Goal: Task Accomplishment & Management: Complete application form

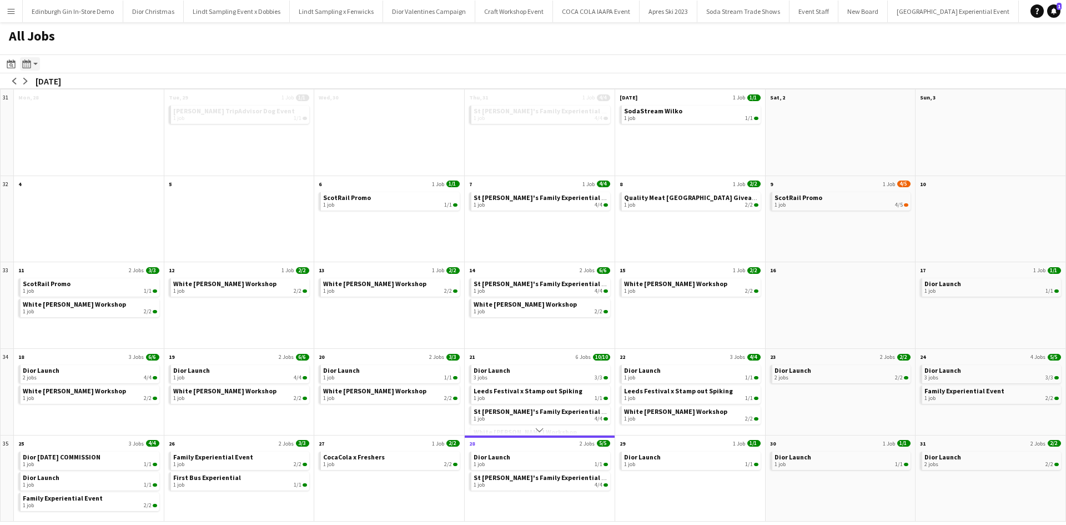
scroll to position [0, 11400]
click at [9, 17] on button "Menu" at bounding box center [11, 11] width 22 height 22
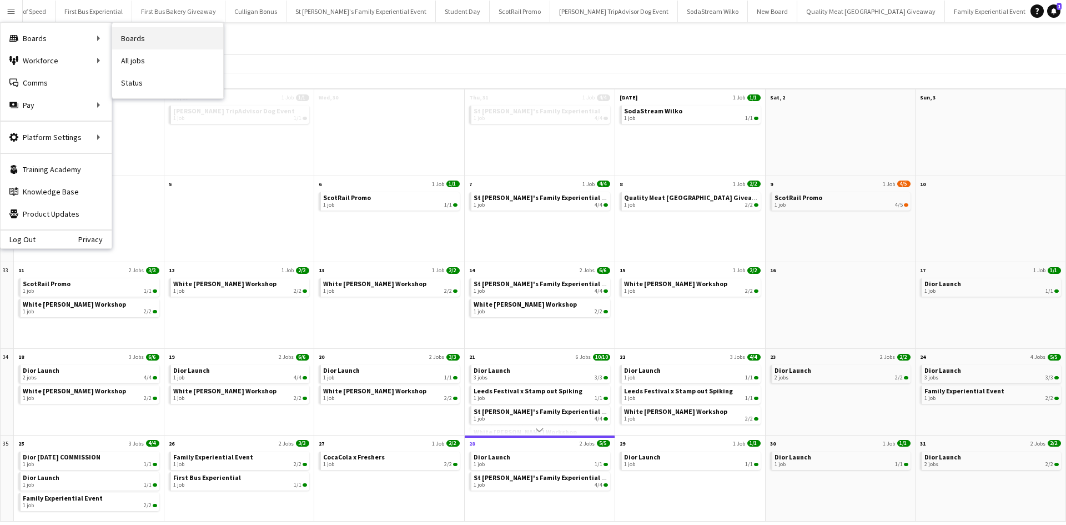
click at [133, 37] on link "Boards" at bounding box center [167, 38] width 111 height 22
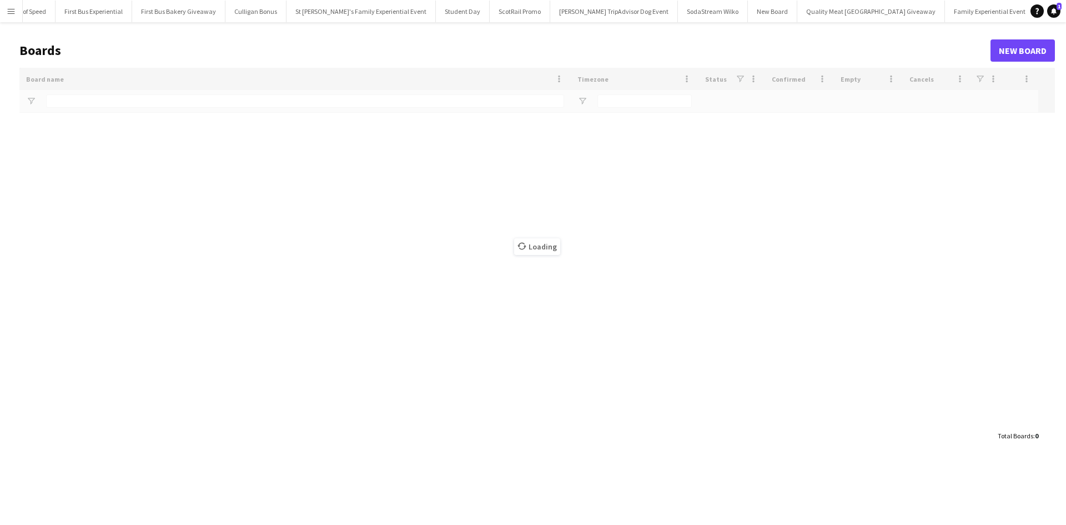
type input "**********"
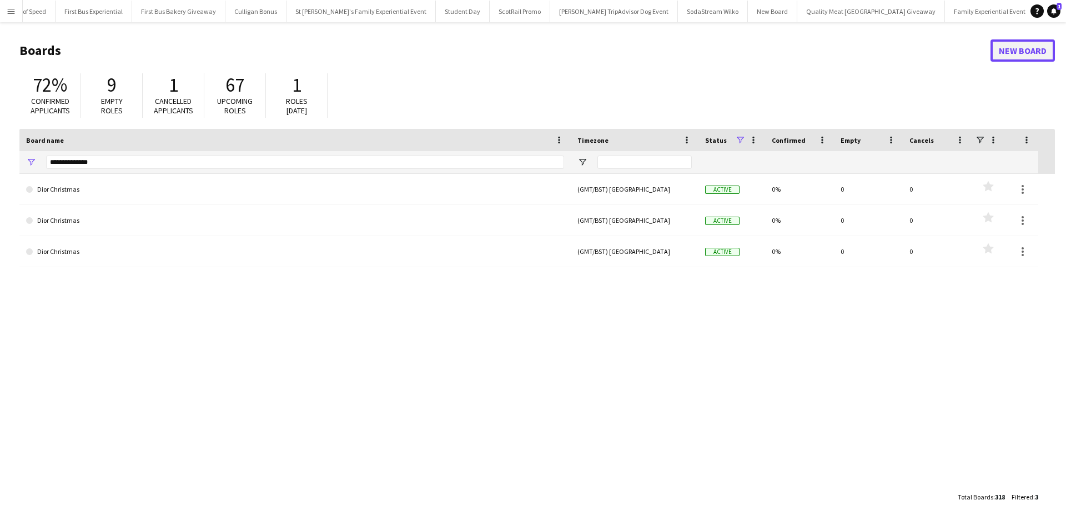
click at [1041, 49] on link "New Board" at bounding box center [1023, 50] width 64 height 22
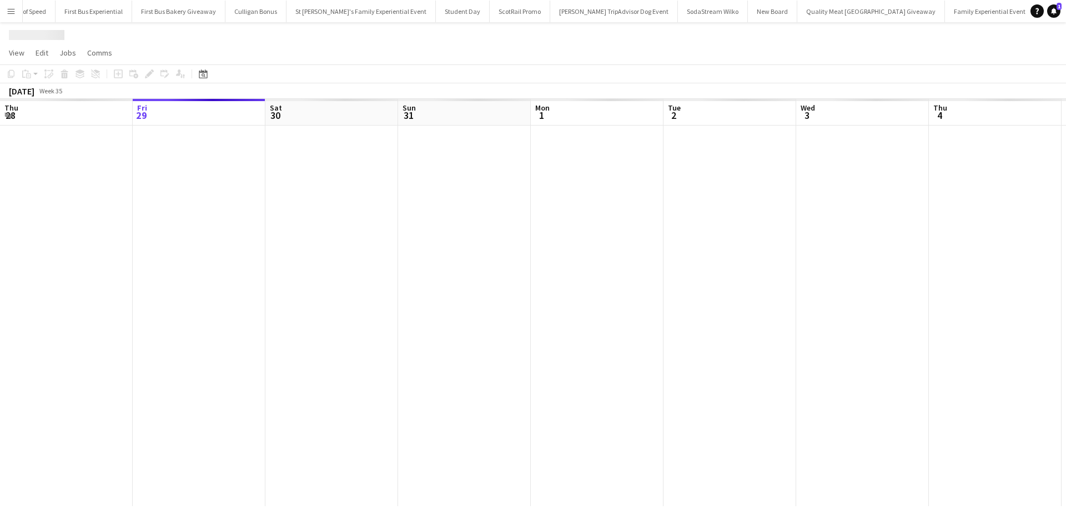
scroll to position [0, 11567]
click at [53, 38] on h1 "New Board" at bounding box center [41, 35] width 64 height 17
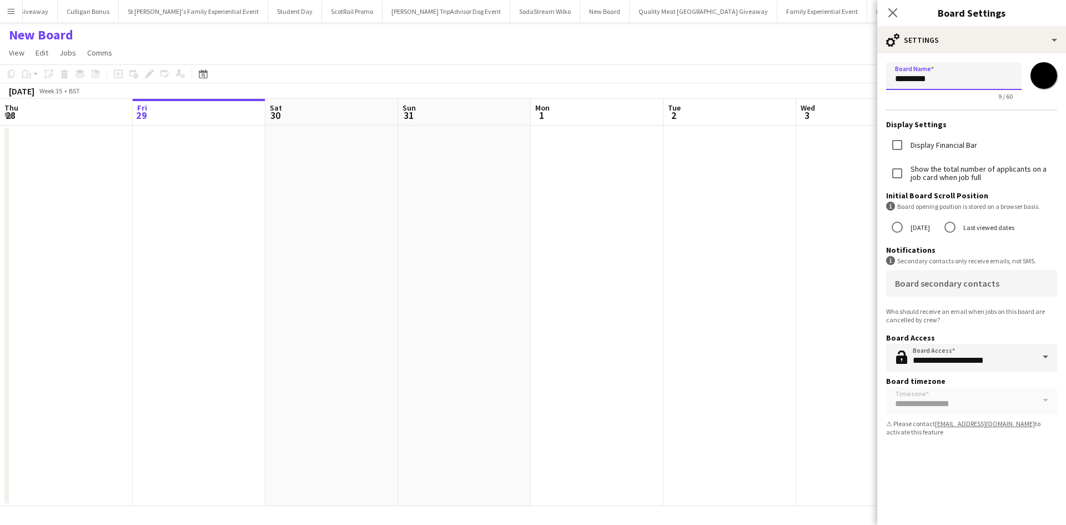
drag, startPoint x: 954, startPoint y: 84, endPoint x: 869, endPoint y: 84, distance: 85.0
click at [869, 84] on body "Menu Boards Boards Boards All jobs Status Workforce Workforce My Workforce Recr…" at bounding box center [533, 262] width 1066 height 525
type input "**********"
click at [890, 12] on icon "Close pop-in" at bounding box center [892, 12] width 11 height 11
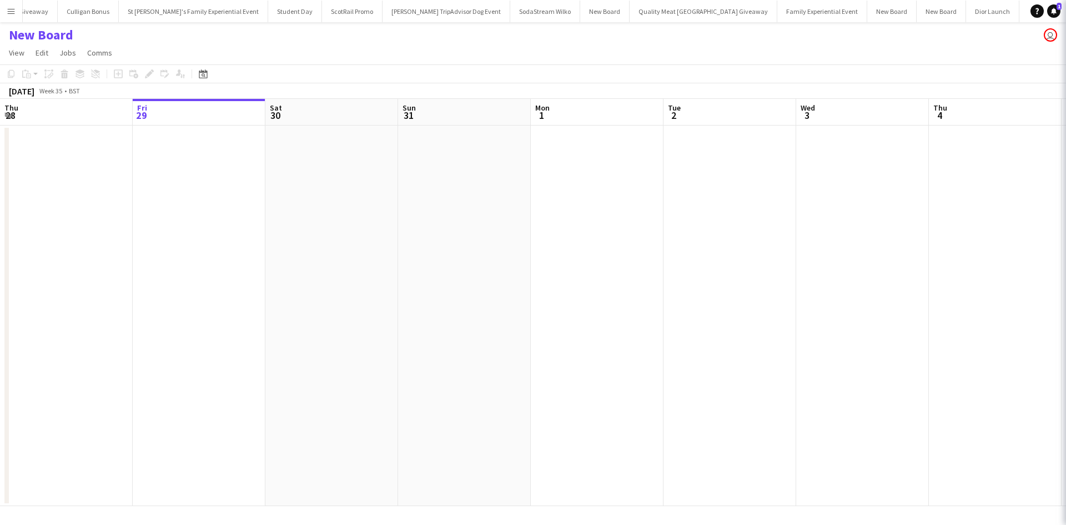
scroll to position [0, 11571]
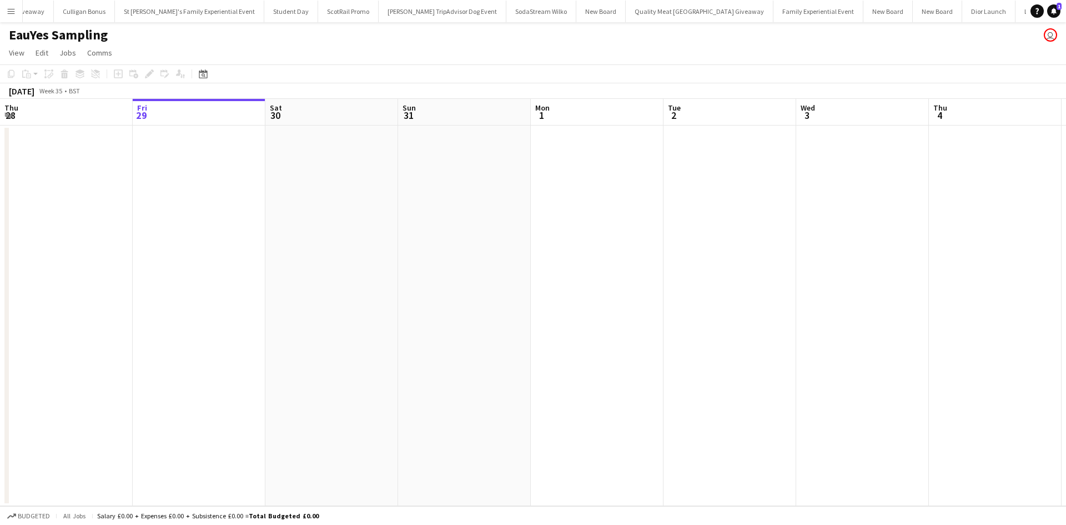
click at [705, 198] on app-date-cell at bounding box center [730, 316] width 133 height 380
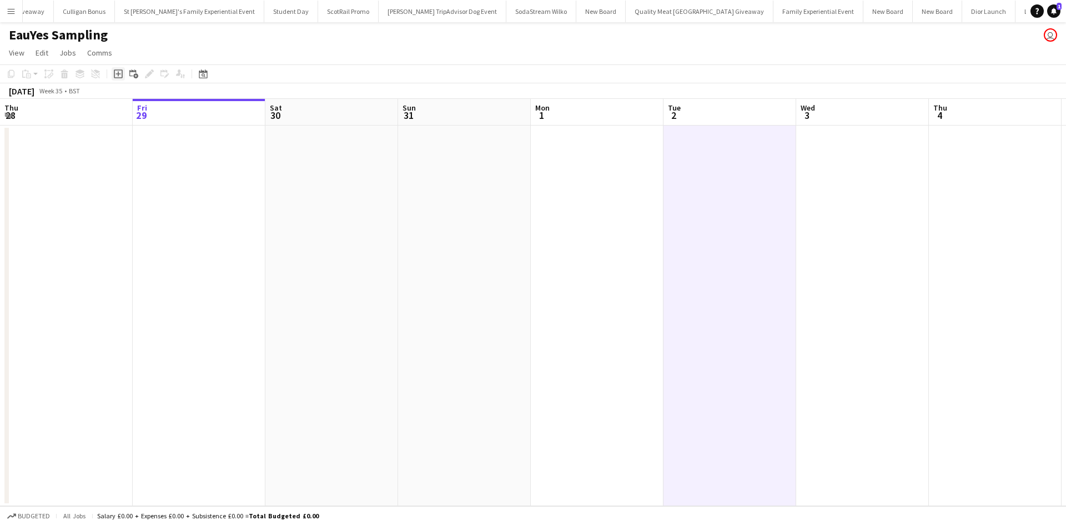
click at [117, 72] on icon "Add job" at bounding box center [118, 73] width 9 height 9
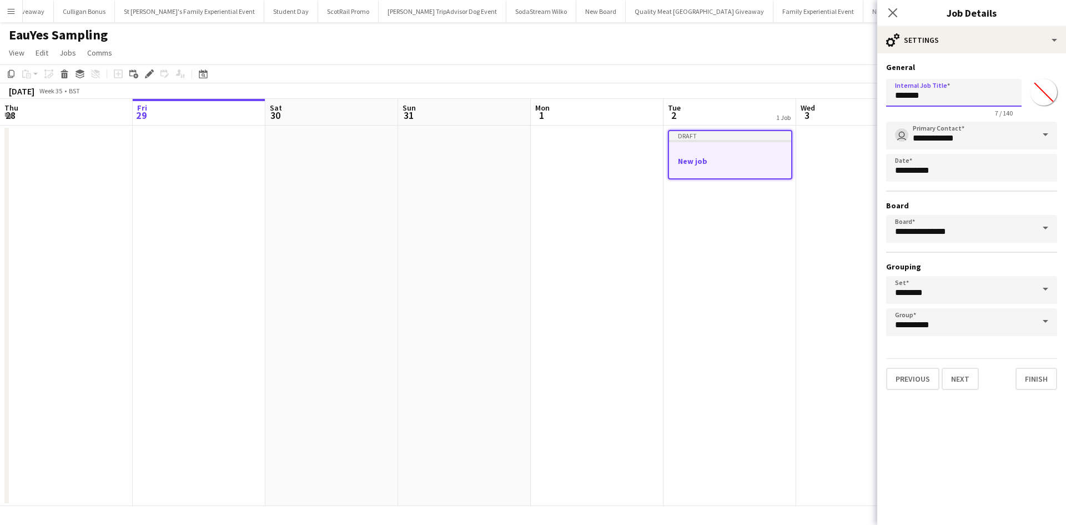
drag, startPoint x: 927, startPoint y: 95, endPoint x: 887, endPoint y: 94, distance: 40.0
click at [888, 94] on input "*******" at bounding box center [954, 93] width 136 height 28
type input "**********"
click at [958, 382] on button "Next" at bounding box center [960, 379] width 37 height 22
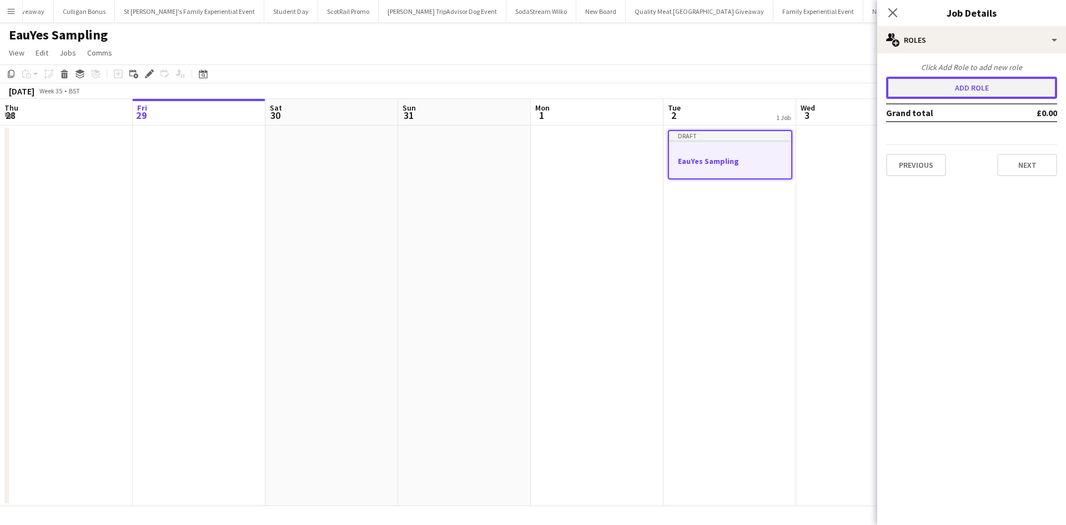
click at [957, 91] on button "Add role" at bounding box center [971, 88] width 171 height 22
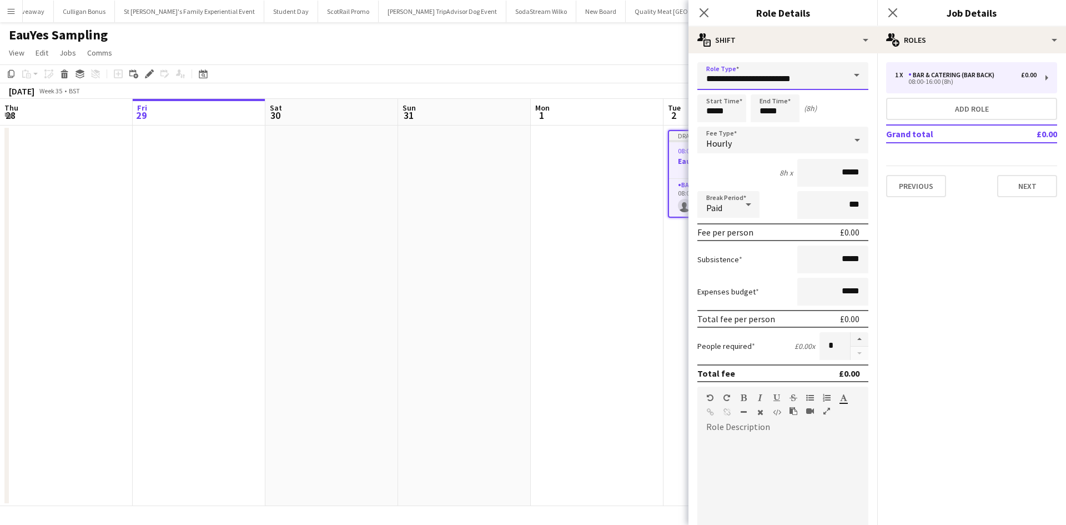
drag, startPoint x: 802, startPoint y: 78, endPoint x: 681, endPoint y: 74, distance: 121.1
click at [682, 76] on body "Menu Boards Boards Boards All jobs Status Workforce Workforce My Workforce Recr…" at bounding box center [533, 262] width 1066 height 525
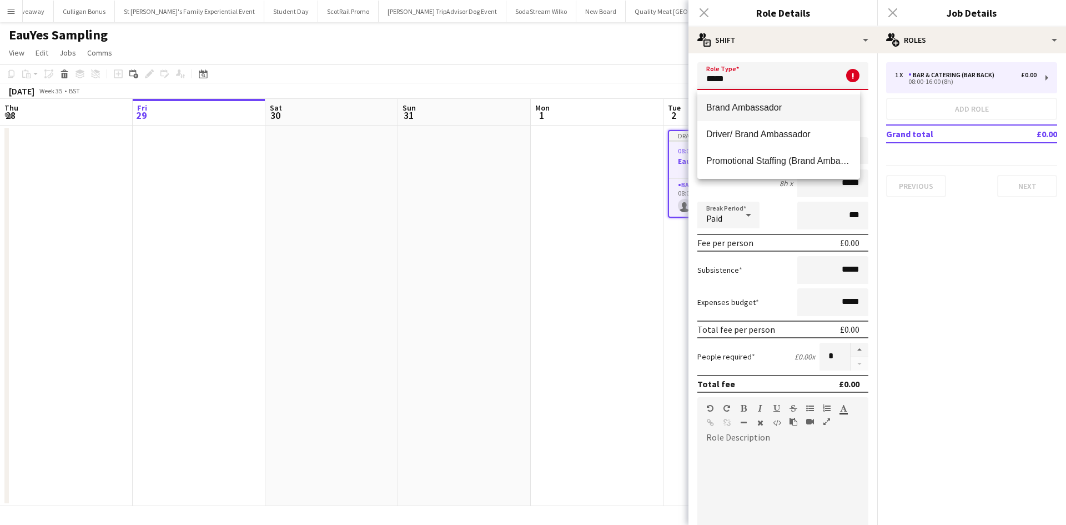
click at [726, 108] on span "Brand Ambassador" at bounding box center [778, 107] width 145 height 11
type input "**********"
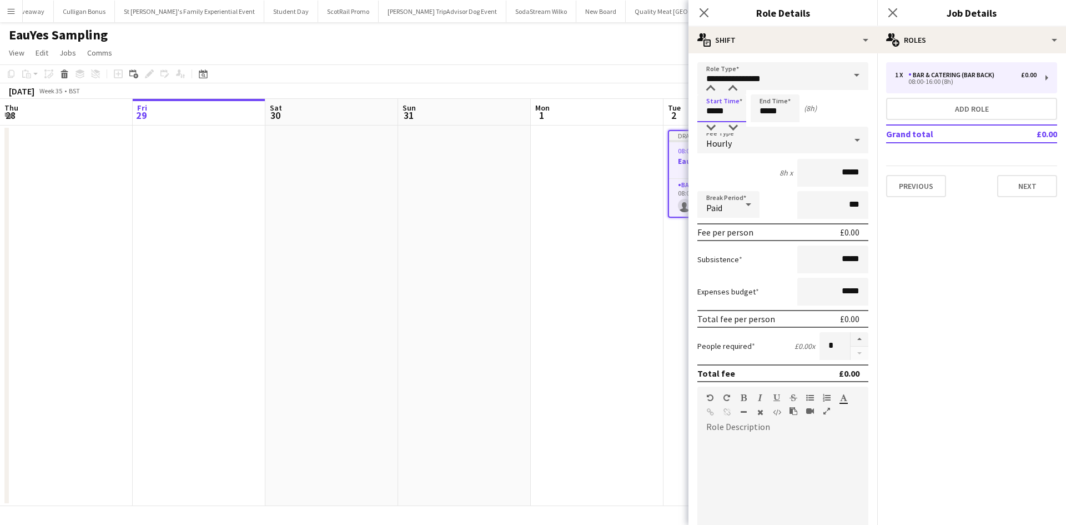
drag, startPoint x: 730, startPoint y: 112, endPoint x: 676, endPoint y: 101, distance: 54.9
click at [676, 101] on body "Menu Boards Boards Boards All jobs Status Workforce Workforce My Workforce Recr…" at bounding box center [533, 262] width 1066 height 525
type input "*****"
click at [835, 167] on input "*****" at bounding box center [832, 173] width 71 height 28
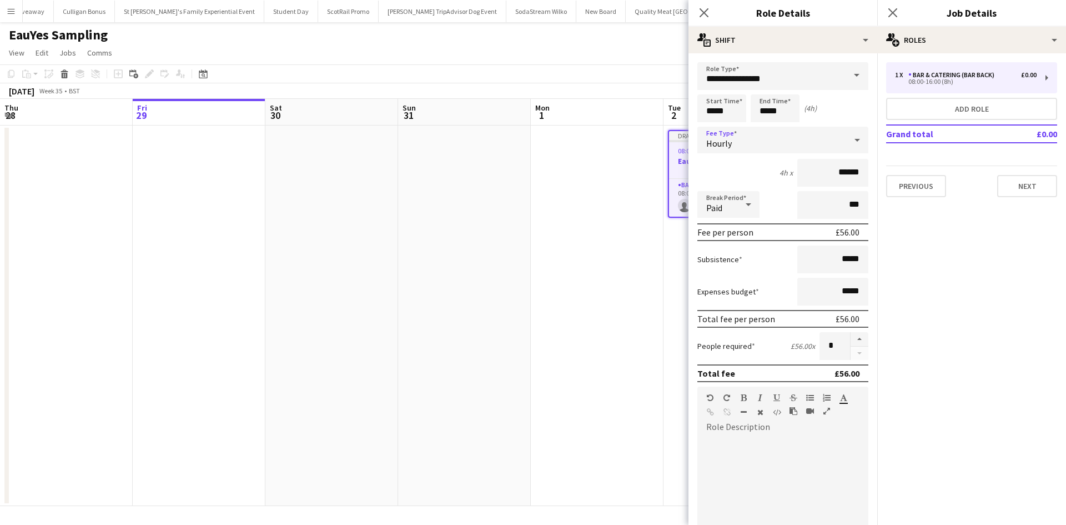
click at [736, 152] on div "Hourly" at bounding box center [771, 140] width 149 height 27
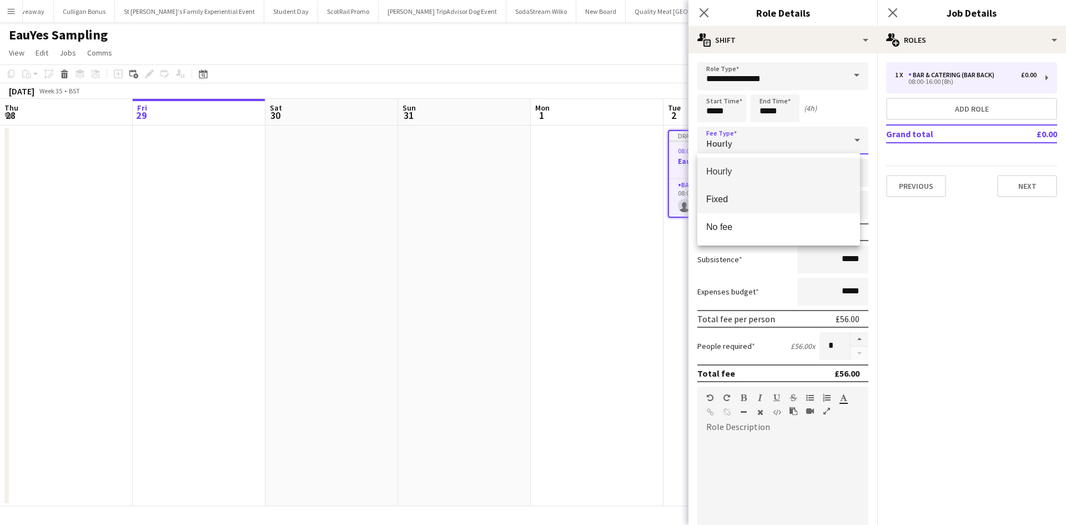
click at [760, 199] on span "Fixed" at bounding box center [778, 199] width 145 height 11
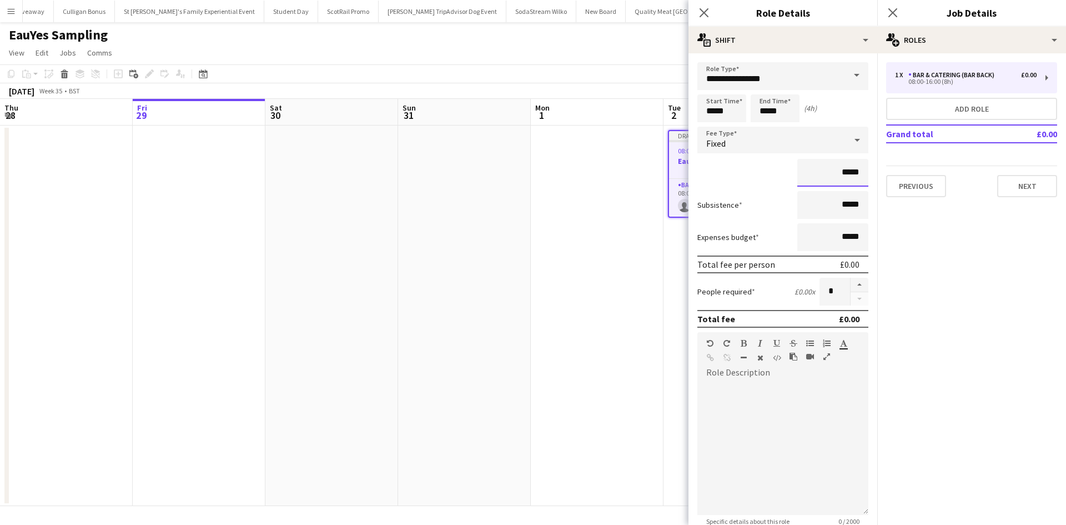
click at [836, 170] on input "*****" at bounding box center [832, 173] width 71 height 28
type input "******"
click at [789, 408] on div at bounding box center [782, 448] width 171 height 133
drag, startPoint x: 600, startPoint y: 379, endPoint x: 608, endPoint y: 366, distance: 15.4
click at [599, 379] on app-date-cell at bounding box center [597, 316] width 133 height 380
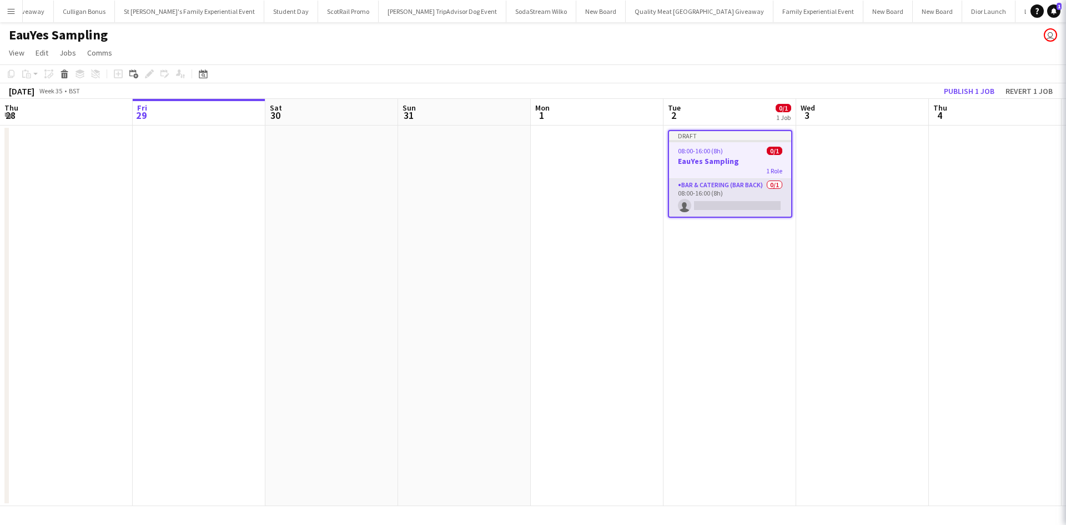
scroll to position [0, 267]
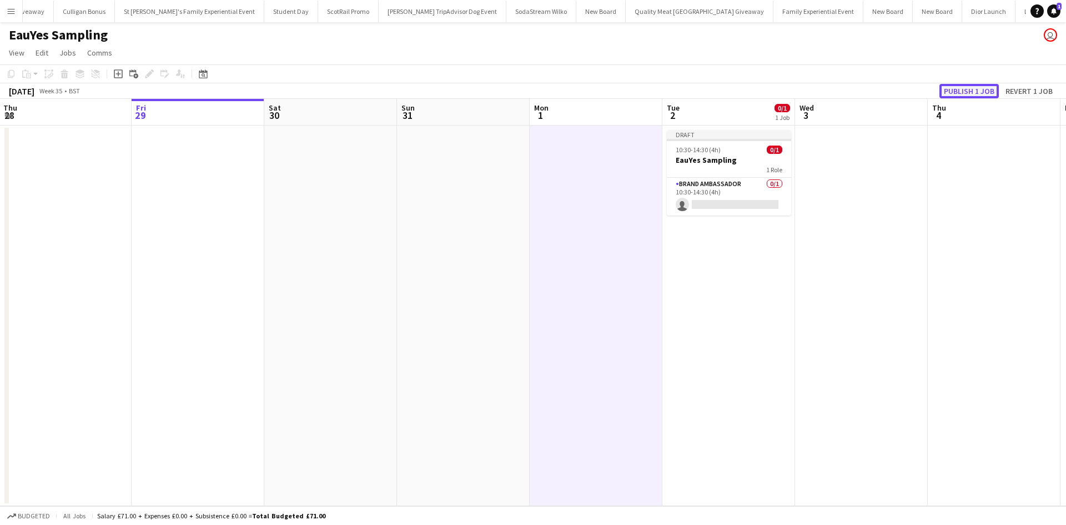
click at [952, 89] on button "Publish 1 job" at bounding box center [969, 91] width 59 height 14
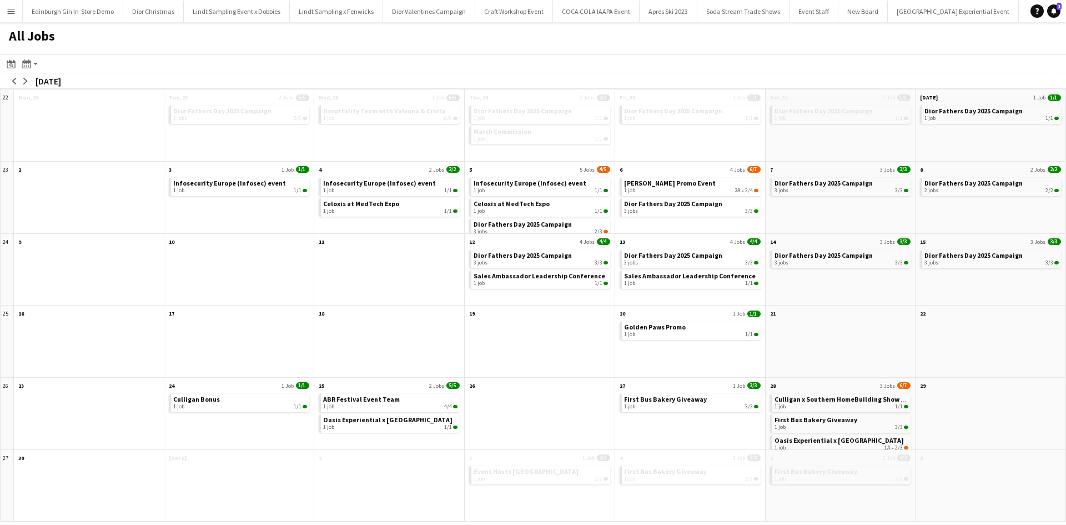
scroll to position [0, 10787]
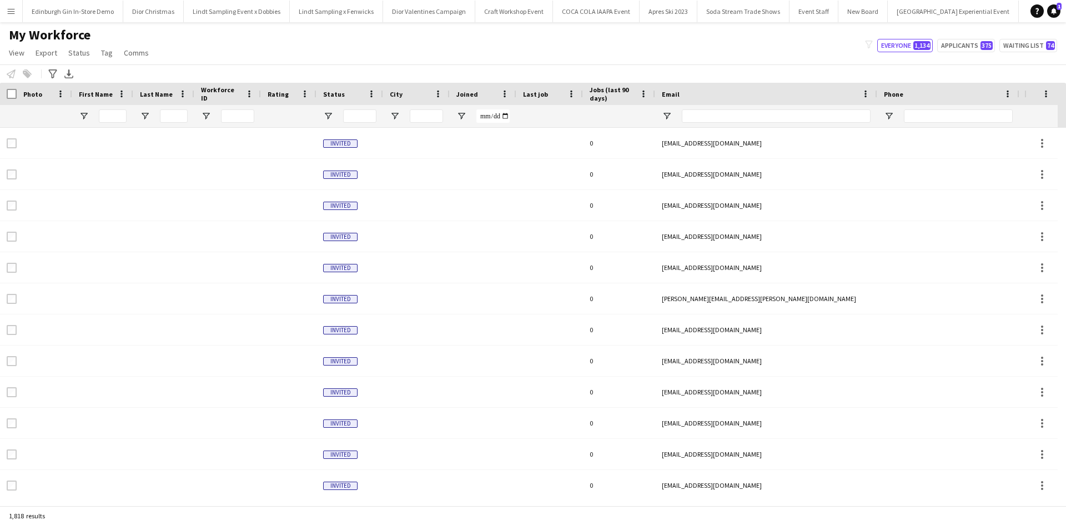
scroll to position [0, 8694]
click at [9, 9] on app-icon "Menu" at bounding box center [11, 11] width 9 height 9
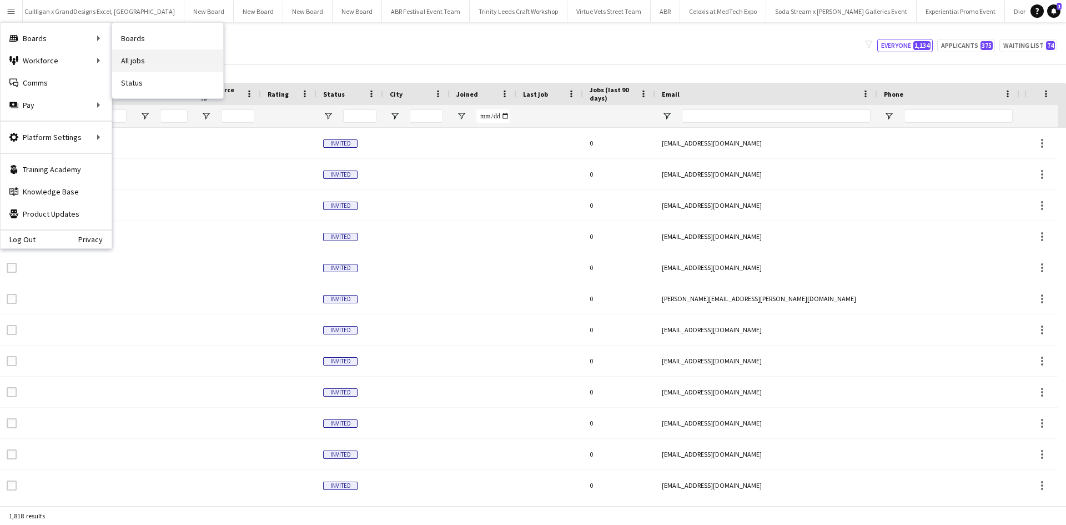
click at [162, 58] on link "All jobs" at bounding box center [167, 60] width 111 height 22
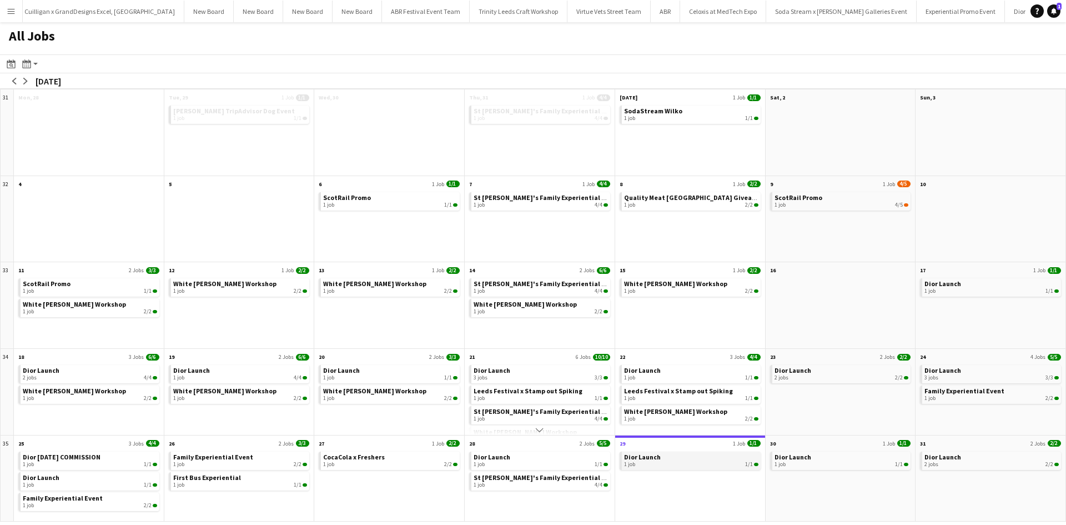
click at [730, 460] on link "Dior Launch 1 job 1/1" at bounding box center [691, 459] width 134 height 16
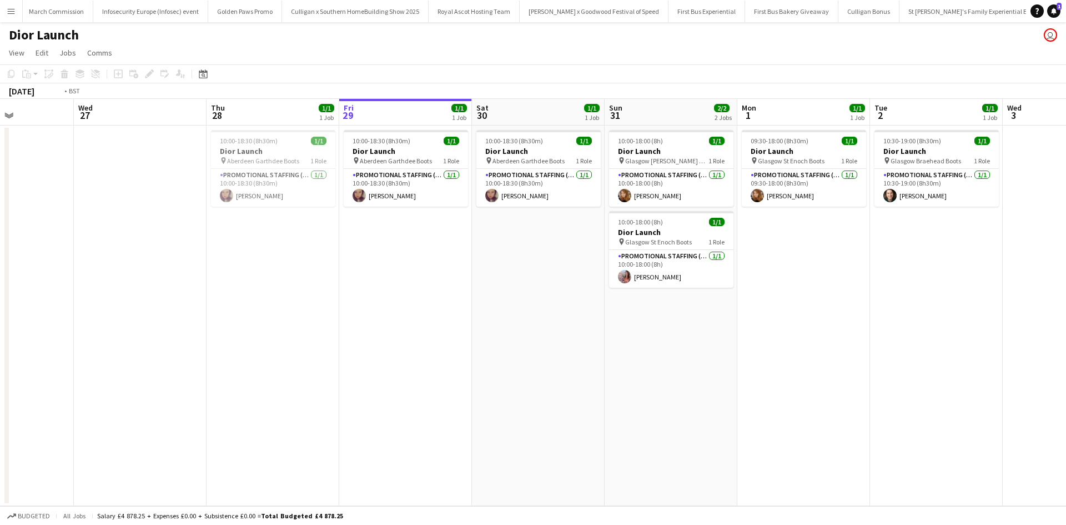
scroll to position [0, 237]
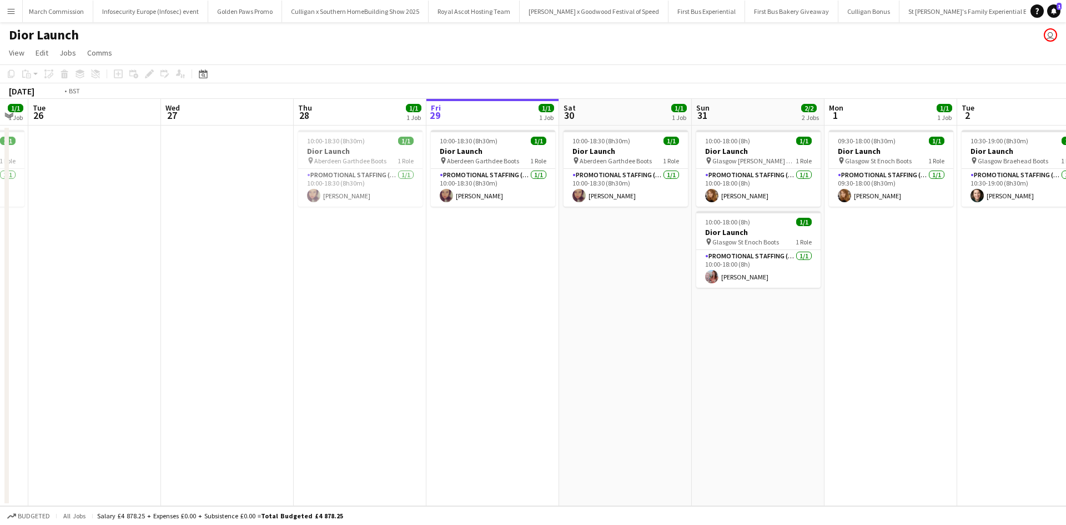
drag, startPoint x: 198, startPoint y: 323, endPoint x: 890, endPoint y: 361, distance: 693.0
click at [890, 361] on app-calendar-viewport "Sun 24 3/3 3 Jobs Mon 25 1/1 1 Job Tue 26 Wed 27 Thu 28 1/1 1 Job Fri 29 1/1 1 …" at bounding box center [533, 302] width 1066 height 407
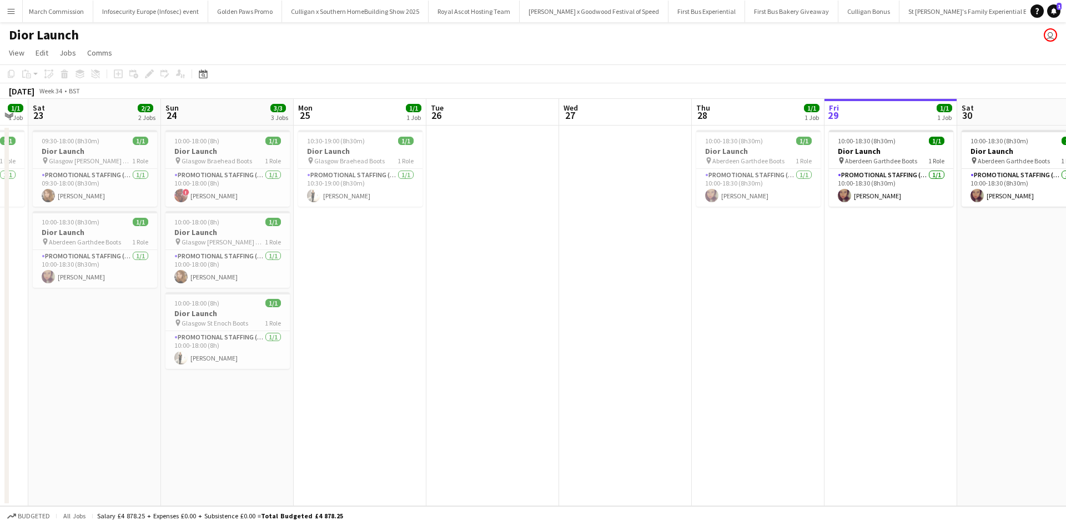
click at [7, 7] on app-icon "Menu" at bounding box center [11, 11] width 9 height 9
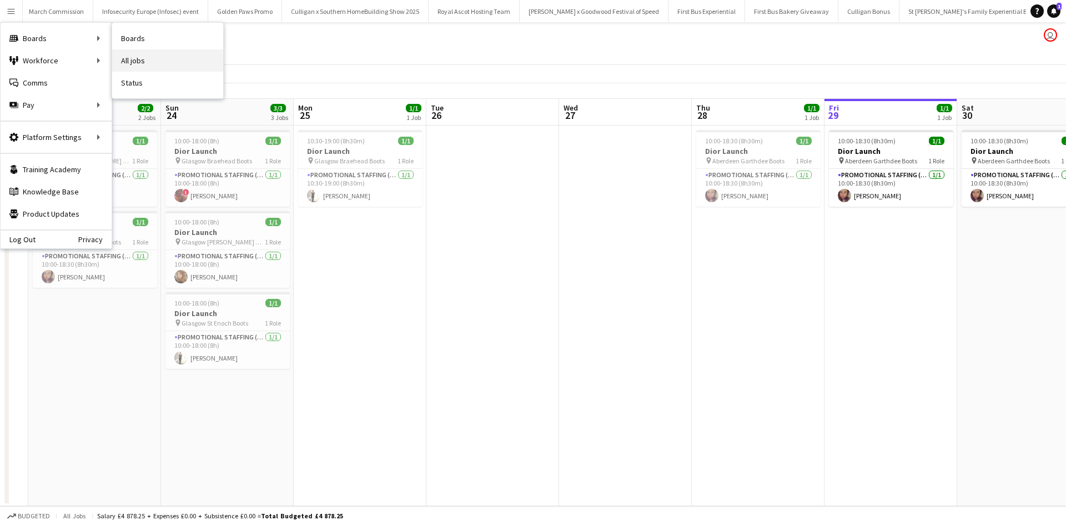
click at [191, 65] on link "All jobs" at bounding box center [167, 60] width 111 height 22
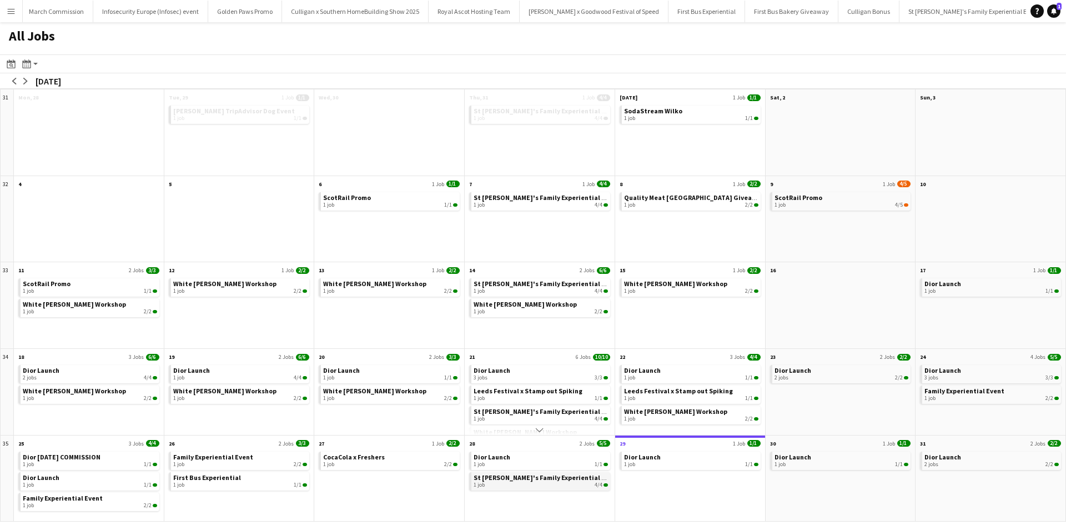
click at [515, 476] on span "St [PERSON_NAME]'s Family Experiential Event" at bounding box center [547, 477] width 146 height 8
click at [979, 462] on div "2 jobs 2/2" at bounding box center [992, 464] width 134 height 7
click at [27, 82] on app-icon "arrow-right" at bounding box center [25, 81] width 7 height 7
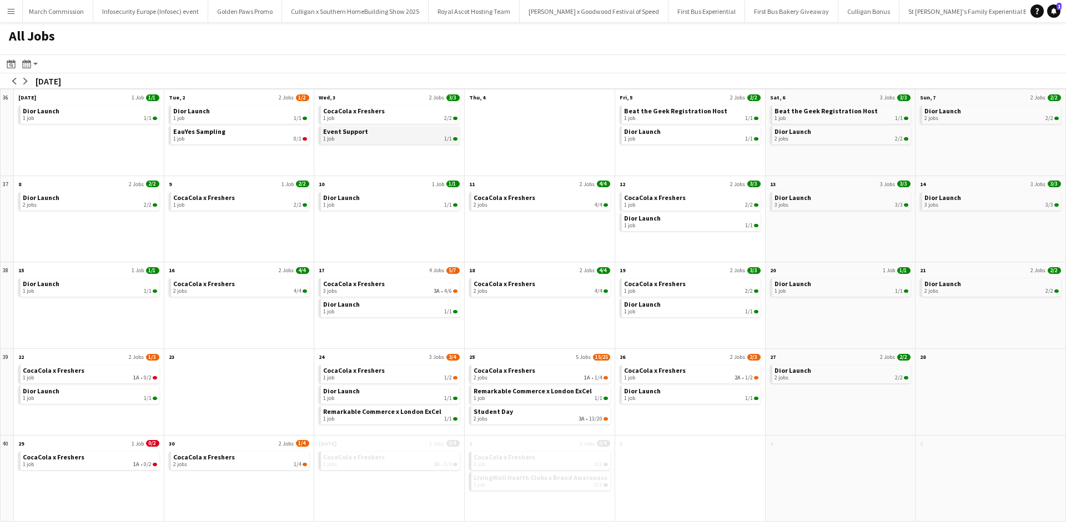
click at [354, 127] on span "Event Support" at bounding box center [345, 131] width 45 height 8
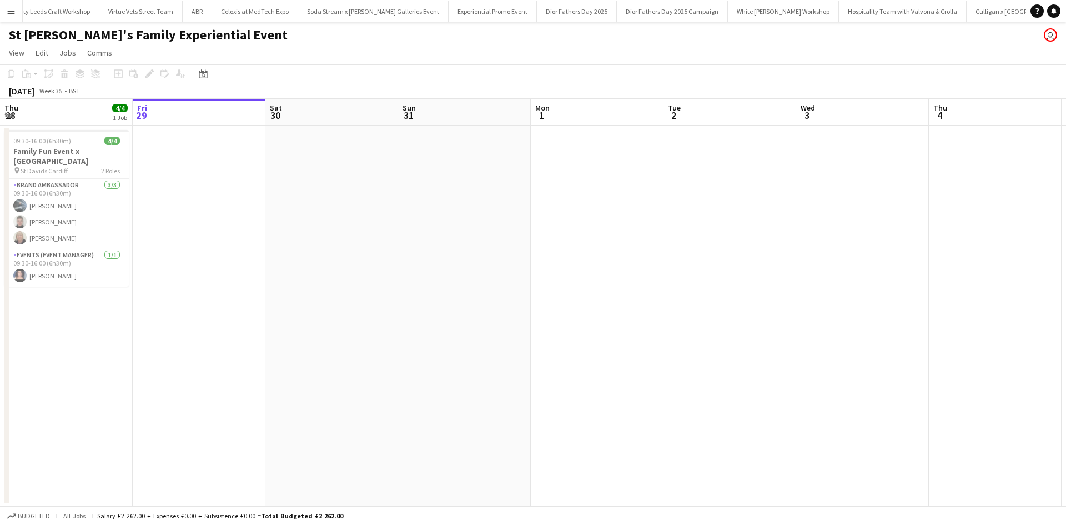
scroll to position [0, 10112]
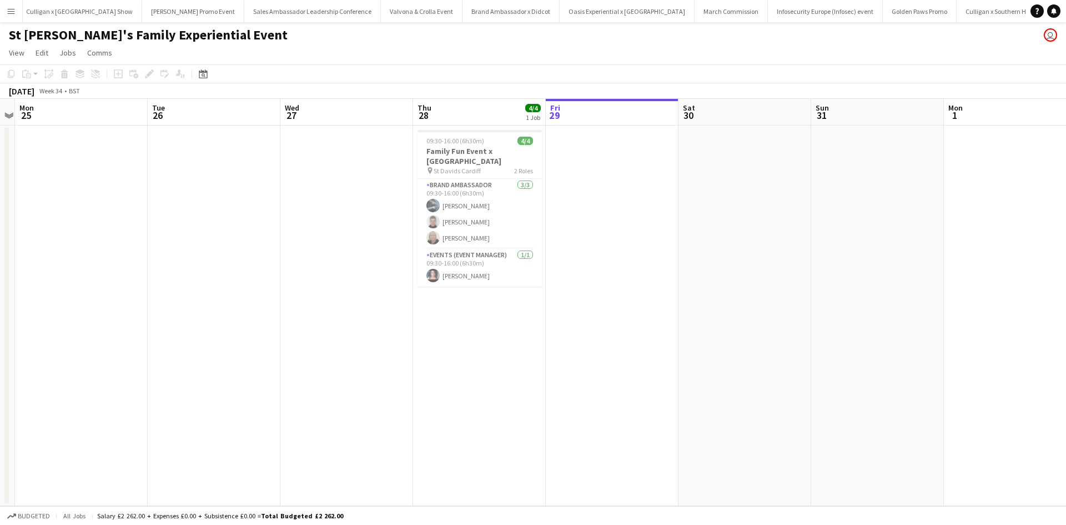
drag, startPoint x: 162, startPoint y: 363, endPoint x: 596, endPoint y: 359, distance: 434.3
click at [595, 358] on app-calendar-viewport "Sat 23 Sun 24 Mon 25 Tue 26 Wed 27 Thu 28 4/4 1 Job Fri 29 Sat 30 Sun 31 Mon 1 …" at bounding box center [533, 302] width 1066 height 407
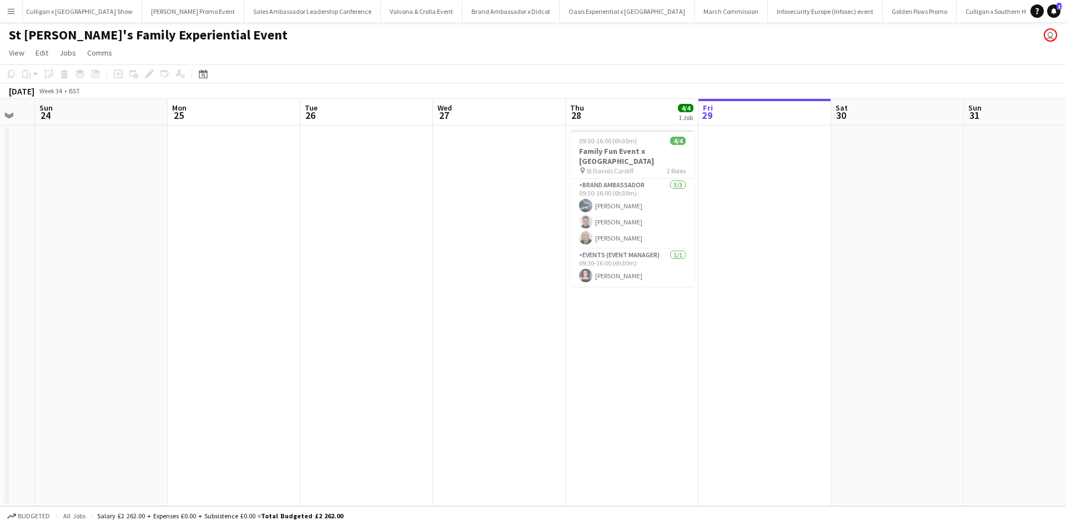
drag, startPoint x: 277, startPoint y: 343, endPoint x: 814, endPoint y: 342, distance: 537.0
click at [814, 342] on app-calendar-viewport "Fri 22 Sat 23 Sun 24 Mon 25 Tue 26 Wed 27 Thu 28 4/4 1 Job Fri 29 Sat 30 Sun 31…" at bounding box center [533, 302] width 1066 height 407
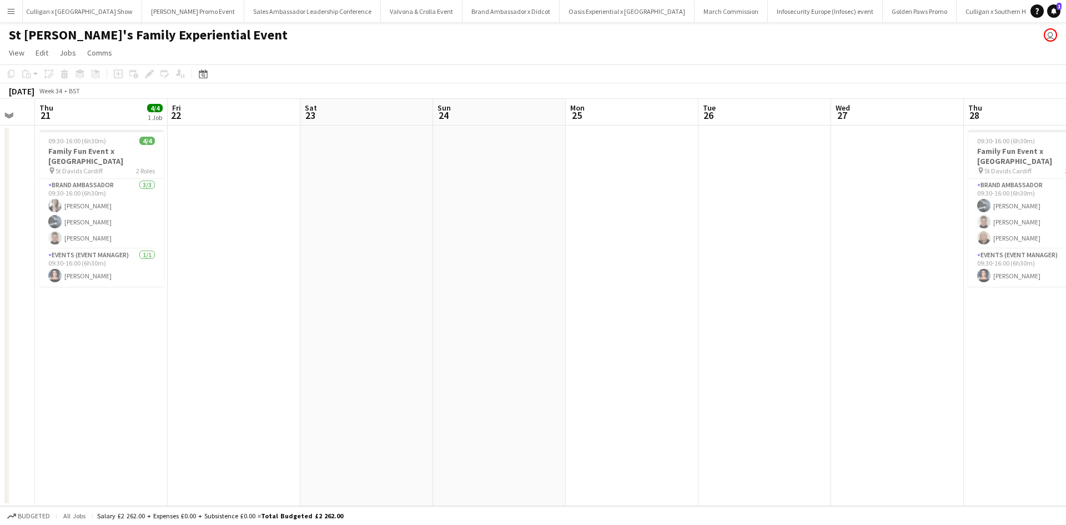
scroll to position [0, 225]
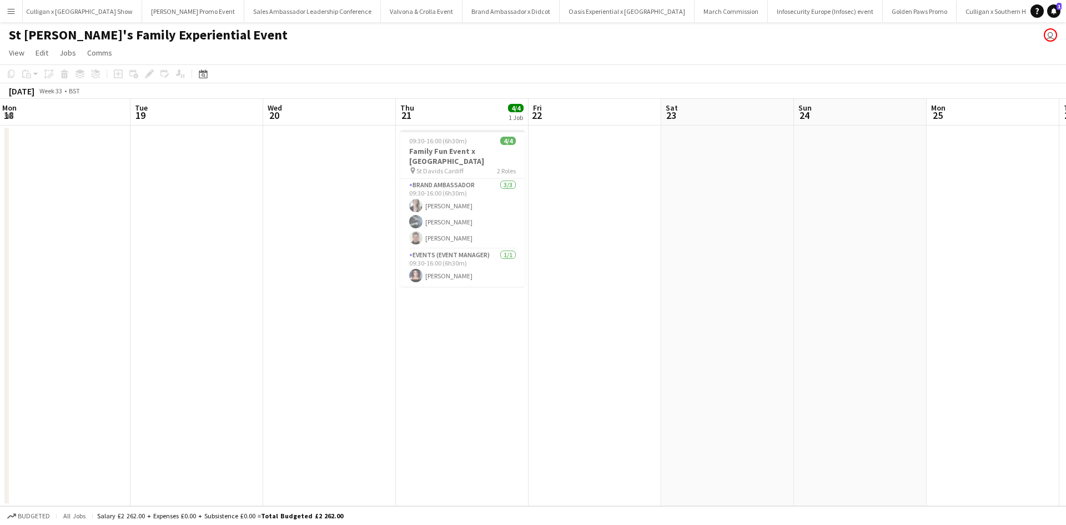
drag, startPoint x: 443, startPoint y: 315, endPoint x: 836, endPoint y: 293, distance: 393.8
click at [835, 293] on app-calendar-viewport "Sat 16 Sun 17 Mon 18 Tue 19 Wed 20 Thu 21 4/4 1 Job Fri 22 Sat 23 Sun 24 Mon 25…" at bounding box center [533, 302] width 1066 height 407
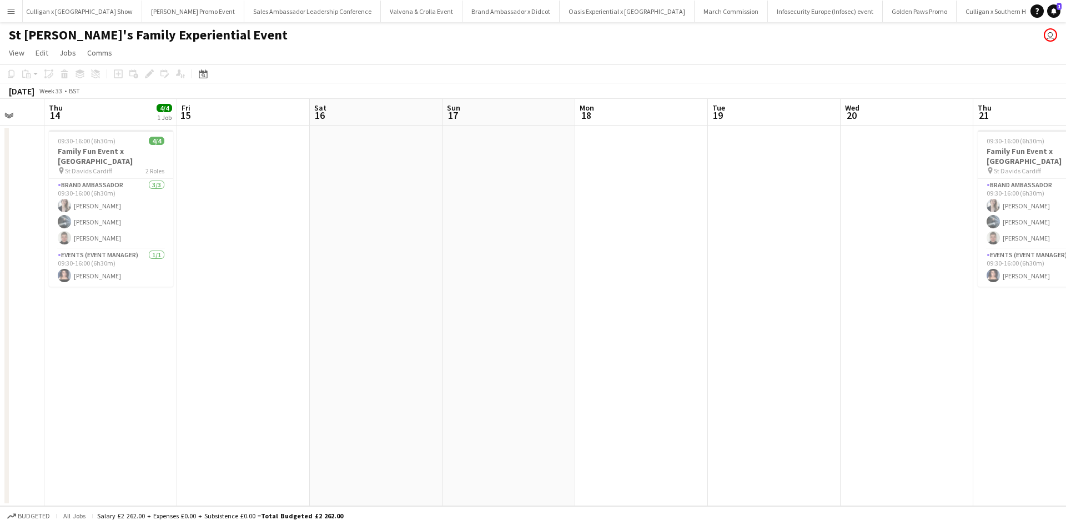
scroll to position [0, 224]
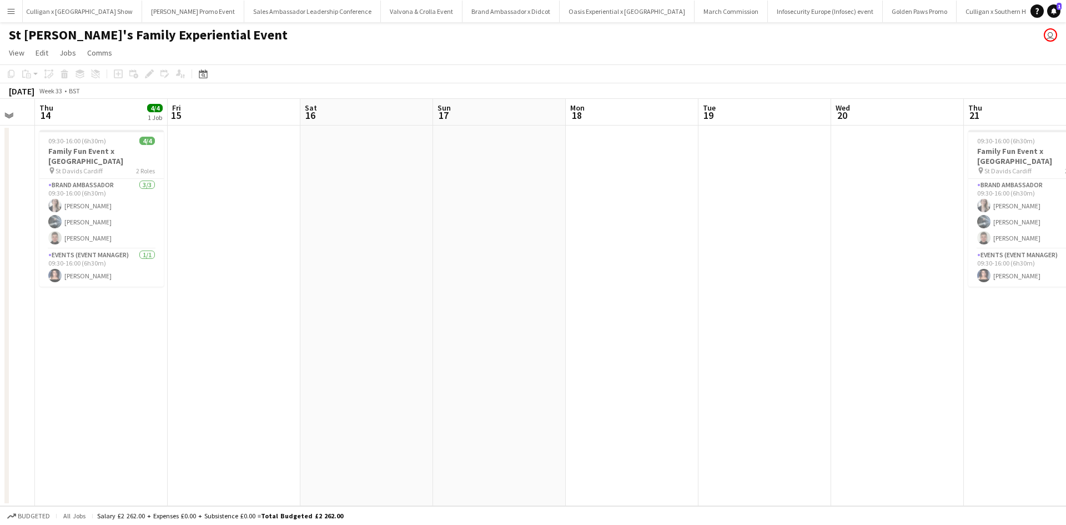
drag, startPoint x: 241, startPoint y: 400, endPoint x: 779, endPoint y: 369, distance: 539.0
click at [779, 369] on app-calendar-viewport "Tue 12 Wed 13 Thu 14 4/4 1 Job Fri 15 Sat 16 Sun 17 Mon 18 Tue 19 Wed 20 Thu 21…" at bounding box center [533, 302] width 1066 height 407
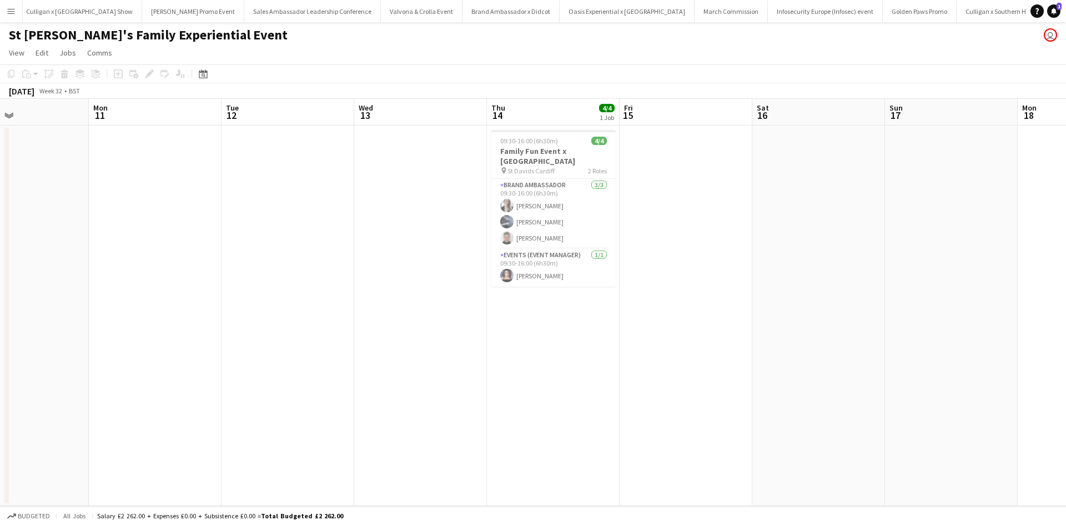
drag, startPoint x: 246, startPoint y: 385, endPoint x: 852, endPoint y: 323, distance: 609.7
click at [850, 323] on app-calendar-viewport "Fri 8 Sat 9 Sun 10 Mon 11 Tue 12 Wed 13 Thu 14 4/4 1 Job Fri 15 Sat 16 Sun 17 M…" at bounding box center [533, 302] width 1066 height 407
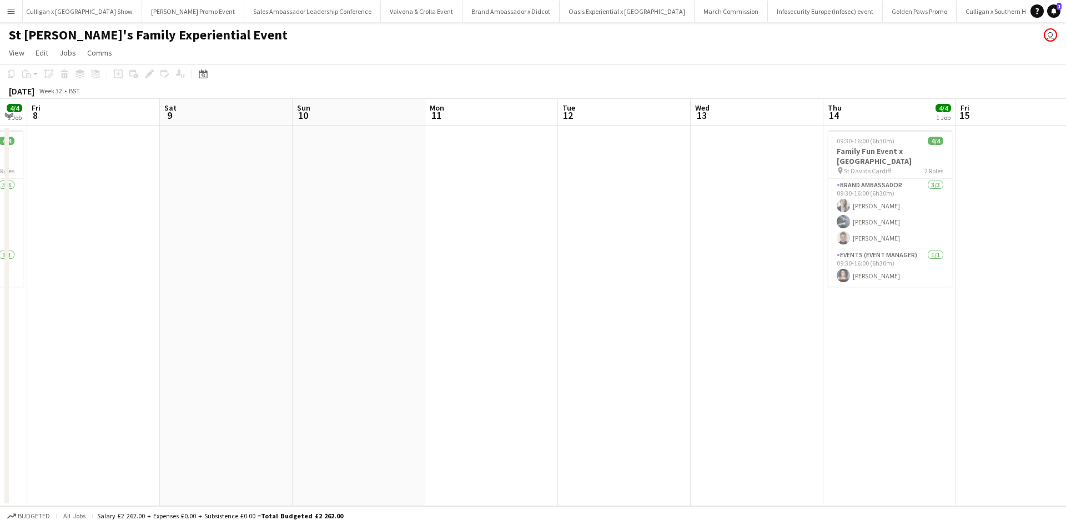
drag, startPoint x: 300, startPoint y: 358, endPoint x: 877, endPoint y: 289, distance: 581.1
click at [877, 289] on app-calendar-viewport "Wed 6 Thu 7 4/4 1 Job Fri 8 Sat 9 Sun 10 Mon 11 Tue 12 Wed 13 Thu 14 4/4 1 Job …" at bounding box center [533, 302] width 1066 height 407
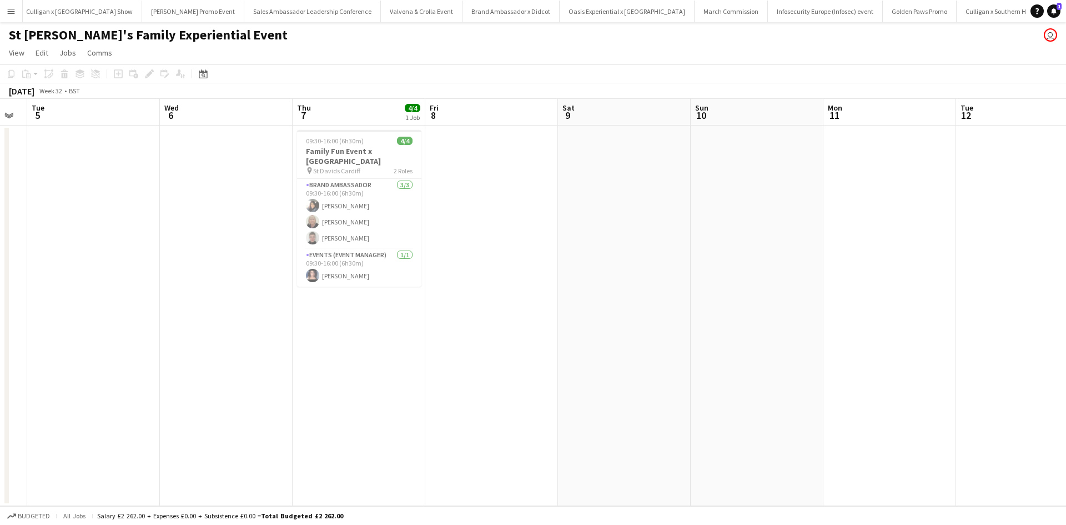
scroll to position [0, 238]
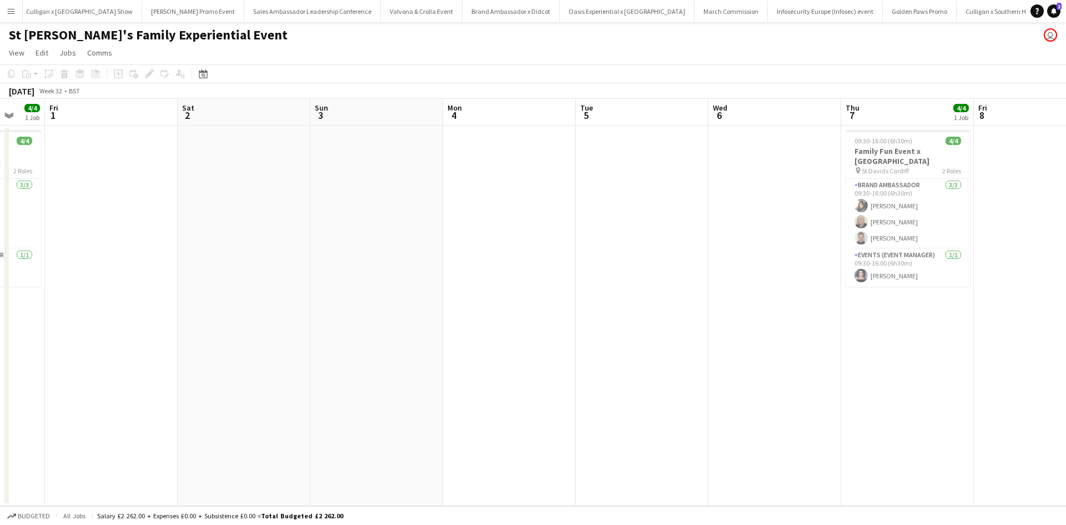
drag, startPoint x: 283, startPoint y: 380, endPoint x: 845, endPoint y: 341, distance: 562.8
click at [841, 341] on app-calendar-viewport "Wed 30 Thu 31 4/4 1 Job Fri 1 Sat 2 Sun 3 Mon 4 Tue 5 Wed 6 Thu 7 4/4 1 Job Fri…" at bounding box center [533, 302] width 1066 height 407
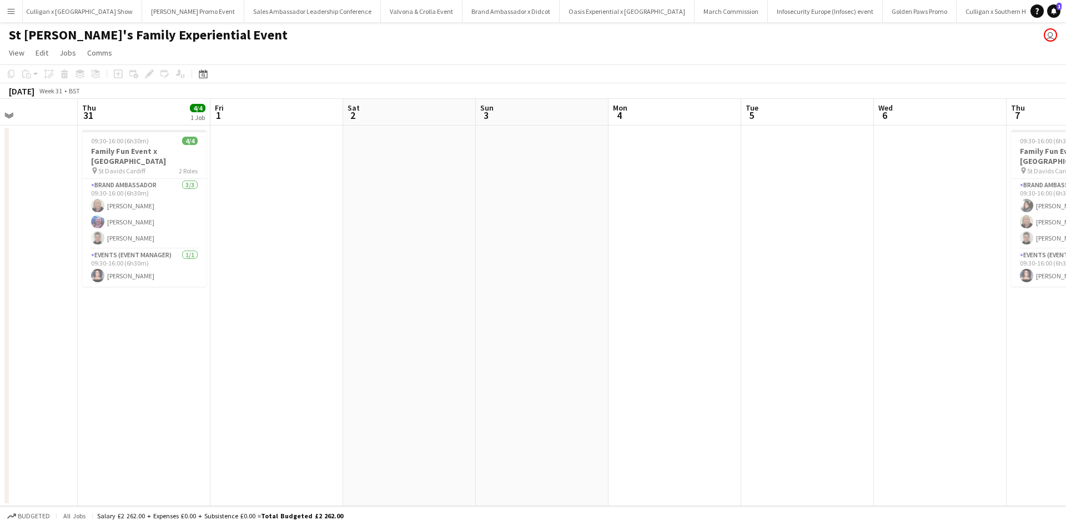
drag, startPoint x: 443, startPoint y: 383, endPoint x: 852, endPoint y: 357, distance: 410.1
click at [846, 353] on app-calendar-viewport "Mon 28 Tue 29 Wed 30 Thu 31 4/4 1 Job Fri 1 Sat 2 Sun 3 Mon 4 Tue 5 Wed 6 Thu 7…" at bounding box center [533, 302] width 1066 height 407
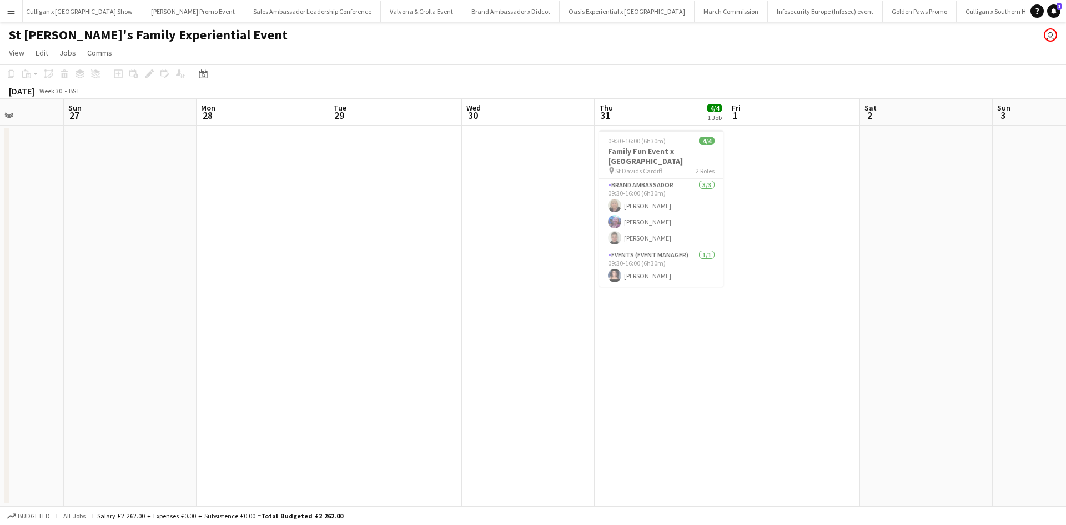
drag, startPoint x: 263, startPoint y: 395, endPoint x: 848, endPoint y: 343, distance: 587.6
click at [833, 344] on app-calendar-viewport "Thu 24 Fri 25 Sat 26 Sun 27 Mon 28 Tue 29 Wed 30 Thu 31 4/4 1 Job Fri 1 Sat 2 S…" at bounding box center [533, 302] width 1066 height 407
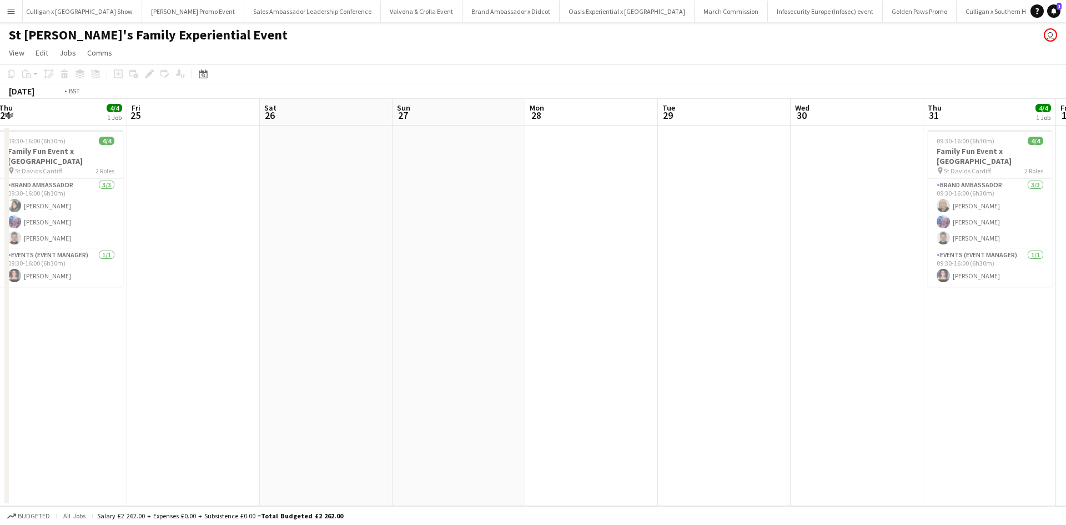
drag, startPoint x: 365, startPoint y: 389, endPoint x: 816, endPoint y: 358, distance: 451.4
click at [809, 358] on app-calendar-viewport "Tue 22 Wed 23 Thu 24 4/4 1 Job Fri 25 Sat 26 Sun 27 Mon 28 Tue 29 Wed 30 Thu 31…" at bounding box center [533, 302] width 1066 height 407
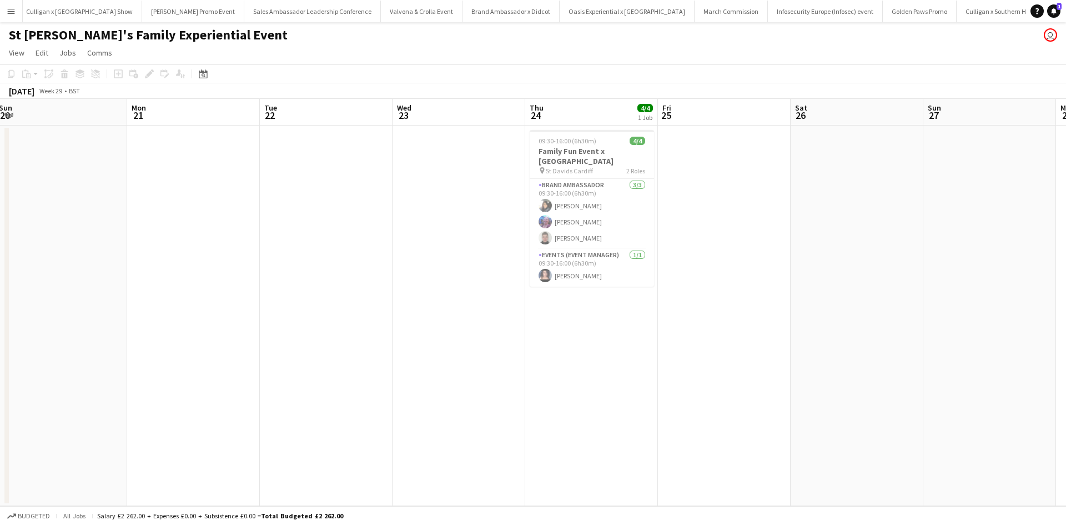
scroll to position [0, 317]
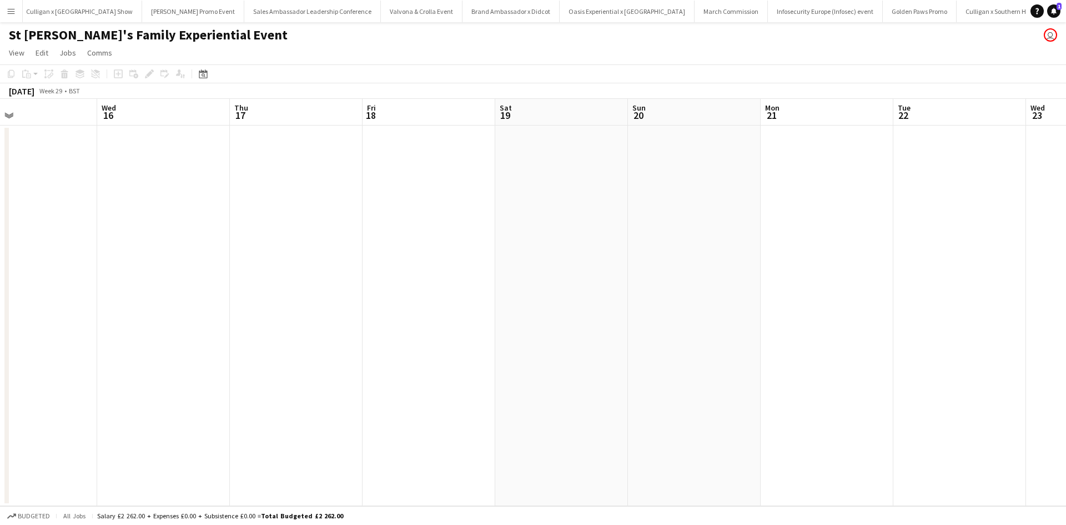
drag, startPoint x: 249, startPoint y: 403, endPoint x: 853, endPoint y: 382, distance: 604.0
click at [953, 375] on app-calendar-viewport "Sun 13 Mon 14 Tue 15 Wed 16 Thu 17 Fri 18 Sat 19 Sun 20 Mon 21 Tue 22 Wed 23 Th…" at bounding box center [533, 302] width 1066 height 407
drag, startPoint x: 392, startPoint y: 382, endPoint x: 845, endPoint y: 354, distance: 453.5
click at [845, 354] on app-calendar-viewport "Thu 10 Fri 11 Sat 12 Sun 13 Mon 14 Tue 15 Wed 16 Thu 17 Fri 18 Sat 19 Sun 20 Mo…" at bounding box center [533, 302] width 1066 height 407
drag, startPoint x: 418, startPoint y: 382, endPoint x: 729, endPoint y: 350, distance: 312.0
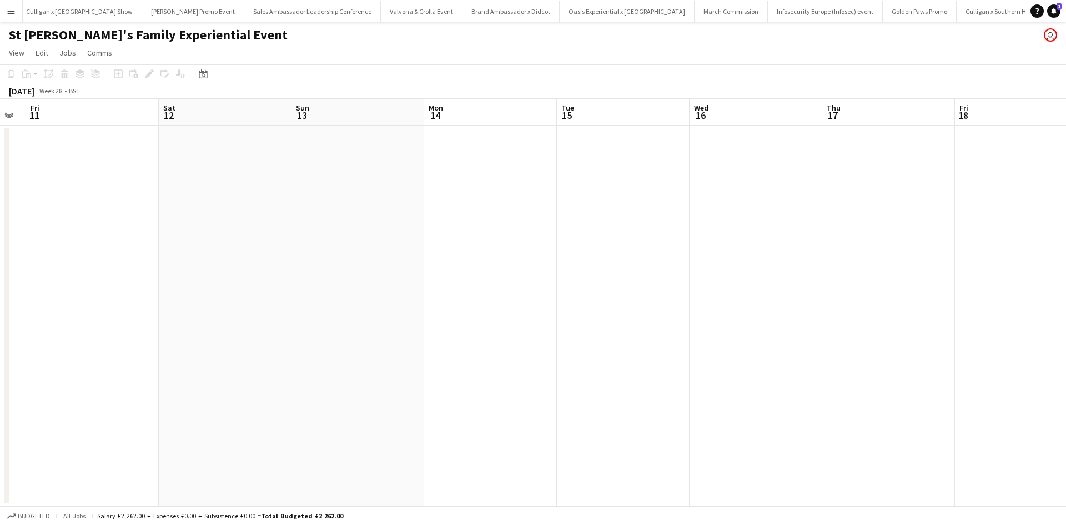
click at [729, 350] on app-calendar-viewport "Wed 9 Thu 10 Fri 11 Sat 12 Sun 13 Mon 14 Tue 15 Wed 16 Thu 17 Fri 18 Sat 19 Sun…" at bounding box center [533, 302] width 1066 height 407
drag, startPoint x: 793, startPoint y: 336, endPoint x: 288, endPoint y: 344, distance: 505.4
click at [295, 344] on app-calendar-viewport "Mon 7 Tue 8 Wed 9 Thu 10 Fri 11 Sat 12 Sun 13 Mon 14 Tue 15 Wed 16 Thu 17 Fri 1…" at bounding box center [533, 302] width 1066 height 407
drag, startPoint x: 716, startPoint y: 351, endPoint x: 354, endPoint y: 351, distance: 362.6
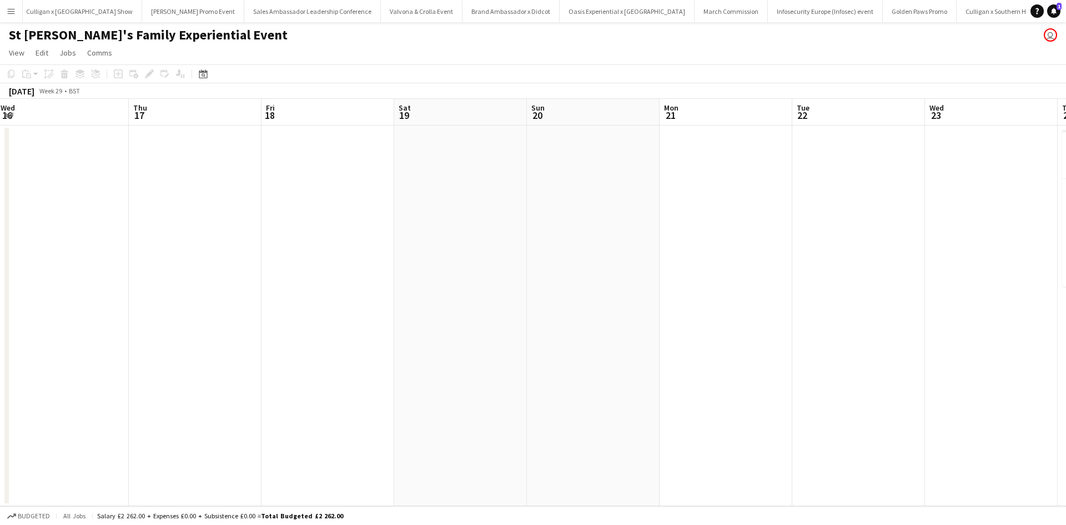
click at [357, 345] on app-calendar-viewport "Sun 13 Mon 14 Tue 15 Wed 16 Thu 17 Fri 18 Sat 19 Sun 20 Mon 21 Tue 22 Wed 23 Th…" at bounding box center [533, 302] width 1066 height 407
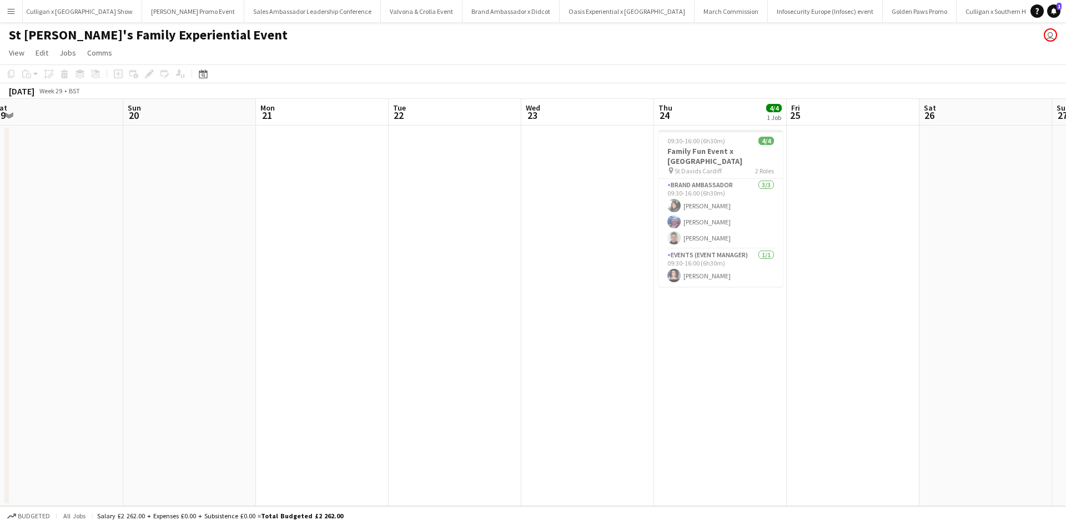
drag, startPoint x: 809, startPoint y: 389, endPoint x: 418, endPoint y: 376, distance: 390.6
click at [423, 376] on app-calendar-viewport "Tue 15 Wed 16 Thu 17 Fri 18 Sat 19 Sun 20 Mon 21 Tue 22 Wed 23 Thu 24 4/4 1 Job…" at bounding box center [533, 302] width 1066 height 407
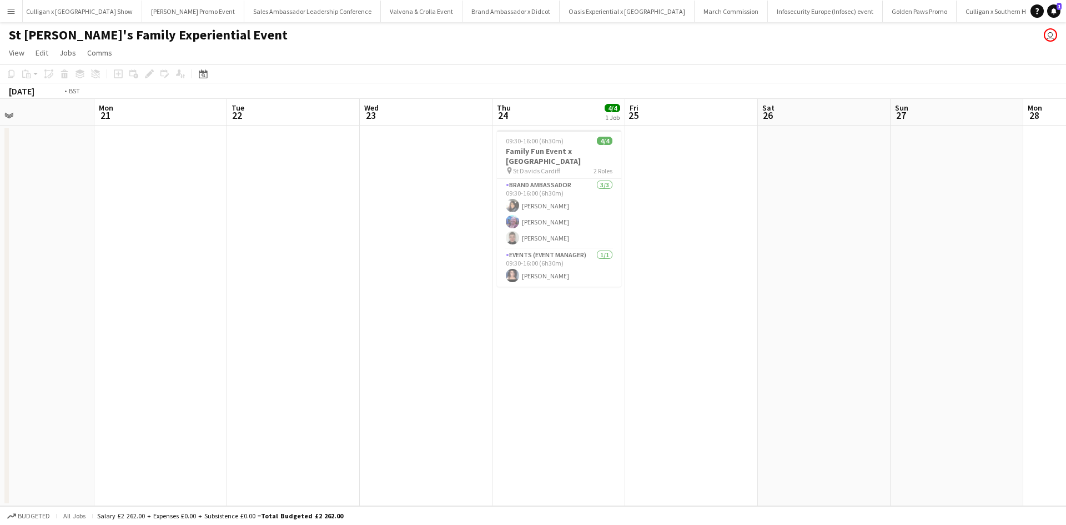
drag, startPoint x: 842, startPoint y: 421, endPoint x: 297, endPoint y: 415, distance: 544.8
click at [317, 415] on app-calendar-viewport "Thu 17 Fri 18 Sat 19 Sun 20 Mon 21 Tue 22 Wed 23 Thu 24 4/4 1 Job Fri 25 Sat 26…" at bounding box center [533, 302] width 1066 height 407
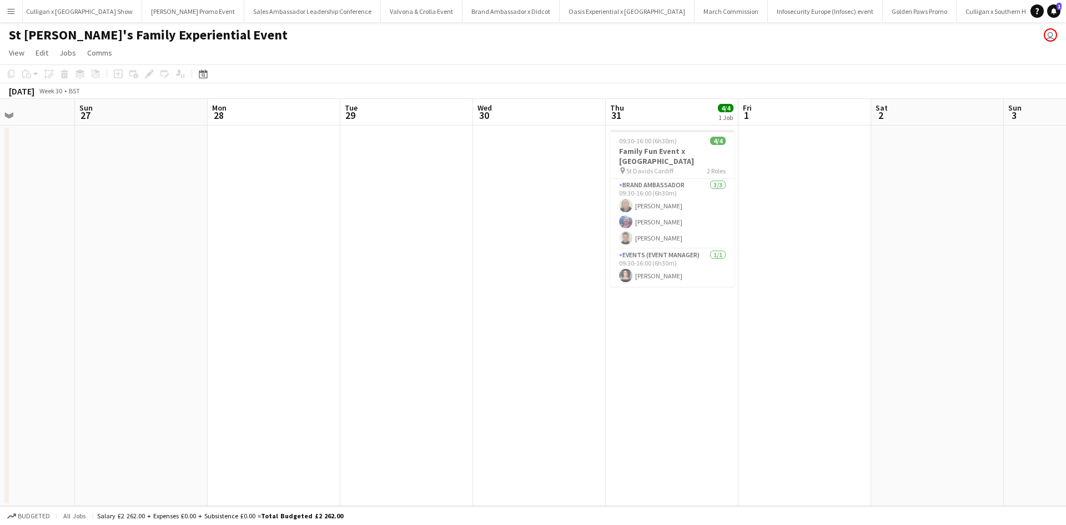
drag, startPoint x: 895, startPoint y: 414, endPoint x: 449, endPoint y: 407, distance: 446.0
click at [450, 407] on app-calendar-viewport "Wed 23 Thu 24 4/4 1 Job Fri 25 Sat 26 Sun 27 Mon 28 Tue 29 Wed 30 Thu 31 4/4 1 …" at bounding box center [533, 302] width 1066 height 407
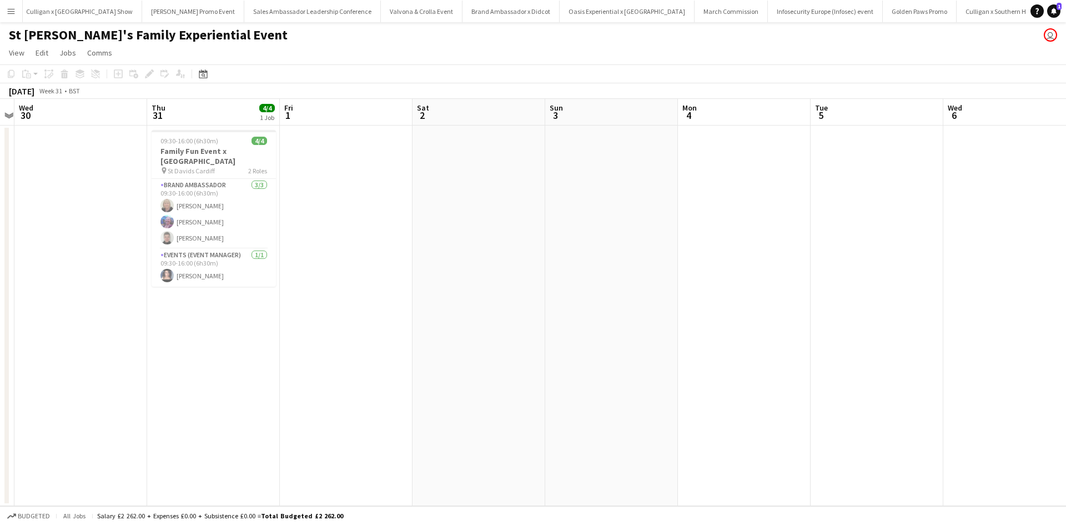
drag, startPoint x: 867, startPoint y: 338, endPoint x: 315, endPoint y: 329, distance: 552.1
click at [319, 329] on app-calendar-viewport "Sun 27 Mon 28 Tue 29 Wed 30 Thu 31 4/4 1 Job Fri 1 Sat 2 Sun 3 Mon 4 Tue 5 Wed …" at bounding box center [533, 302] width 1066 height 407
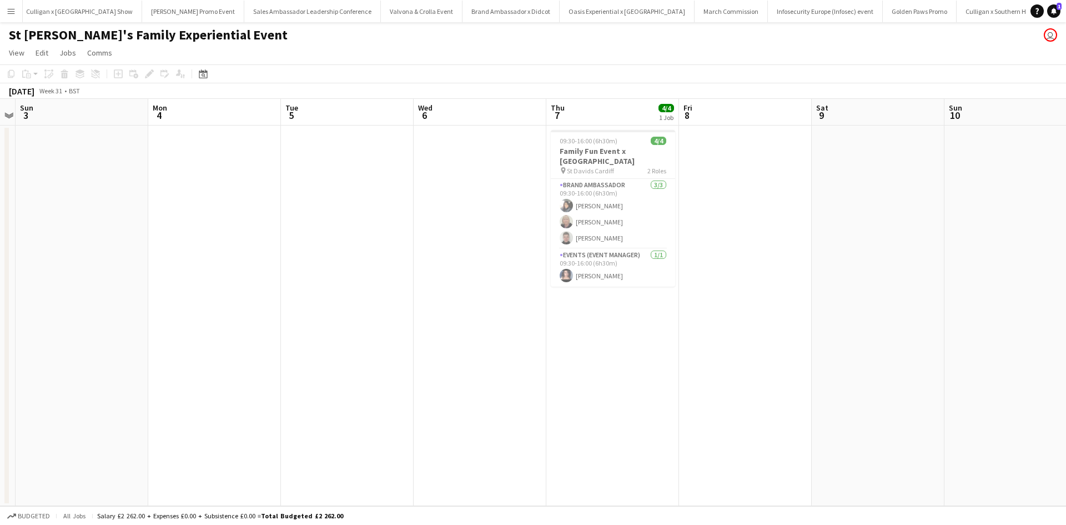
drag, startPoint x: 913, startPoint y: 420, endPoint x: 404, endPoint y: 370, distance: 511.1
click at [406, 370] on app-calendar-viewport "Wed 30 Thu 31 4/4 1 Job Fri 1 Sat 2 Sun 3 Mon 4 Tue 5 Wed 6 Thu 7 4/4 1 Job Fri…" at bounding box center [533, 302] width 1066 height 407
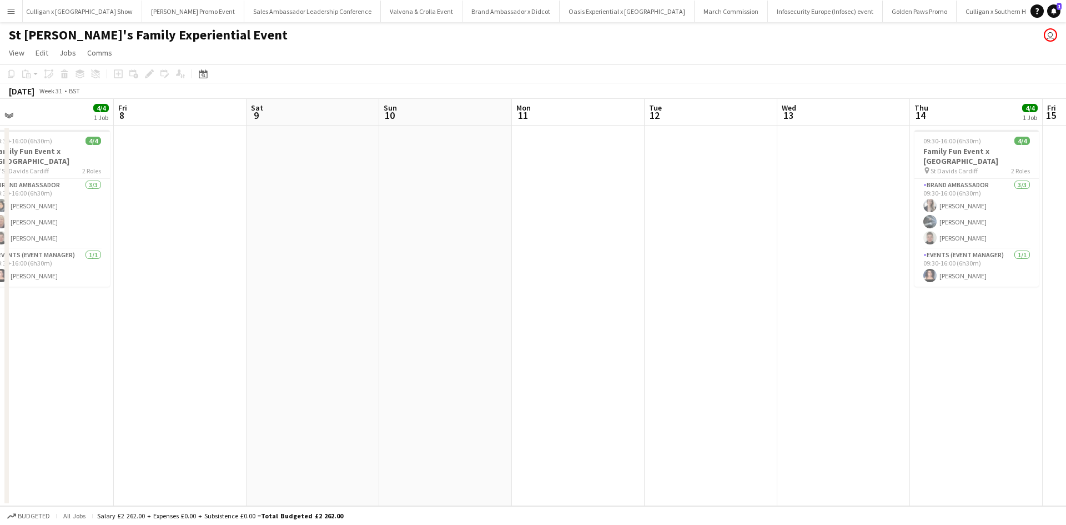
drag, startPoint x: 877, startPoint y: 362, endPoint x: 342, endPoint y: 360, distance: 535.9
click at [349, 360] on app-calendar-viewport "Sun 3 Mon 4 Tue 5 Wed 6 Thu 7 4/4 1 Job Fri 8 Sat 9 Sun 10 Mon 11 Tue 12 Wed 13…" at bounding box center [533, 302] width 1066 height 407
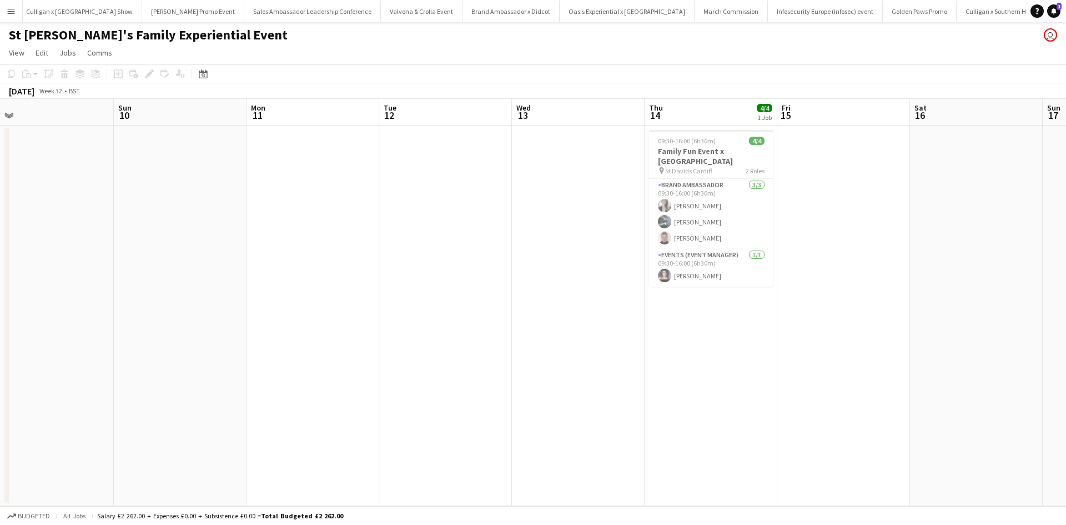
scroll to position [0, 317]
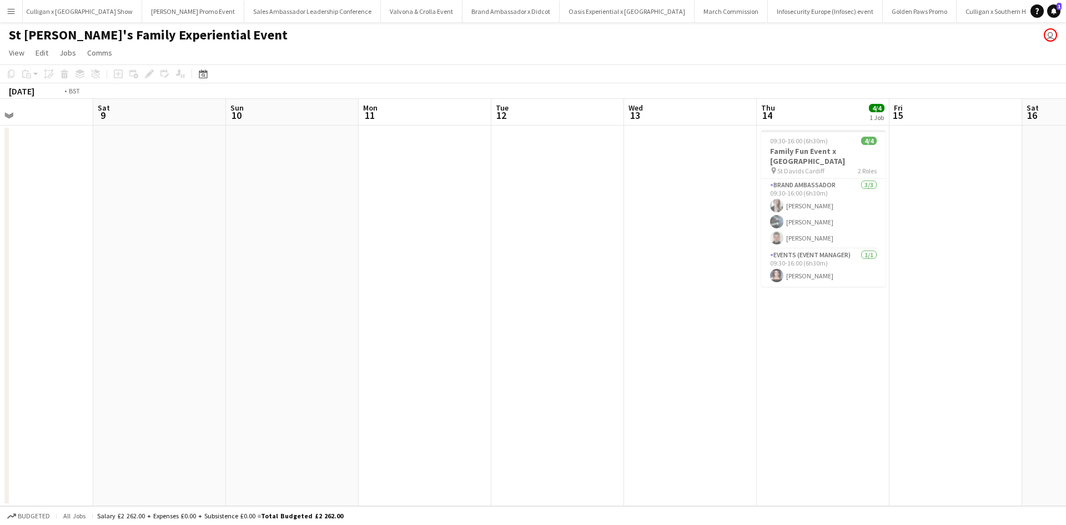
drag, startPoint x: 911, startPoint y: 353, endPoint x: 304, endPoint y: 285, distance: 611.4
click at [305, 285] on app-calendar-viewport "Tue 5 Wed 6 Thu 7 4/4 1 Job Fri 8 Sat 9 Sun 10 Mon 11 Tue 12 Wed 13 Thu 14 4/4 …" at bounding box center [533, 302] width 1066 height 407
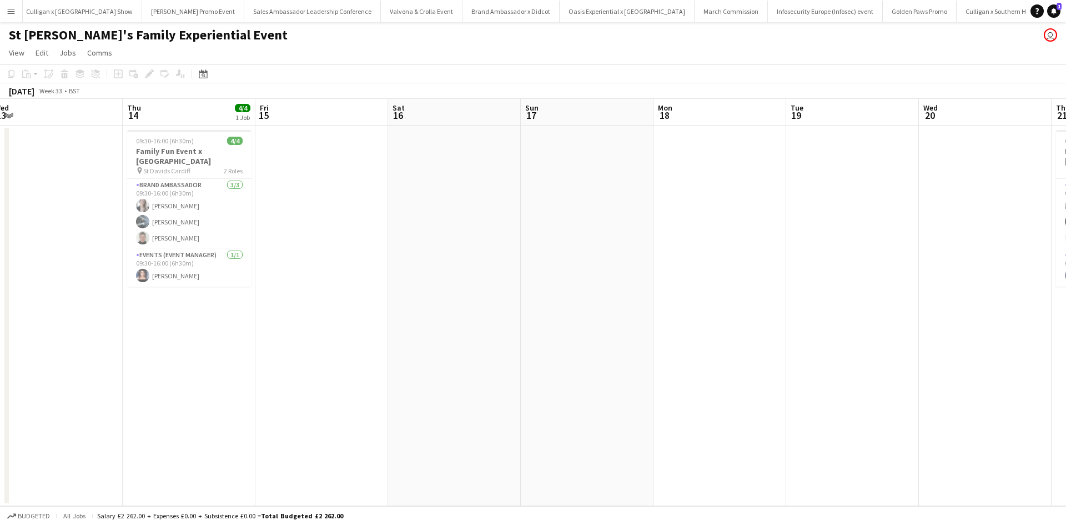
drag, startPoint x: 707, startPoint y: 375, endPoint x: 245, endPoint y: 308, distance: 467.4
click at [248, 308] on app-calendar-viewport "Sun 10 Mon 11 Tue 12 Wed 13 Thu 14 4/4 1 Job Fri 15 Sat 16 Sun 17 Mon 18 Tue 19…" at bounding box center [533, 302] width 1066 height 407
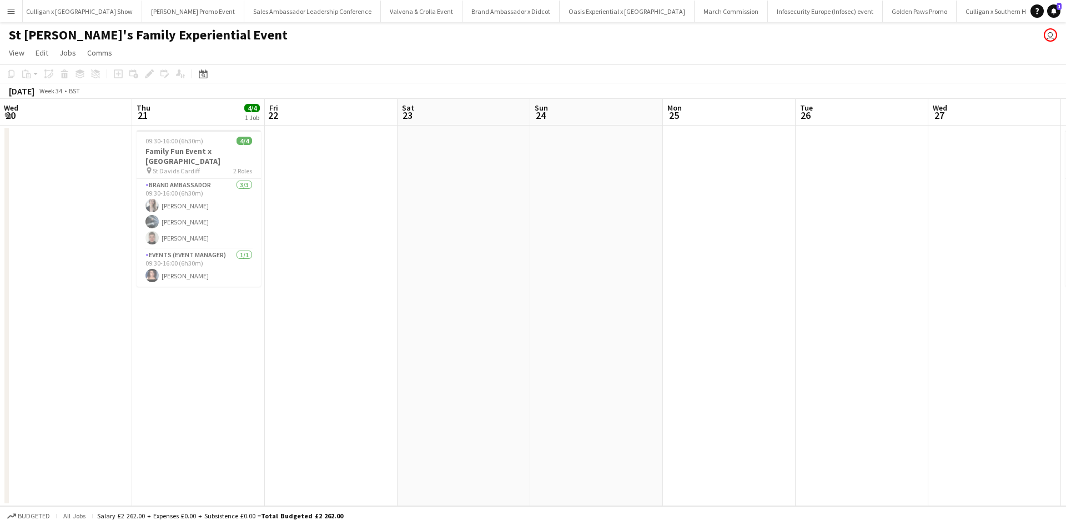
drag, startPoint x: 774, startPoint y: 408, endPoint x: 219, endPoint y: 310, distance: 563.9
click at [222, 310] on app-calendar-viewport "Sat 16 Sun 17 Mon 18 Tue 19 Wed 20 Thu 21 4/4 1 Job Fri 22 Sat 23 Sun 24 Mon 25…" at bounding box center [533, 302] width 1066 height 407
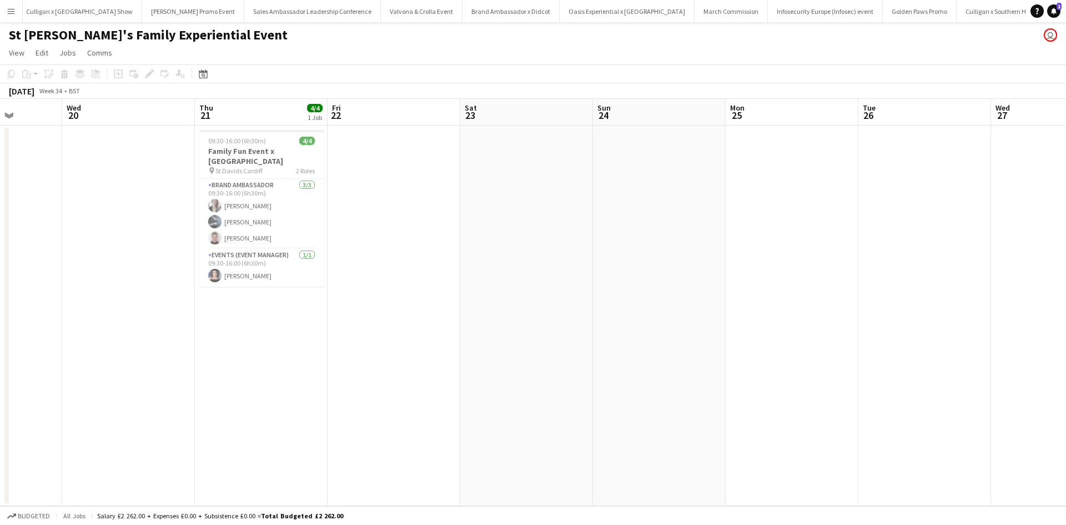
drag, startPoint x: 711, startPoint y: 421, endPoint x: 539, endPoint y: 390, distance: 174.9
click at [539, 390] on app-calendar-viewport "Sat 16 Sun 17 Mon 18 Tue 19 Wed 20 Thu 21 4/4 1 Job Fri 22 Sat 23 Sun 24 Mon 25…" at bounding box center [533, 302] width 1066 height 407
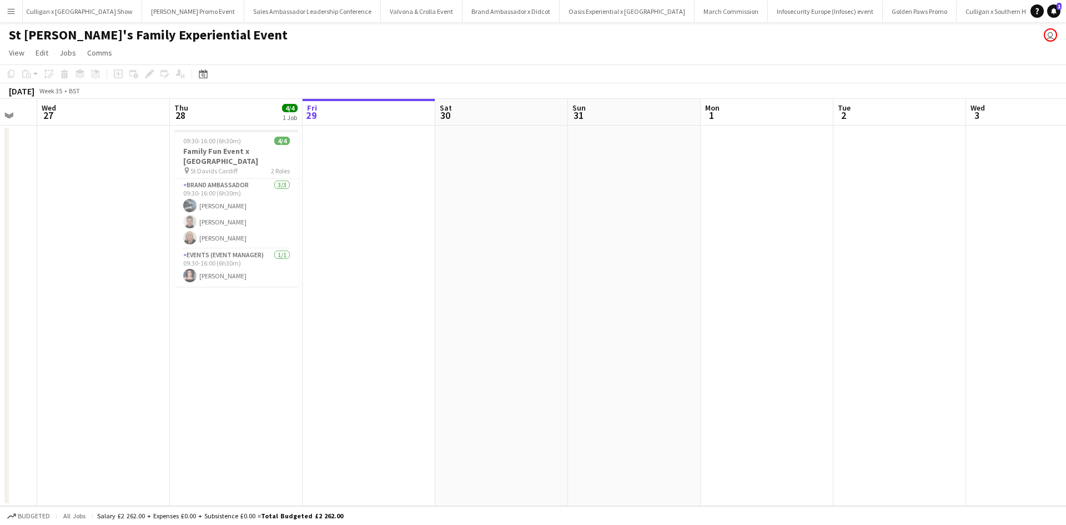
scroll to position [0, 505]
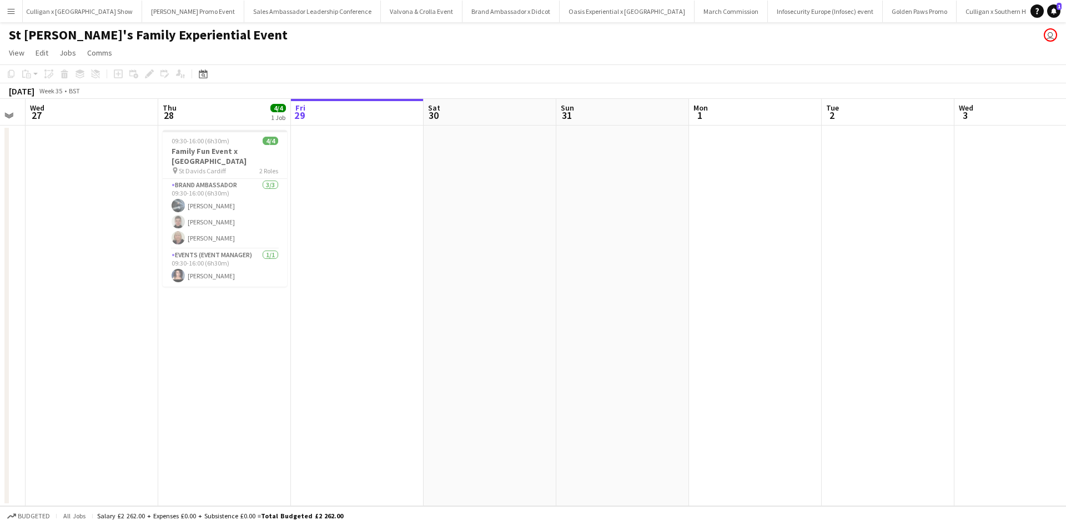
drag, startPoint x: 730, startPoint y: 369, endPoint x: 34, endPoint y: 302, distance: 699.0
click at [34, 302] on app-calendar-viewport "Sat 23 Sun 24 Mon 25 Tue 26 Wed 27 Thu 28 4/4 1 Job Fri 29 Sat 30 Sun 31 Mon 1 …" at bounding box center [533, 302] width 1066 height 407
click at [5, 13] on button "Menu" at bounding box center [11, 11] width 22 height 22
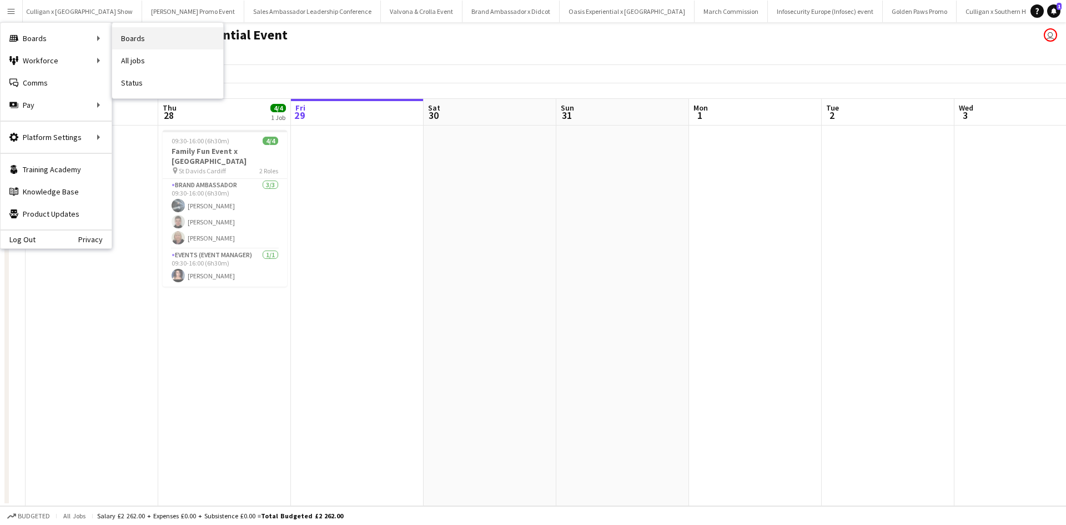
click at [160, 39] on link "Boards" at bounding box center [167, 38] width 111 height 22
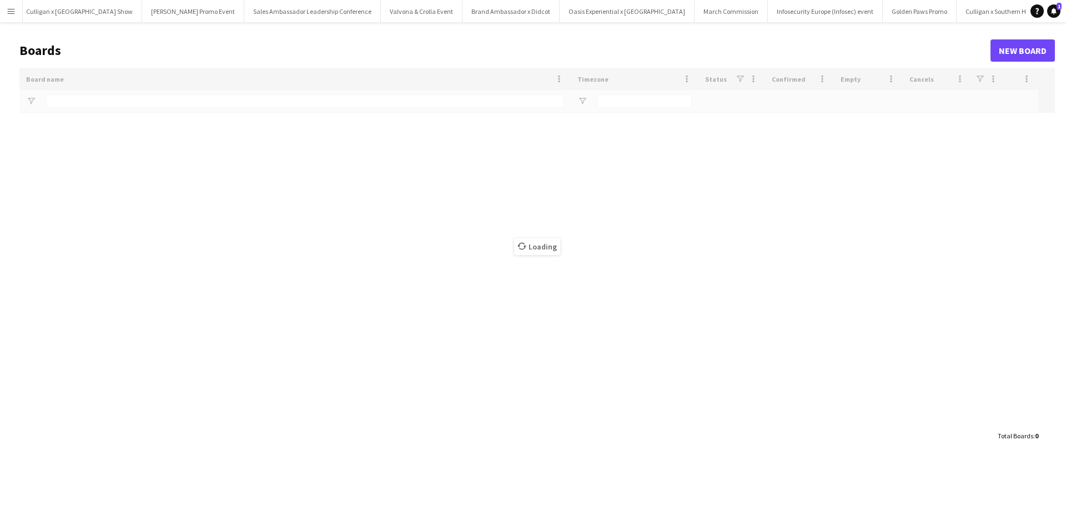
type input "**********"
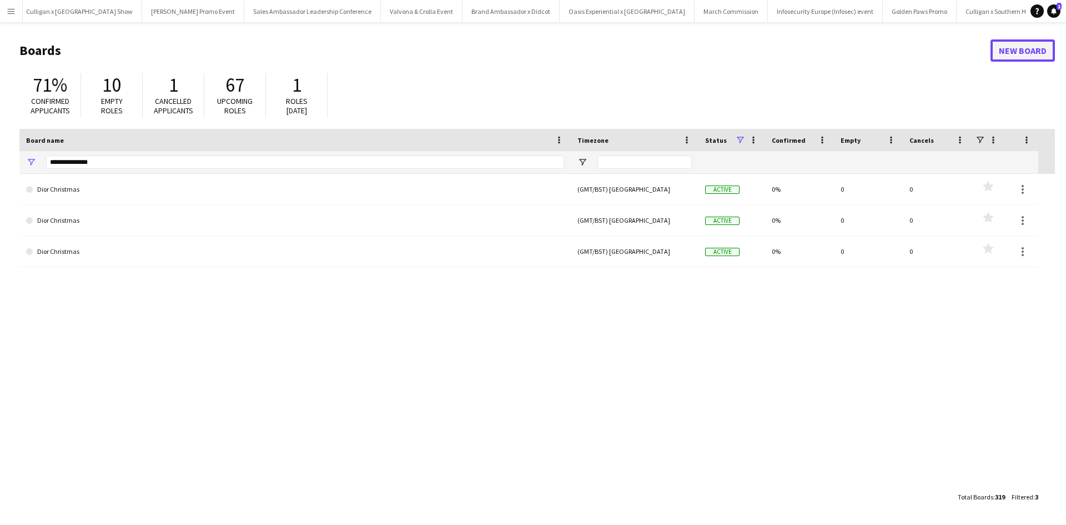
click at [1031, 53] on link "New Board" at bounding box center [1023, 50] width 64 height 22
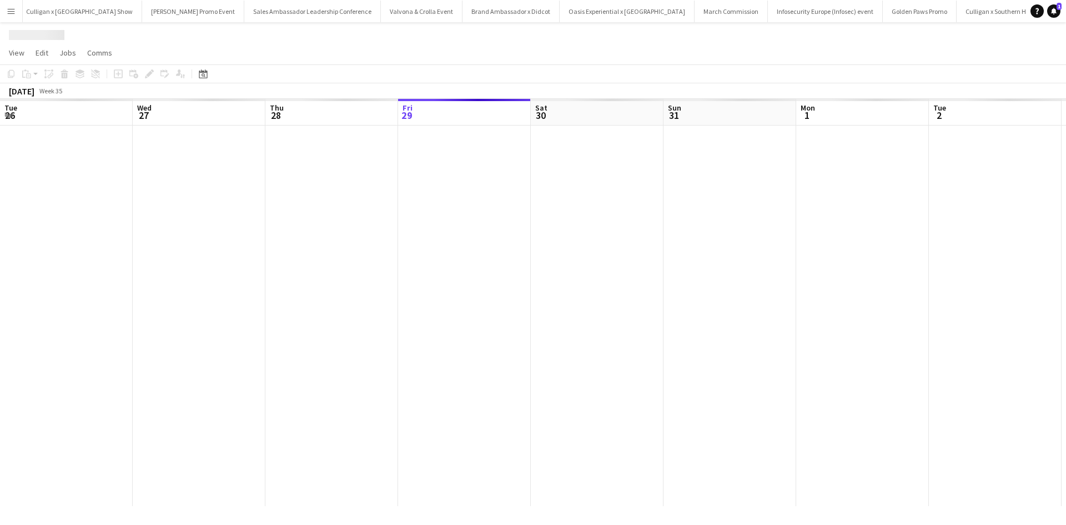
scroll to position [0, 265]
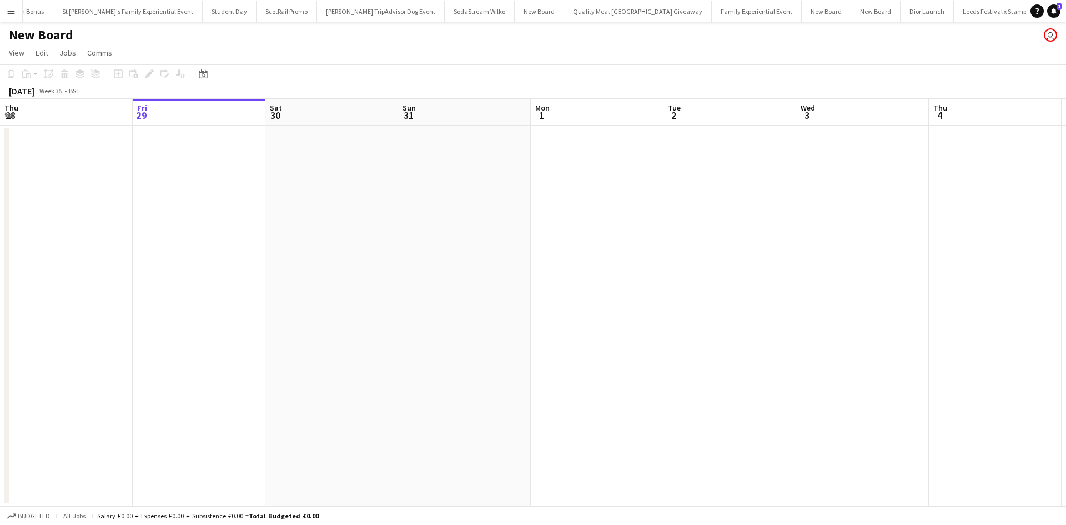
click at [63, 36] on h1 "New Board" at bounding box center [41, 35] width 64 height 17
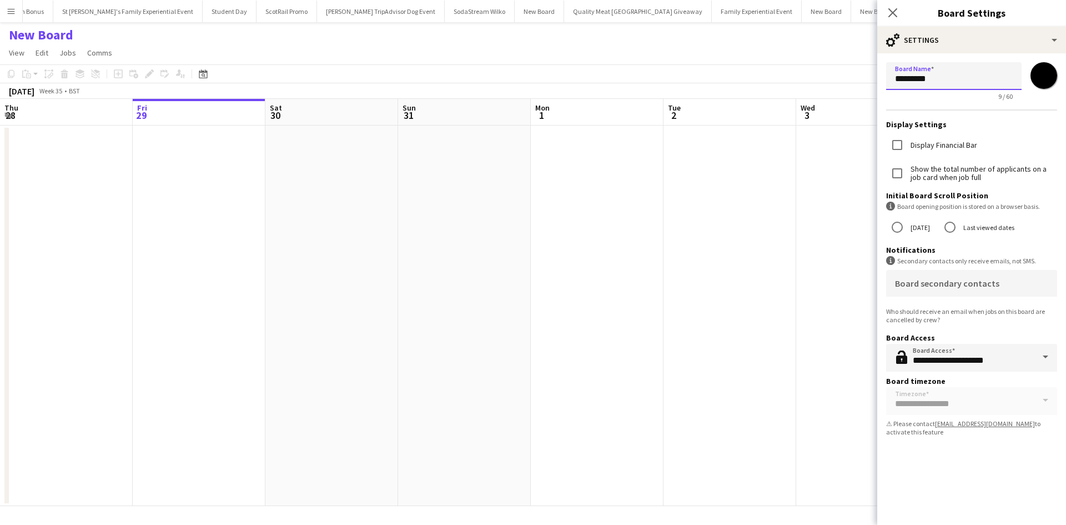
drag, startPoint x: 951, startPoint y: 82, endPoint x: 892, endPoint y: 84, distance: 59.4
click at [892, 84] on input "*********" at bounding box center [954, 76] width 136 height 28
paste input "**********"
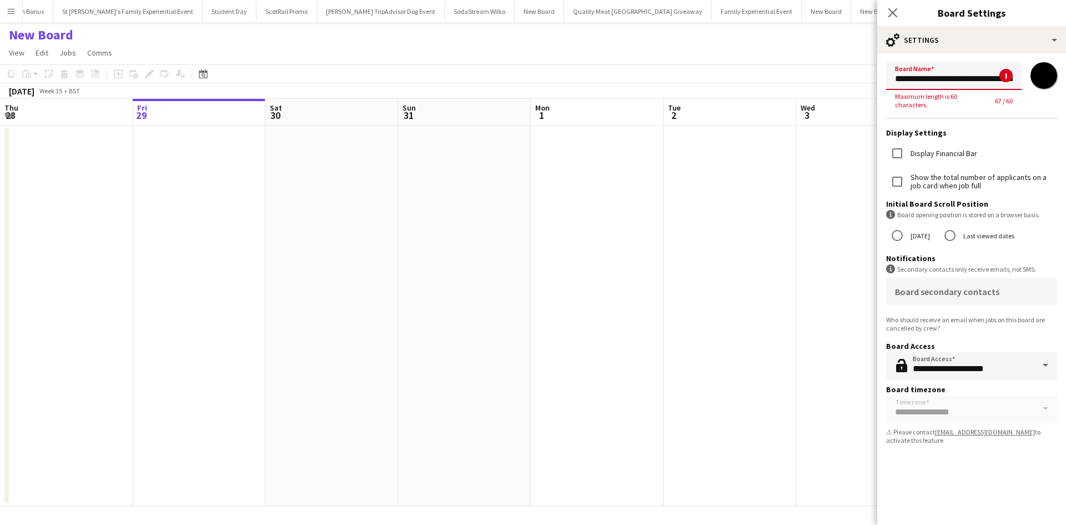
scroll to position [0, 137]
drag, startPoint x: 926, startPoint y: 83, endPoint x: 1066, endPoint y: 78, distance: 139.5
click at [1066, 78] on form "**********" at bounding box center [971, 255] width 189 height 404
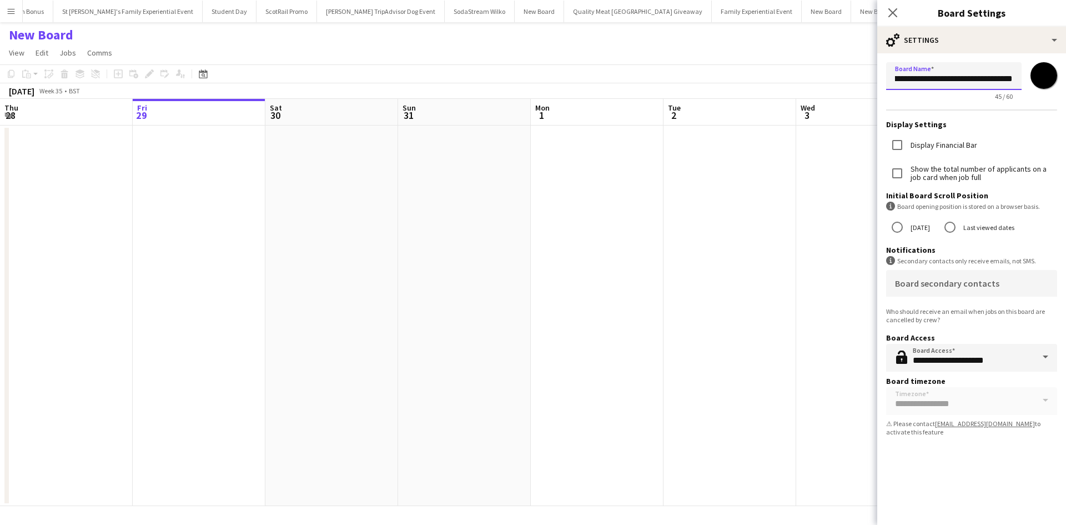
scroll to position [0, 50]
type input "**********"
click at [825, 320] on app-date-cell at bounding box center [862, 316] width 133 height 380
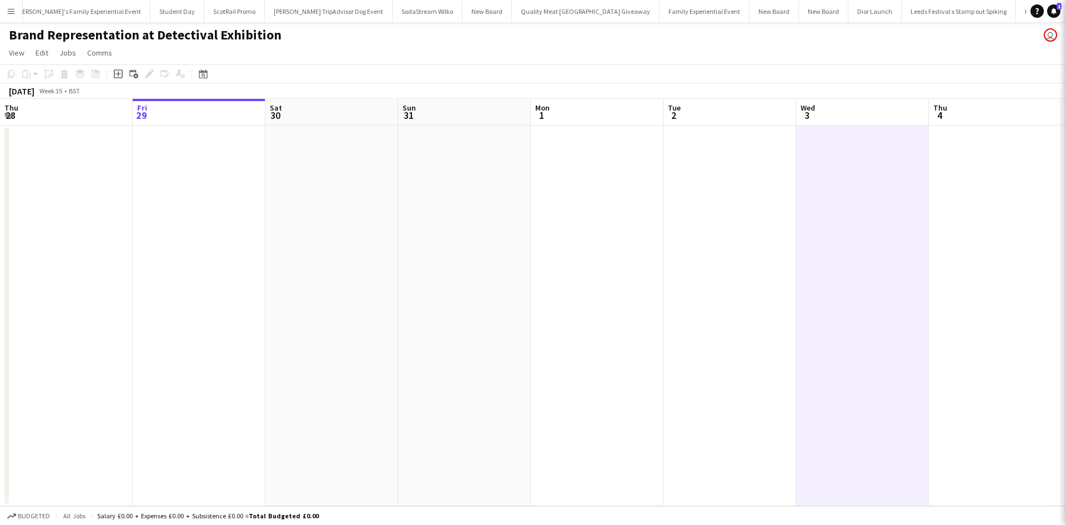
scroll to position [0, 11719]
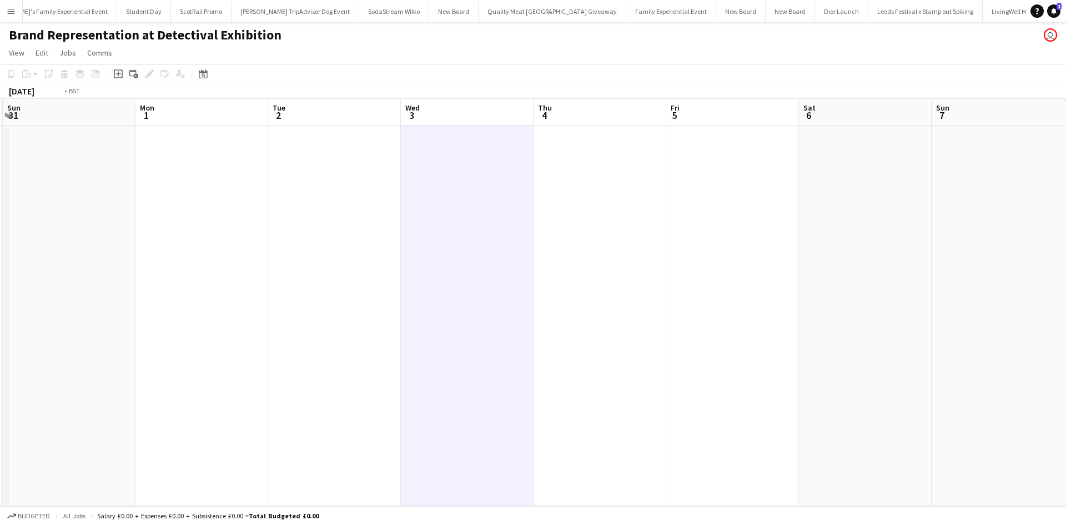
drag, startPoint x: 893, startPoint y: 376, endPoint x: 379, endPoint y: 371, distance: 513.7
click at [360, 369] on app-calendar-viewport "Thu 28 Fri 29 Sat 30 Sun 31 Mon 1 Tue 2 Wed 3 Thu 4 Fri 5 Sat 6 Sun 7 Mon 8 Tue…" at bounding box center [533, 302] width 1066 height 407
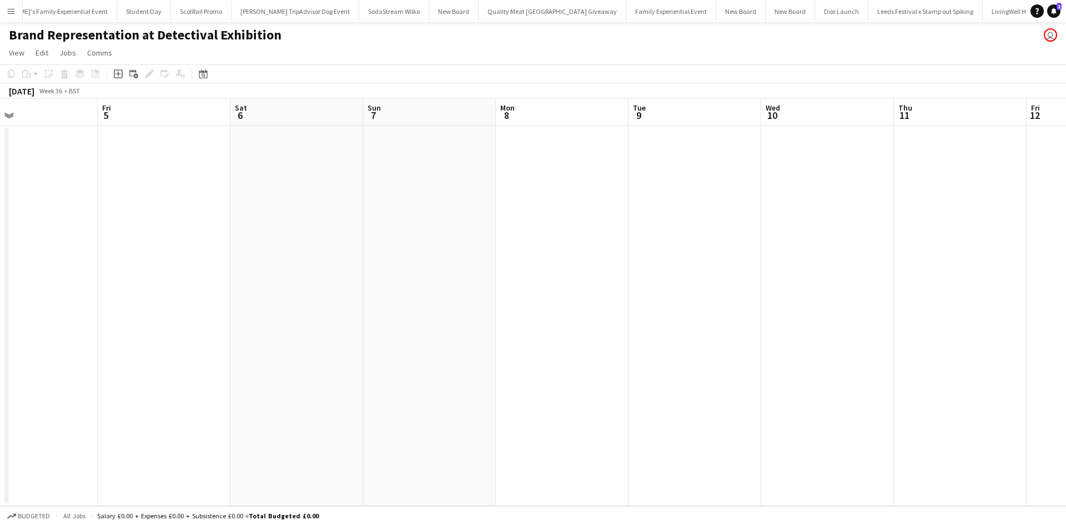
drag, startPoint x: 847, startPoint y: 392, endPoint x: 525, endPoint y: 376, distance: 322.5
click at [348, 364] on app-calendar-viewport "Mon 1 Tue 2 Wed 3 Thu 4 Fri 5 Sat 6 Sun 7 Mon 8 Tue 9 Wed 10 Thu 11 Fri 12 Sat …" at bounding box center [533, 302] width 1066 height 407
drag, startPoint x: 821, startPoint y: 403, endPoint x: 372, endPoint y: 358, distance: 451.5
click at [380, 359] on app-calendar-viewport "Tue 2 Wed 3 Thu 4 Fri 5 Sat 6 Sun 7 Mon 8 Tue 9 Wed 10 Thu 11 Fri 12 Sat 13 Sun…" at bounding box center [533, 302] width 1066 height 407
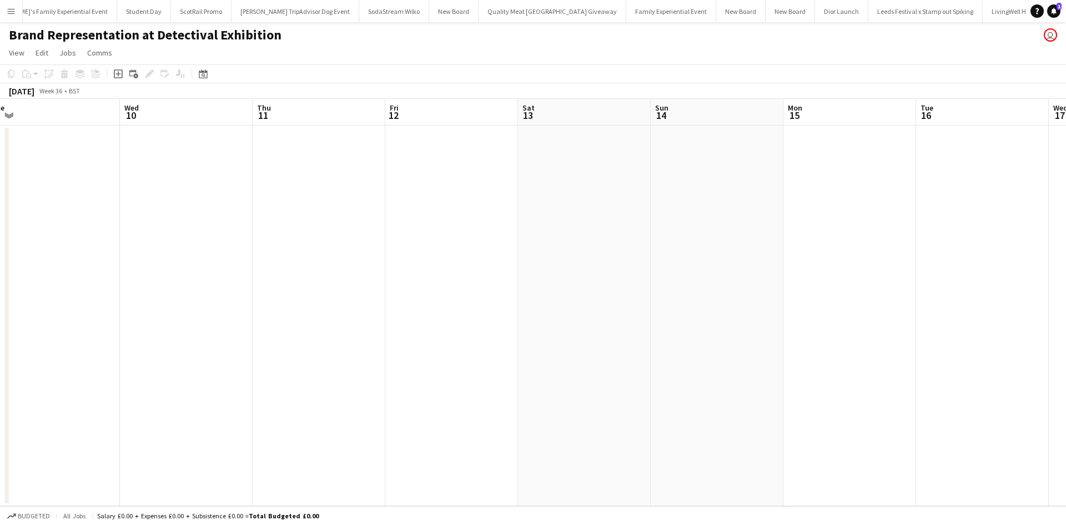
drag, startPoint x: 685, startPoint y: 390, endPoint x: 358, endPoint y: 359, distance: 329.1
click at [355, 360] on app-calendar-viewport "Sat 6 Sun 7 Mon 8 Tue 9 Wed 10 Thu 11 Fri 12 Sat 13 Sun 14 Mon 15 Tue 16 Wed 17…" at bounding box center [533, 302] width 1066 height 407
click at [325, 167] on app-date-cell at bounding box center [352, 316] width 133 height 380
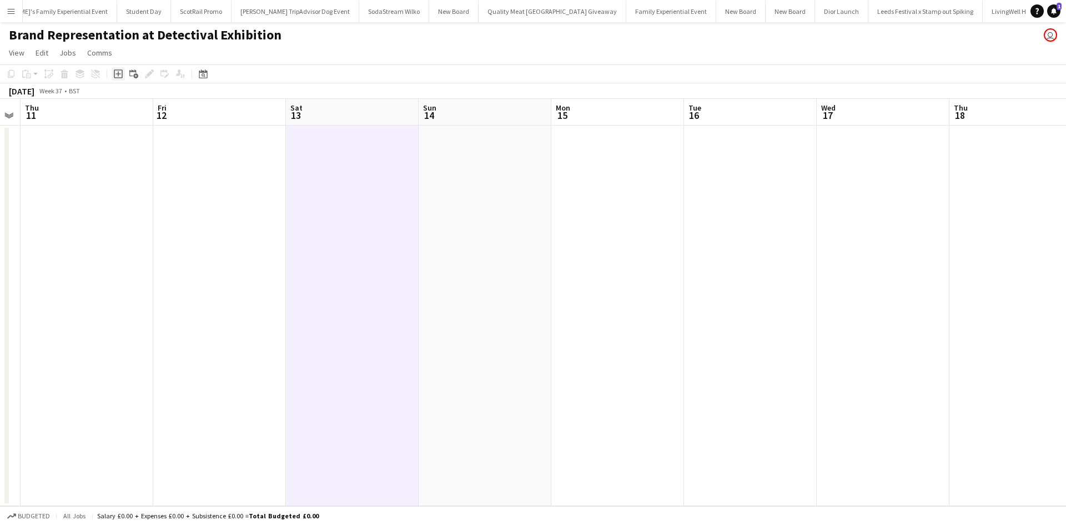
click at [119, 67] on div "Add job" at bounding box center [118, 73] width 13 height 13
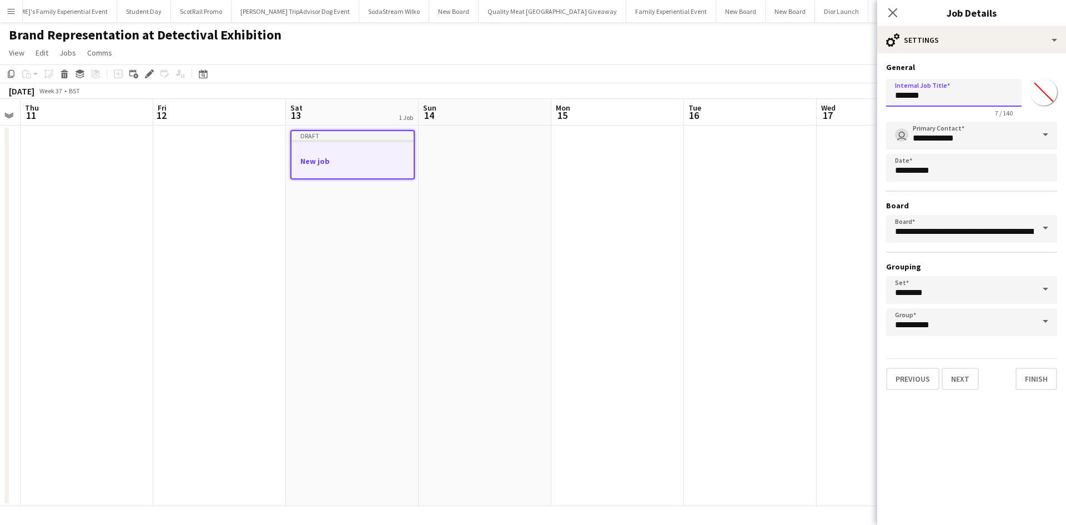
drag, startPoint x: 943, startPoint y: 93, endPoint x: 881, endPoint y: 98, distance: 61.8
click at [881, 98] on form "**********" at bounding box center [971, 226] width 189 height 328
paste input "**********"
drag, startPoint x: 927, startPoint y: 97, endPoint x: 1045, endPoint y: 95, distance: 117.8
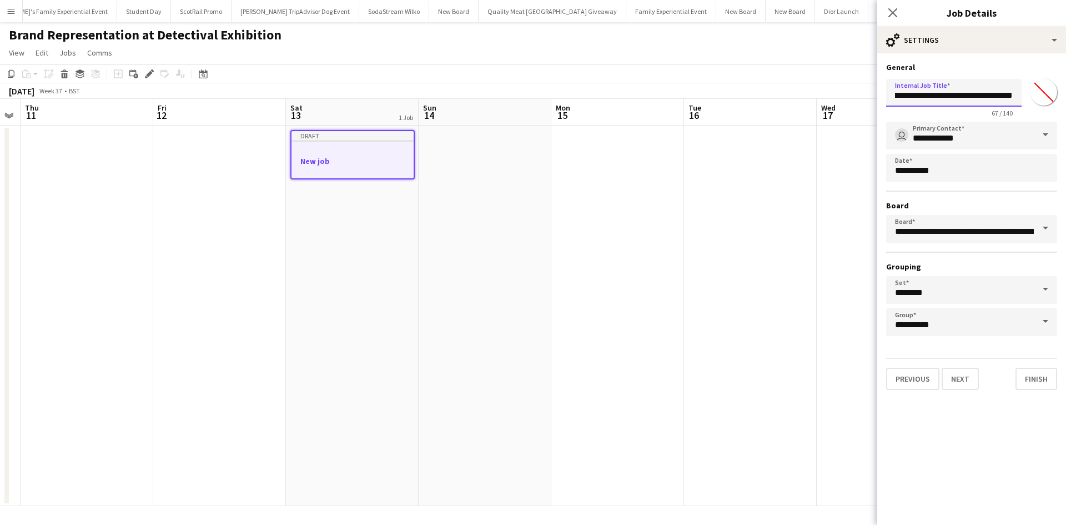
click at [1034, 89] on div "**********" at bounding box center [971, 95] width 171 height 43
type input "**********"
click at [960, 380] on button "Next" at bounding box center [960, 379] width 37 height 22
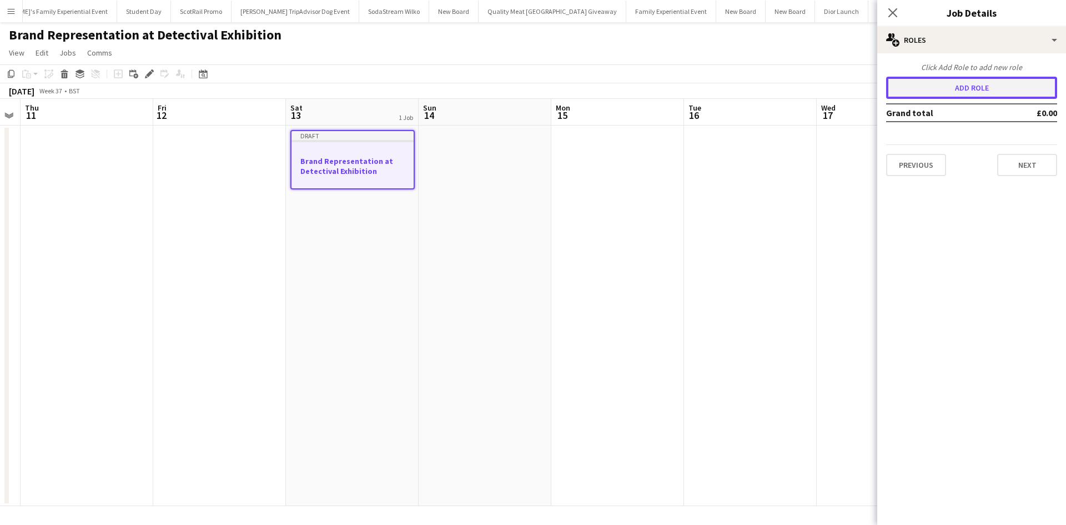
click at [972, 86] on button "Add role" at bounding box center [971, 88] width 171 height 22
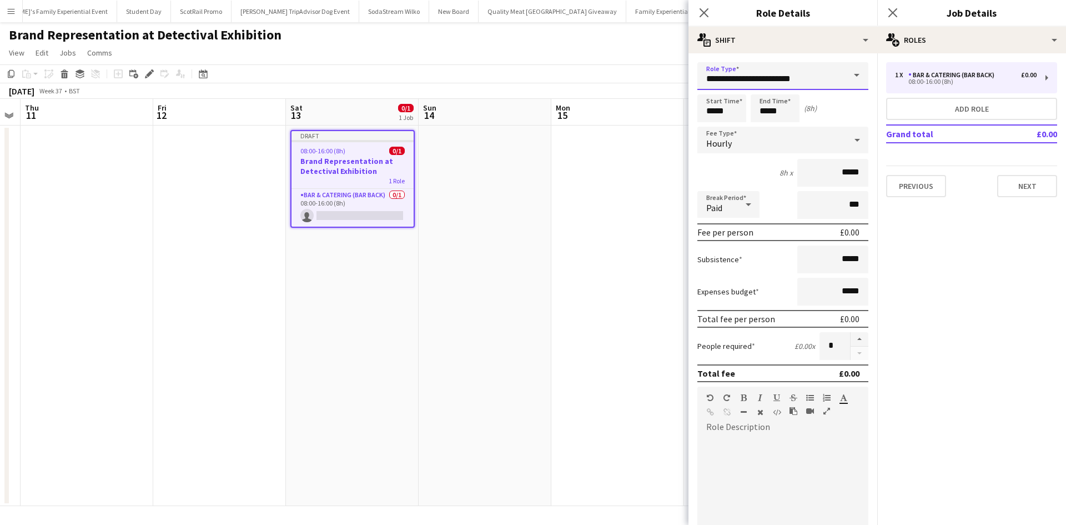
drag, startPoint x: 814, startPoint y: 74, endPoint x: 699, endPoint y: 77, distance: 115.0
click at [699, 77] on input "**********" at bounding box center [782, 76] width 171 height 28
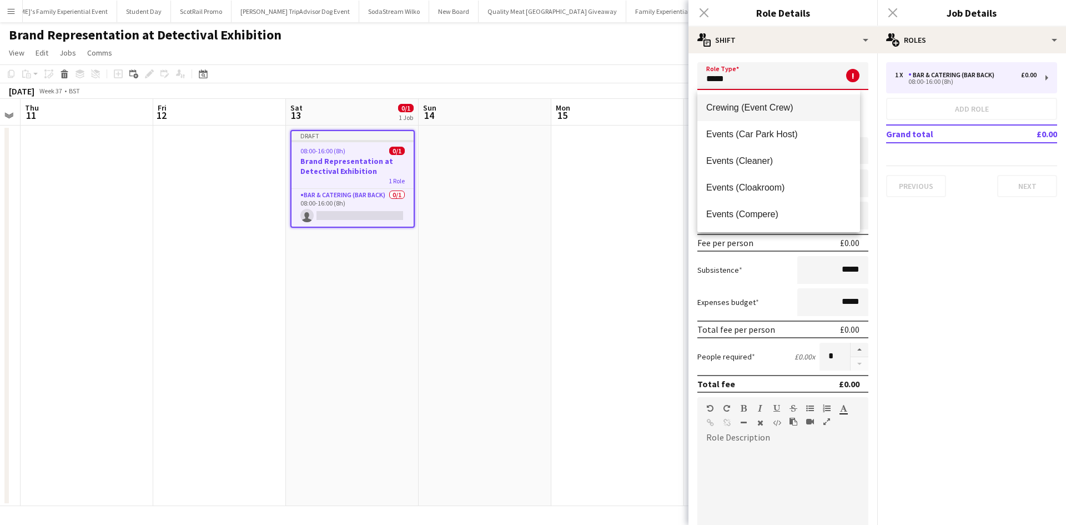
click at [784, 114] on mat-option "Crewing (Event Crew)" at bounding box center [778, 107] width 163 height 27
type input "**********"
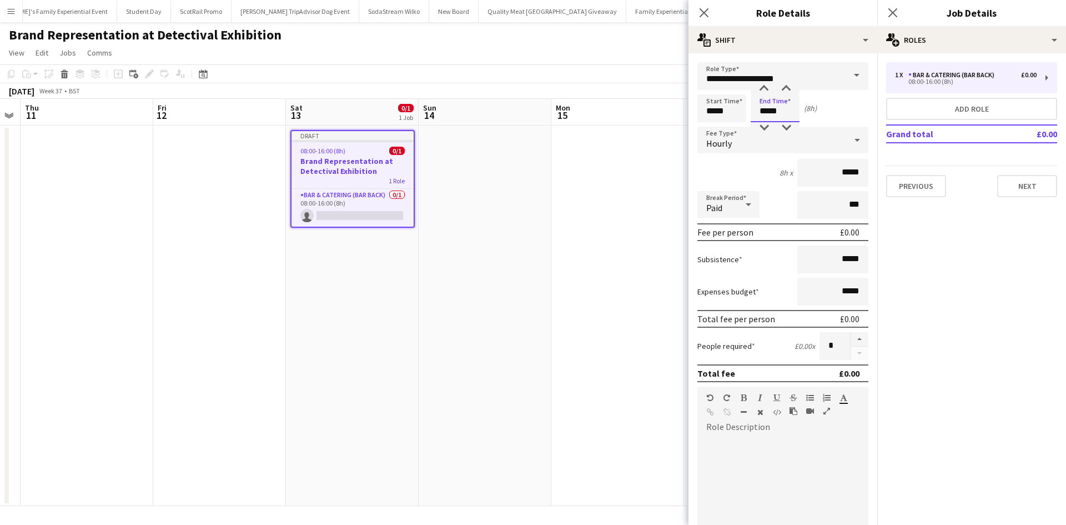
drag, startPoint x: 784, startPoint y: 112, endPoint x: 757, endPoint y: 111, distance: 26.7
click at [757, 111] on input "*****" at bounding box center [775, 108] width 49 height 28
type input "*****"
click at [836, 168] on input "*****" at bounding box center [832, 173] width 71 height 28
type input "******"
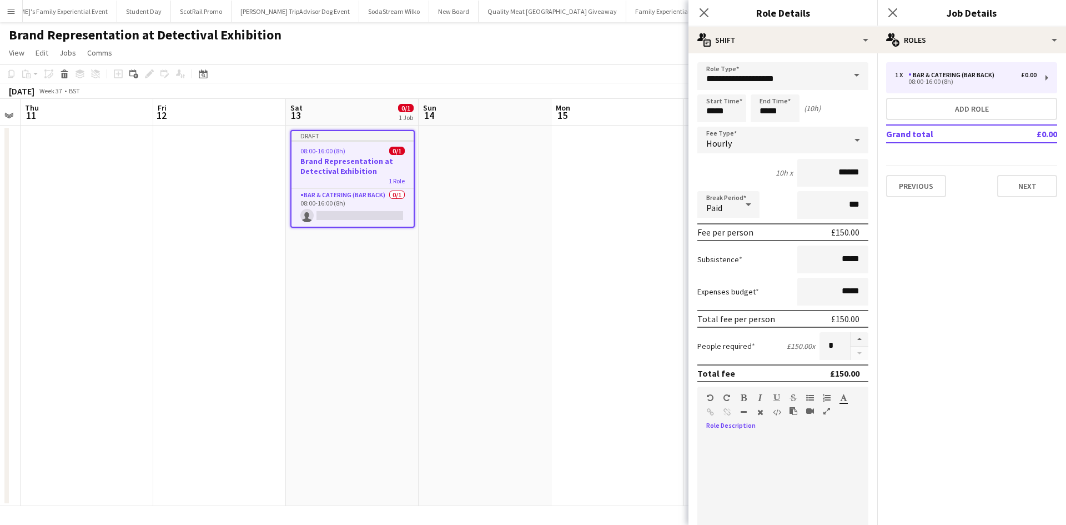
click at [789, 461] on div at bounding box center [782, 502] width 171 height 133
click at [655, 436] on app-date-cell at bounding box center [617, 316] width 133 height 380
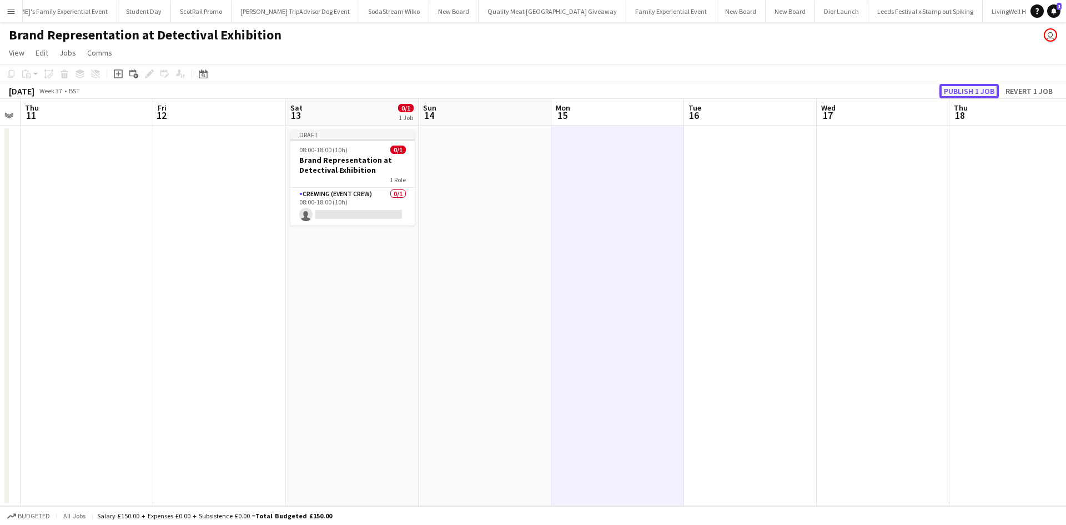
click at [964, 91] on button "Publish 1 job" at bounding box center [969, 91] width 59 height 14
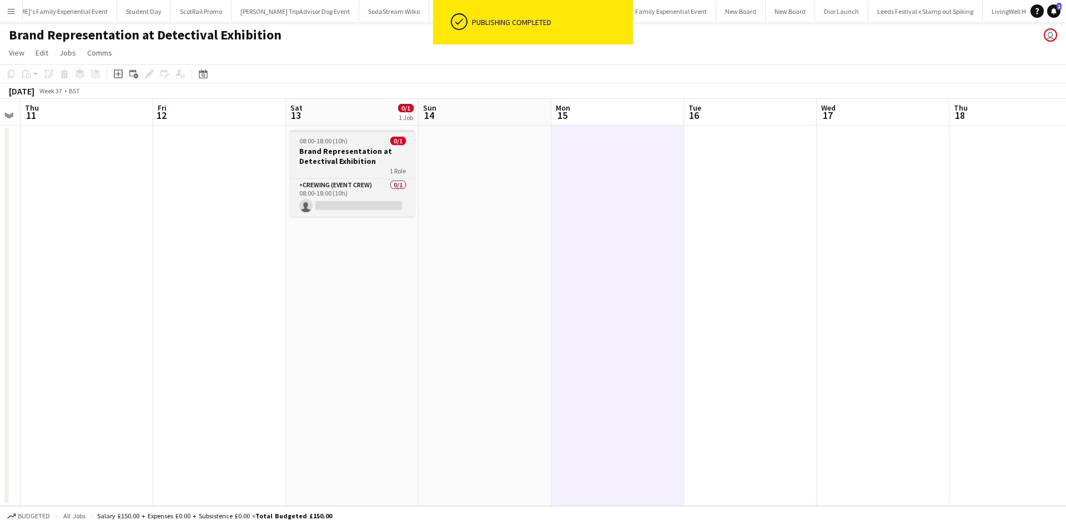
click at [345, 172] on div "1 Role" at bounding box center [352, 170] width 124 height 9
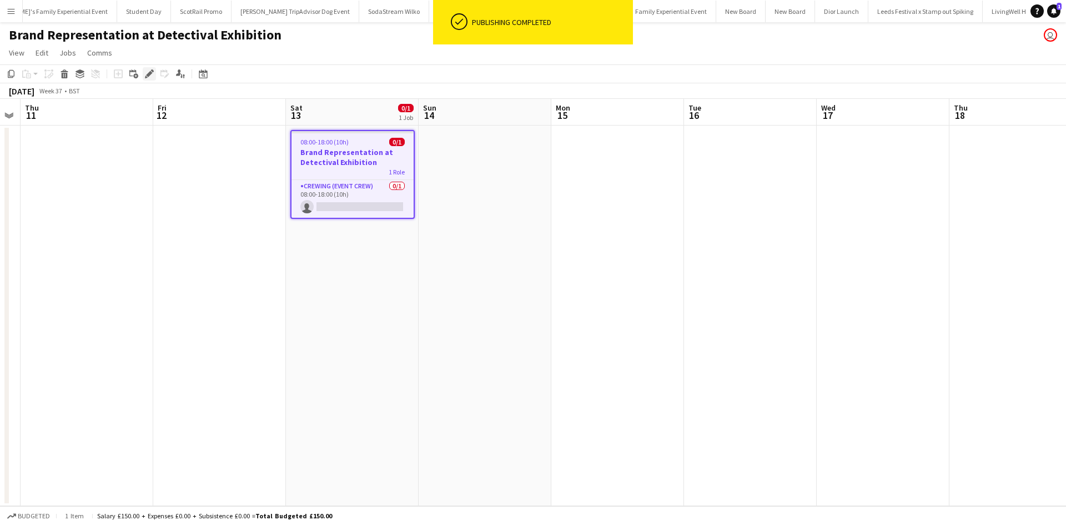
click at [148, 76] on icon at bounding box center [149, 74] width 6 height 6
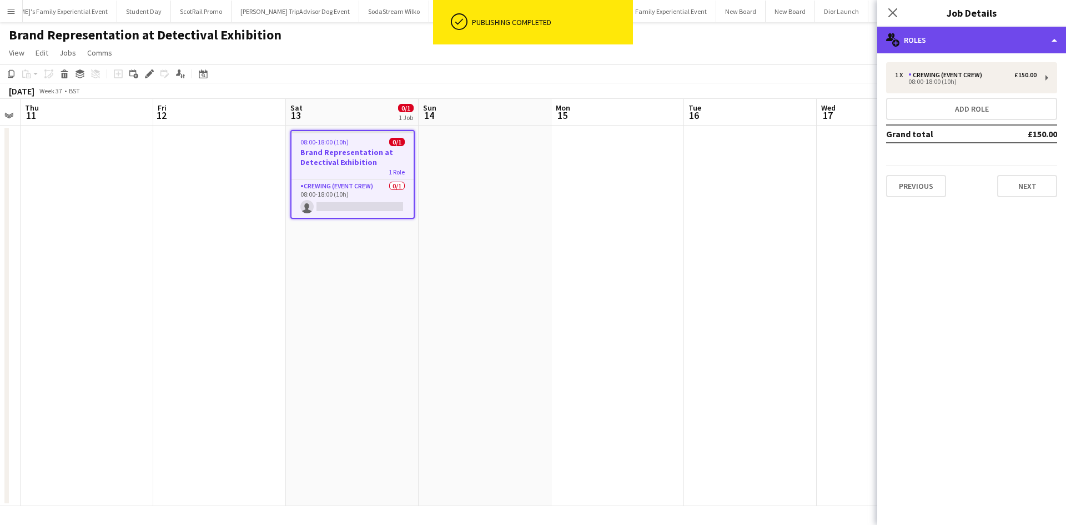
click at [907, 46] on div "multiple-users-add Roles" at bounding box center [971, 40] width 189 height 27
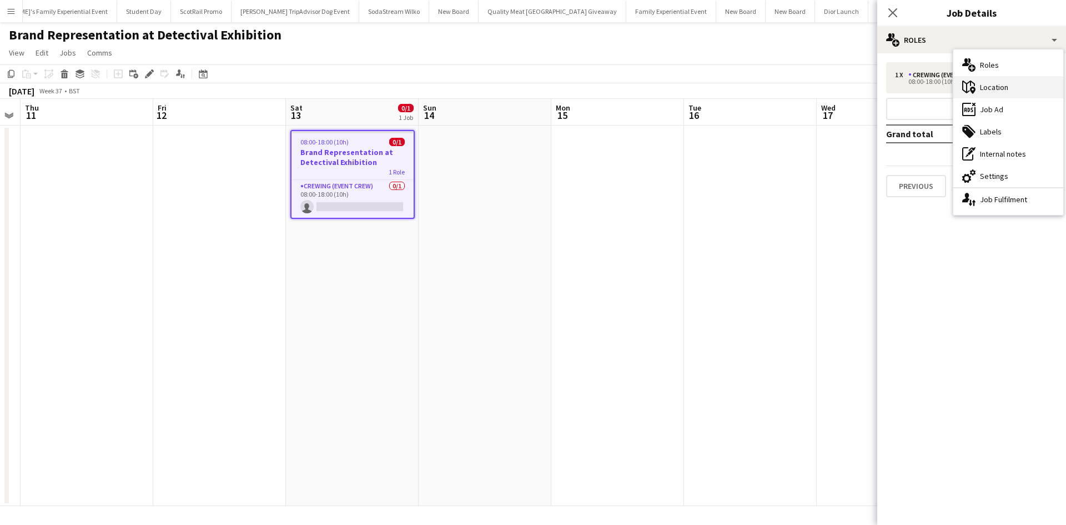
click at [971, 85] on icon at bounding box center [968, 87] width 13 height 13
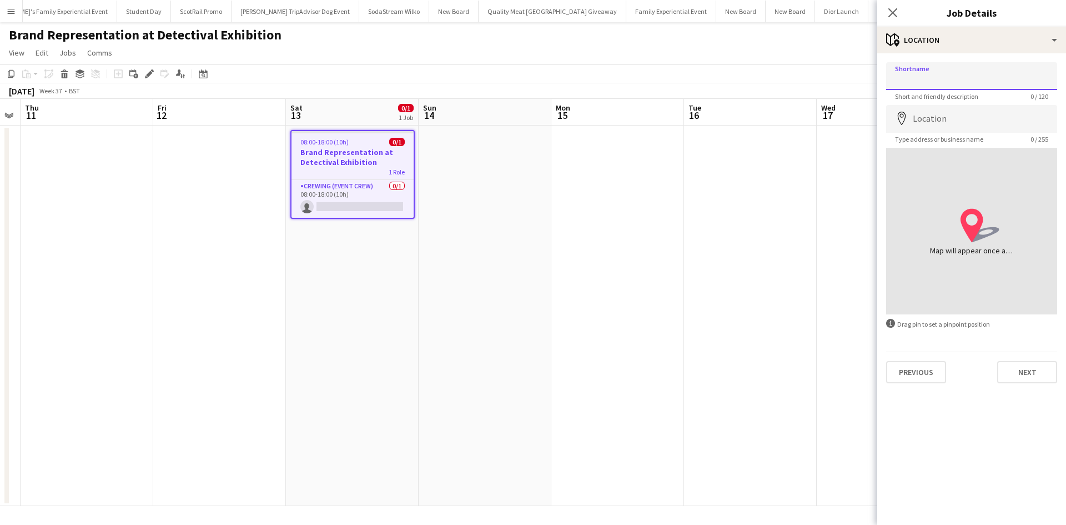
click at [903, 77] on input "Shortname" at bounding box center [971, 76] width 171 height 28
paste input "**********"
type input "**********"
click at [936, 126] on input "Location" at bounding box center [971, 119] width 171 height 28
paste input "**********"
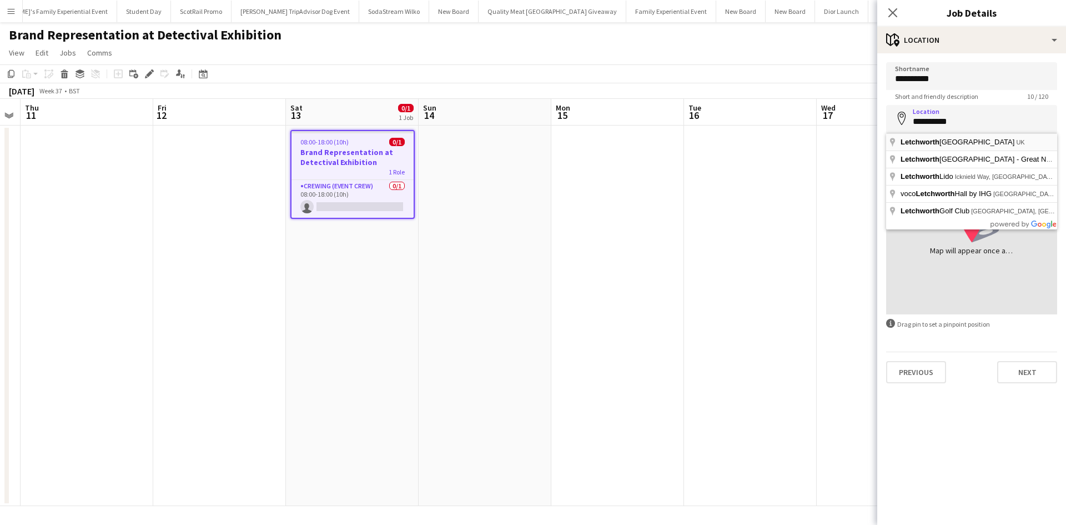
type input "**********"
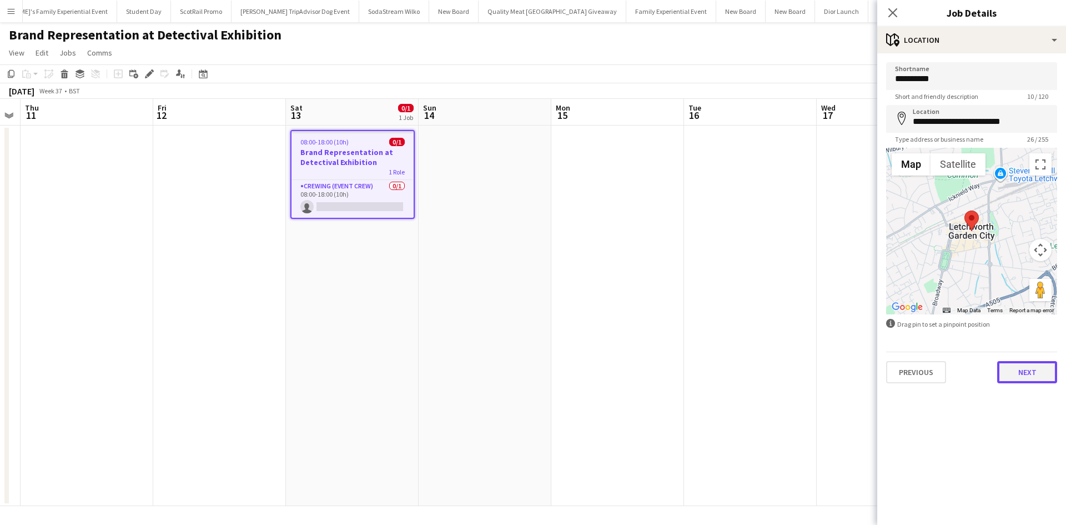
click at [1036, 378] on button "Next" at bounding box center [1027, 372] width 60 height 22
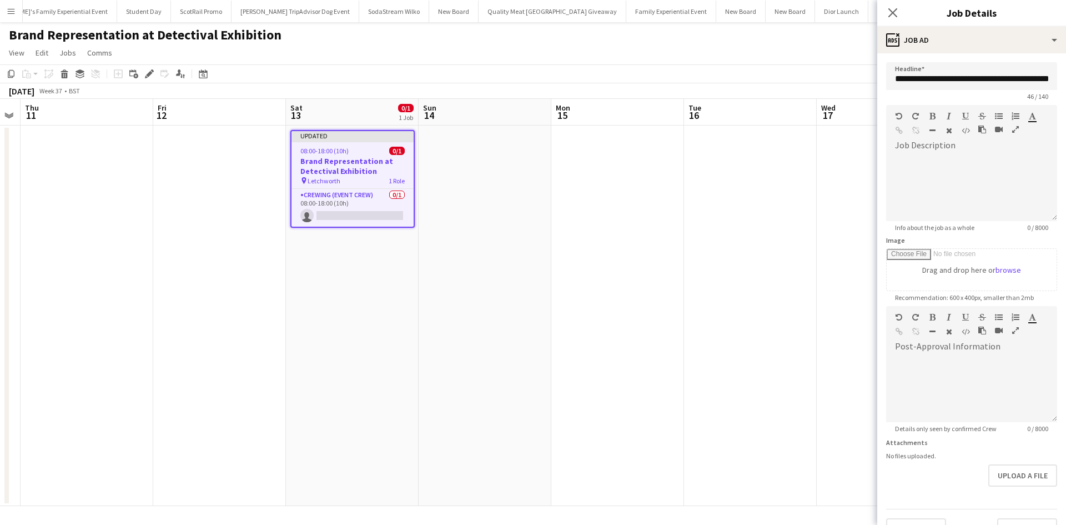
click at [775, 383] on app-date-cell at bounding box center [750, 316] width 133 height 380
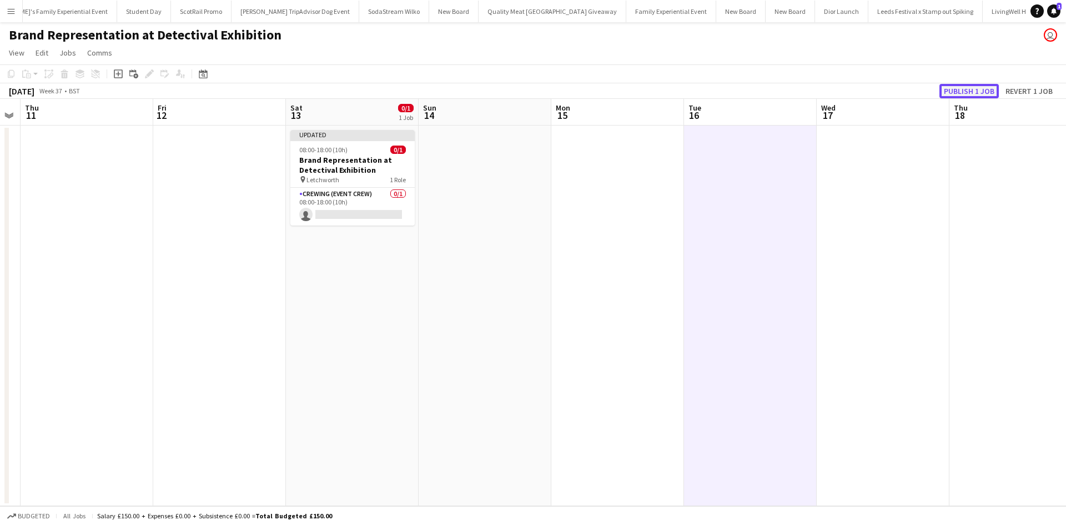
click at [966, 93] on button "Publish 1 job" at bounding box center [969, 91] width 59 height 14
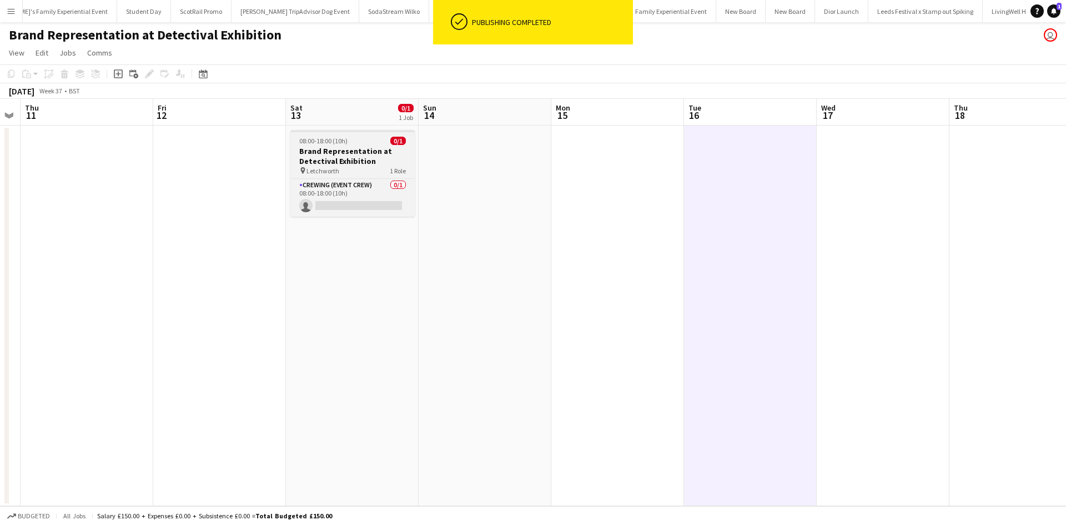
click at [369, 143] on div "08:00-18:00 (10h) 0/1" at bounding box center [352, 141] width 124 height 8
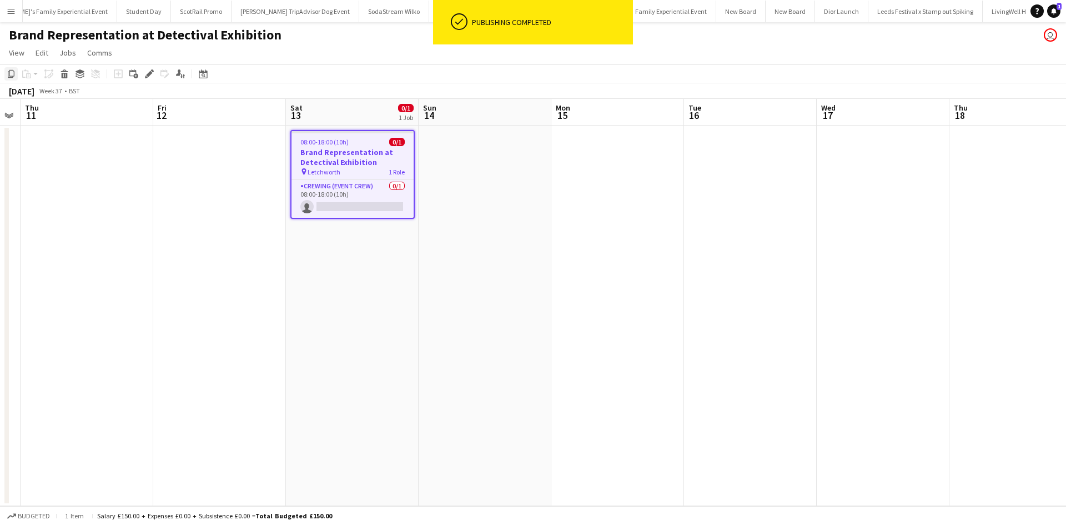
click at [12, 74] on icon "Copy" at bounding box center [11, 73] width 9 height 9
click at [360, 178] on app-job-card "08:00-18:00 (10h) 0/1 Brand Representation at Detectival Exhibition pin Letchwo…" at bounding box center [352, 174] width 124 height 89
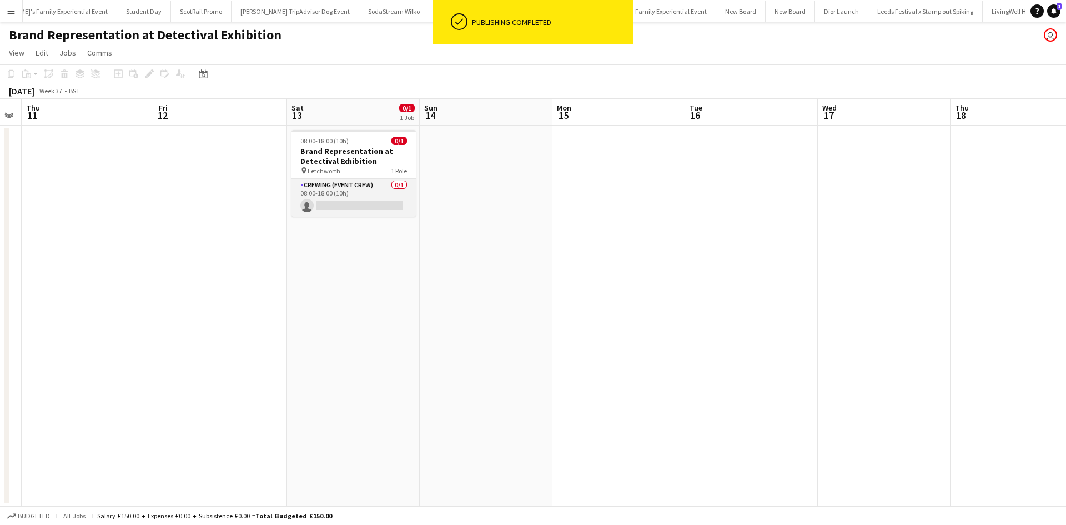
click at [367, 198] on app-card-role "Crewing (Event Crew) 0/1 08:00-18:00 (10h) single-neutral-actions" at bounding box center [354, 198] width 124 height 38
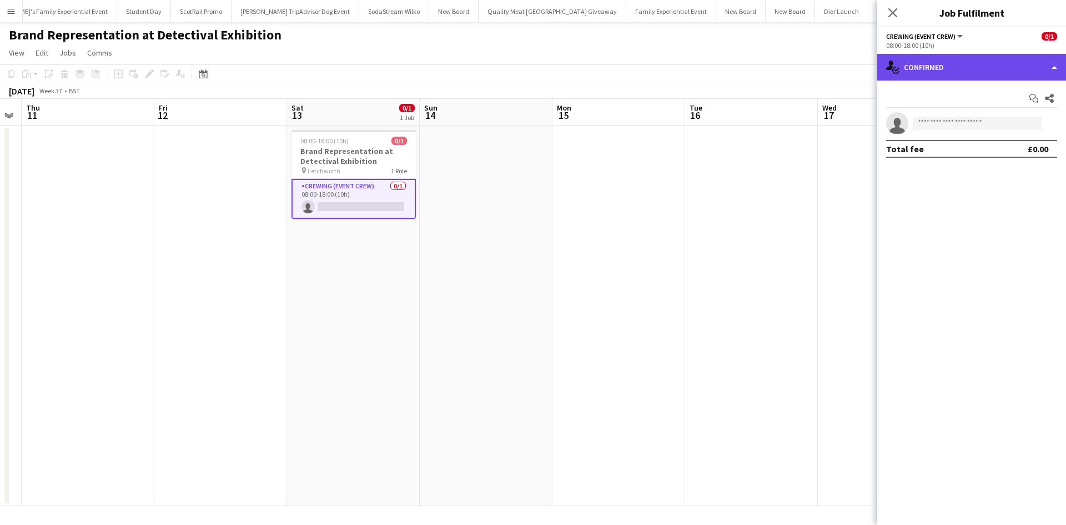
click at [1011, 67] on div "single-neutral-actions-check-2 Confirmed" at bounding box center [971, 67] width 189 height 27
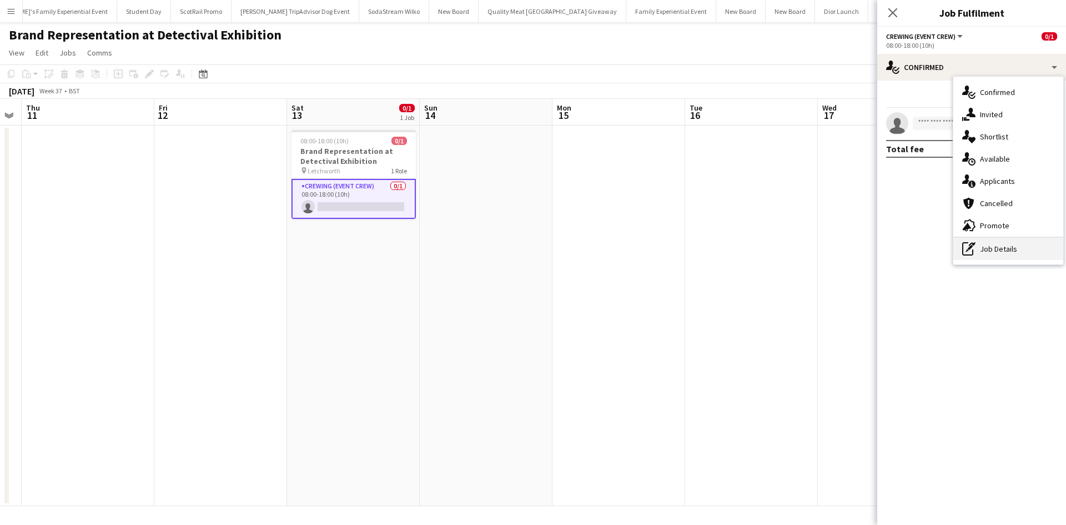
click at [1007, 239] on div "pen-write Job Details" at bounding box center [1008, 249] width 110 height 22
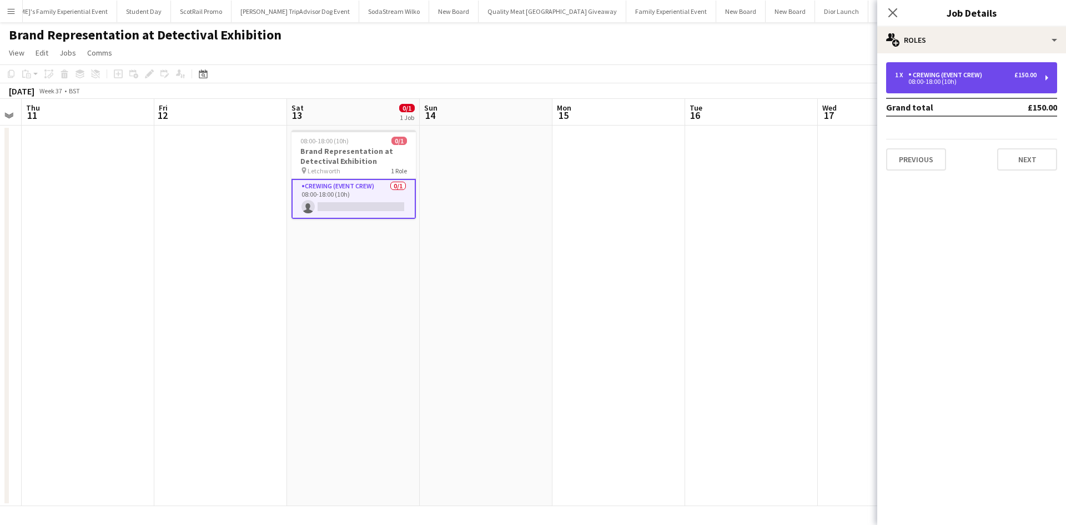
click at [977, 81] on div "08:00-18:00 (10h)" at bounding box center [966, 82] width 142 height 6
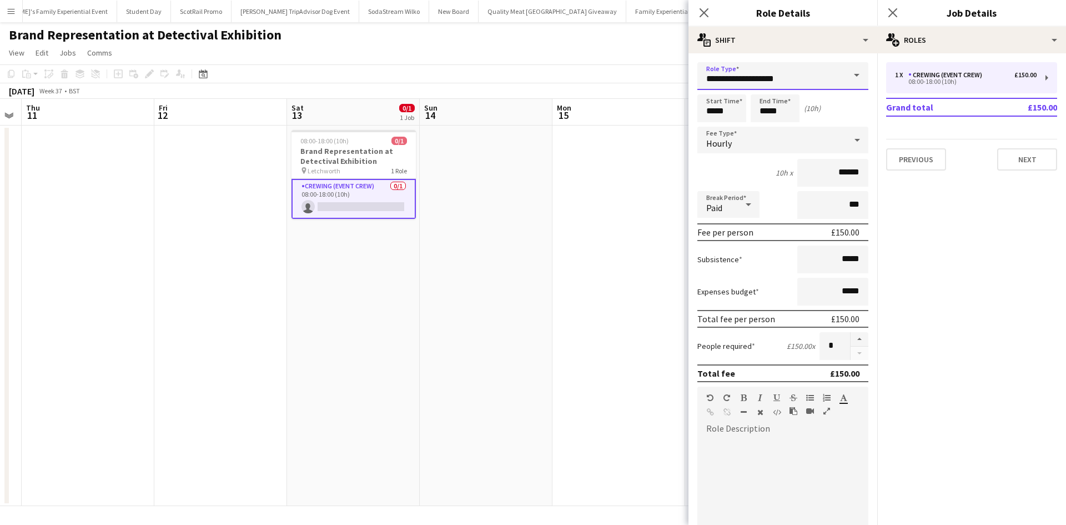
drag, startPoint x: 803, startPoint y: 82, endPoint x: 690, endPoint y: 78, distance: 113.4
click at [690, 78] on form "**********" at bounding box center [783, 407] width 189 height 690
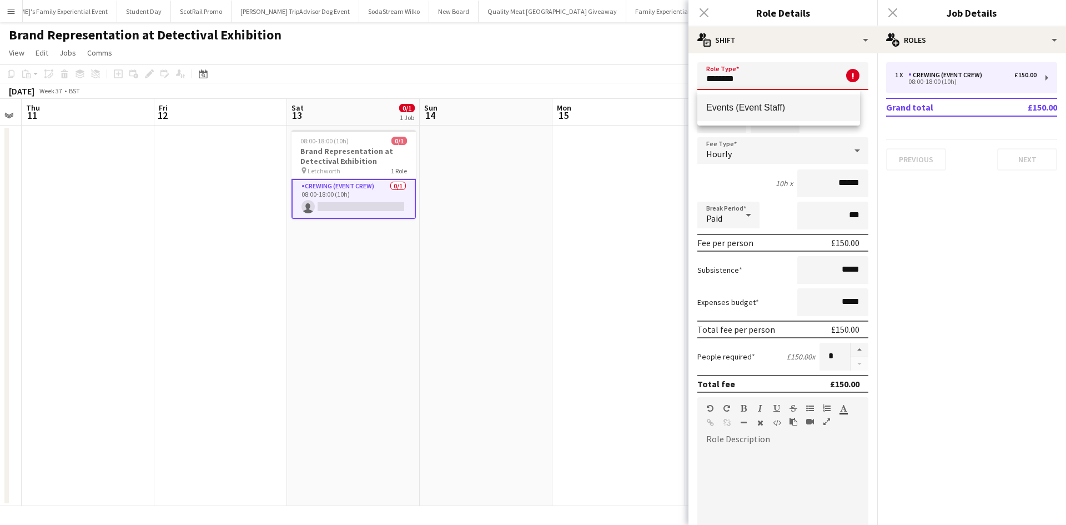
click at [729, 117] on mat-option "Events (Event Staff)" at bounding box center [778, 107] width 163 height 27
type input "**********"
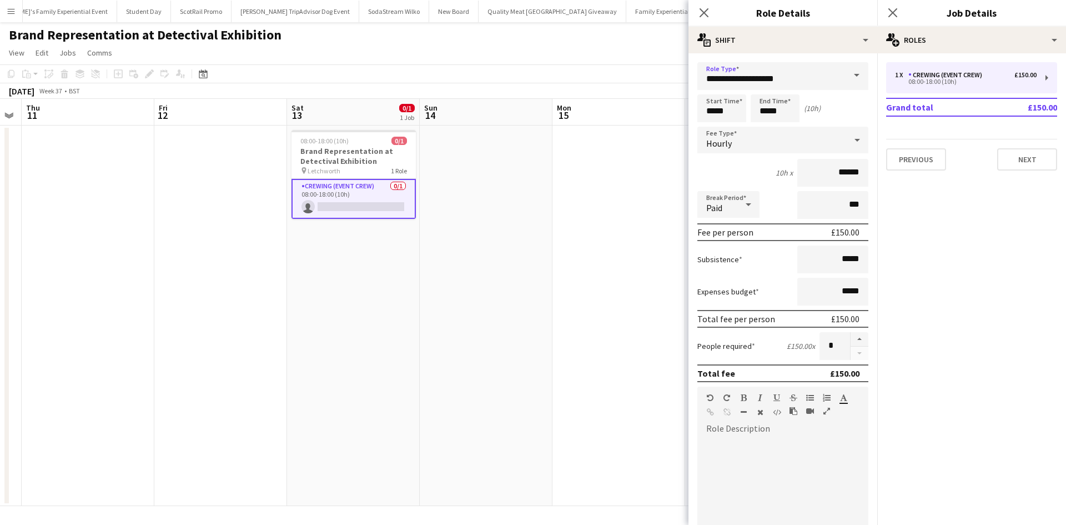
click at [656, 198] on app-date-cell at bounding box center [619, 316] width 133 height 380
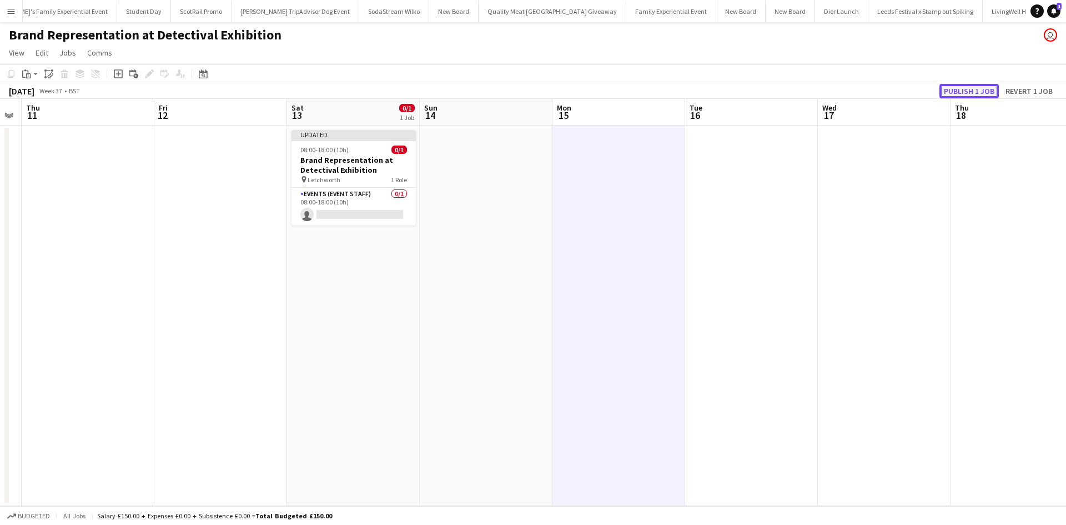
click at [962, 92] on button "Publish 1 job" at bounding box center [969, 91] width 59 height 14
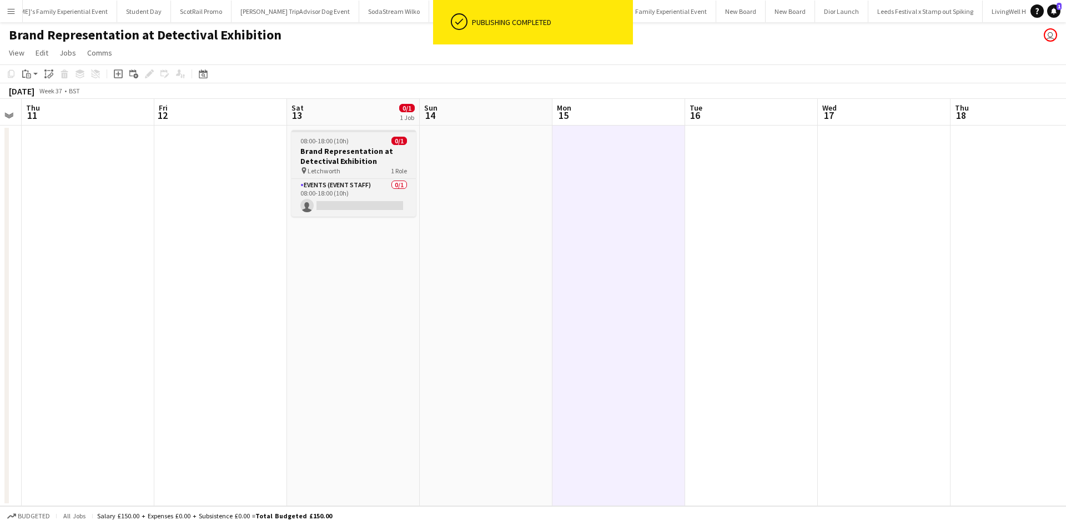
click at [377, 144] on div "08:00-18:00 (10h) 0/1" at bounding box center [354, 141] width 124 height 8
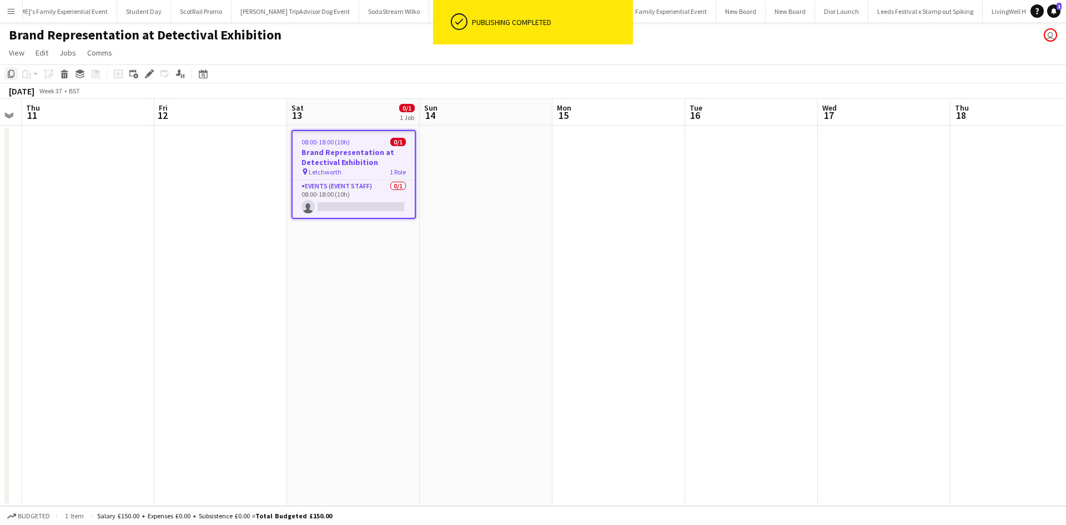
click at [11, 72] on icon "Copy" at bounding box center [11, 73] width 9 height 9
click at [446, 162] on app-date-cell at bounding box center [486, 316] width 133 height 380
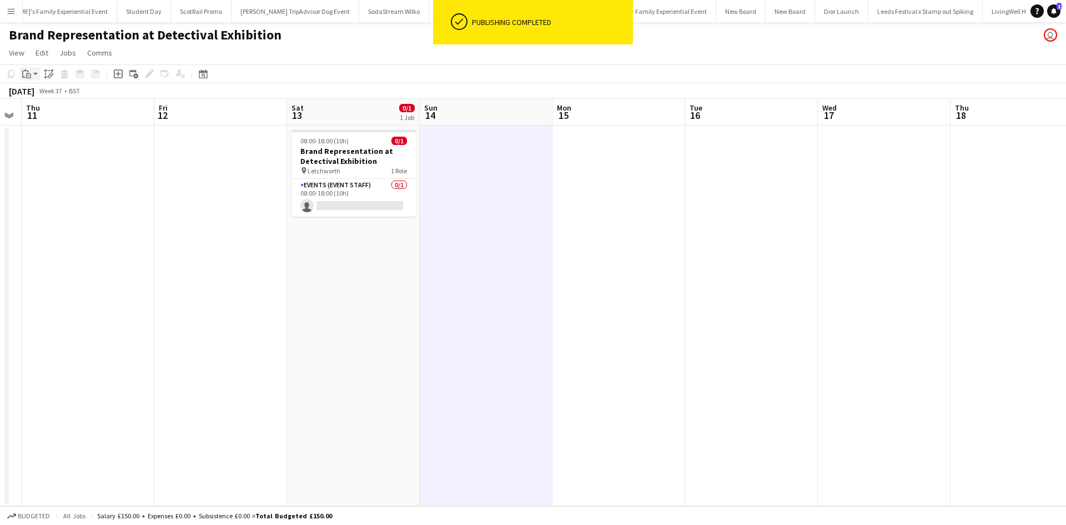
click at [26, 78] on icon "Paste" at bounding box center [26, 73] width 9 height 9
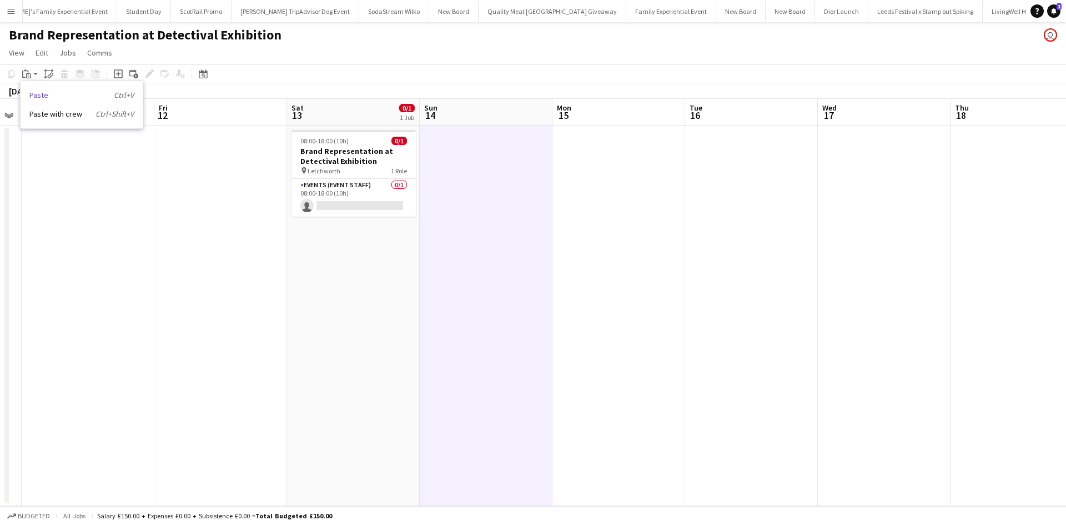
click at [35, 94] on link "Paste Ctrl+V" at bounding box center [81, 95] width 104 height 10
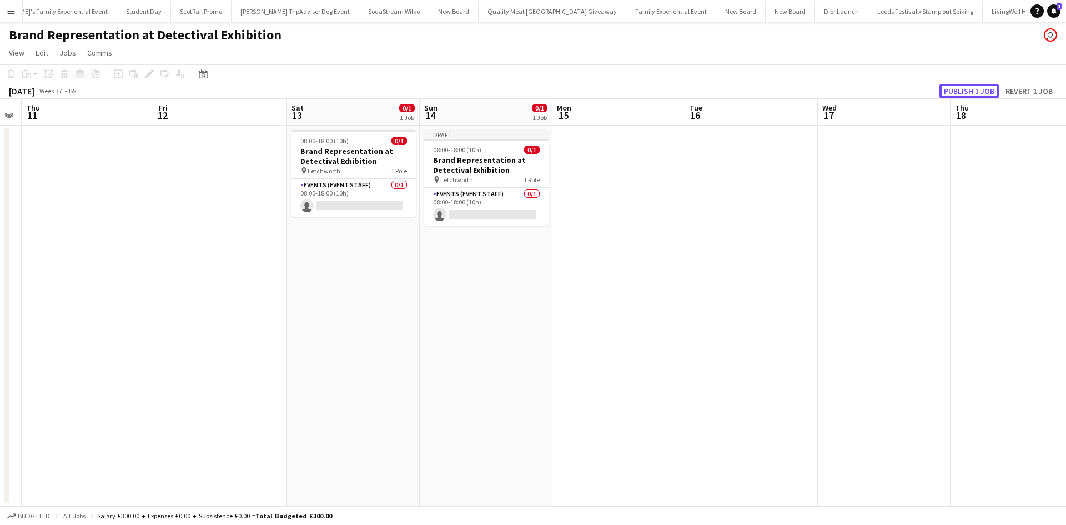
click at [983, 93] on button "Publish 1 job" at bounding box center [969, 91] width 59 height 14
click at [6, 12] on button "Menu" at bounding box center [11, 11] width 22 height 22
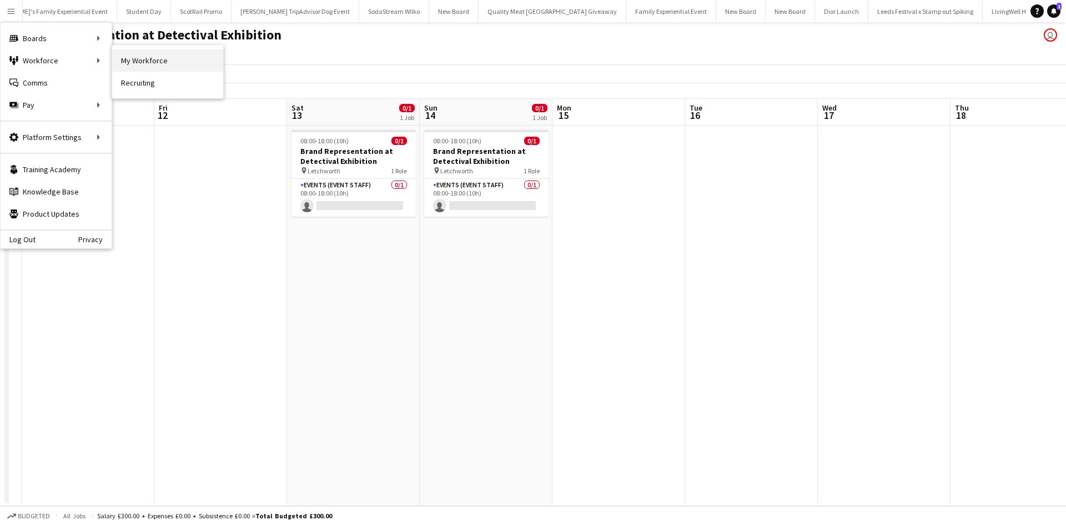
click at [147, 59] on link "My Workforce" at bounding box center [167, 60] width 111 height 22
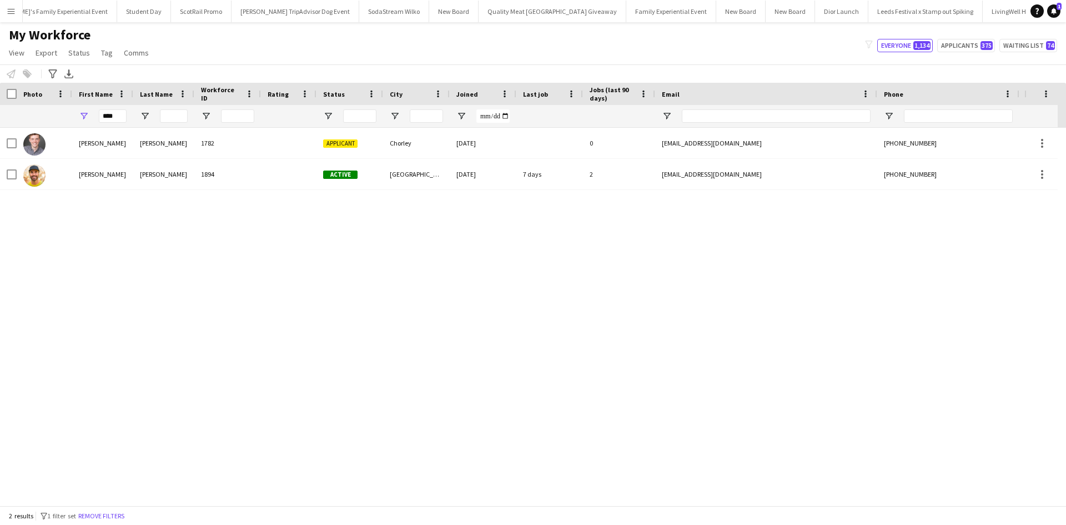
click at [151, 73] on div "Notify workforce Add to tag Select at least one crew to tag him or her. Advance…" at bounding box center [533, 73] width 1066 height 18
drag, startPoint x: 117, startPoint y: 116, endPoint x: 88, endPoint y: 117, distance: 29.5
click at [88, 117] on div "****" at bounding box center [102, 116] width 61 height 22
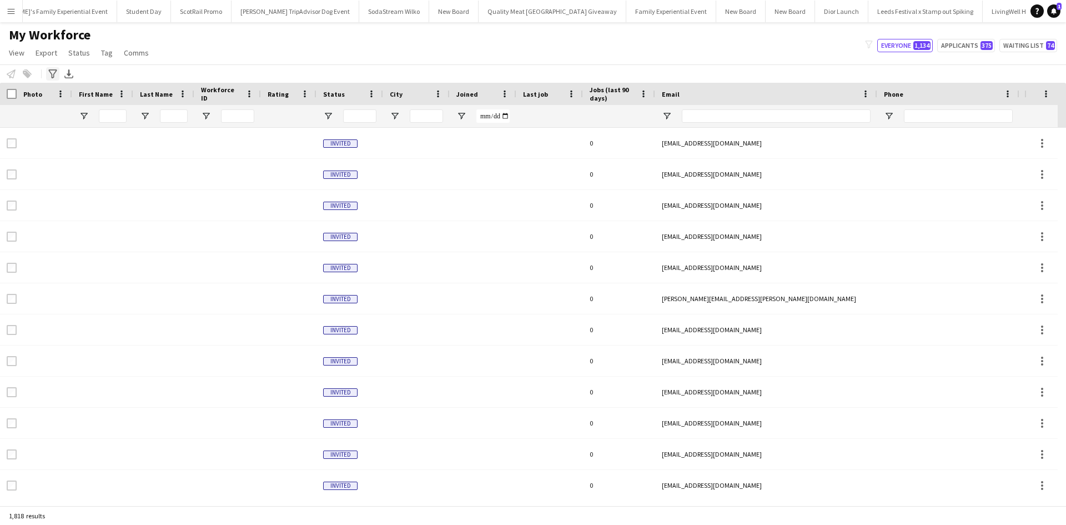
click at [56, 71] on icon at bounding box center [52, 73] width 8 height 9
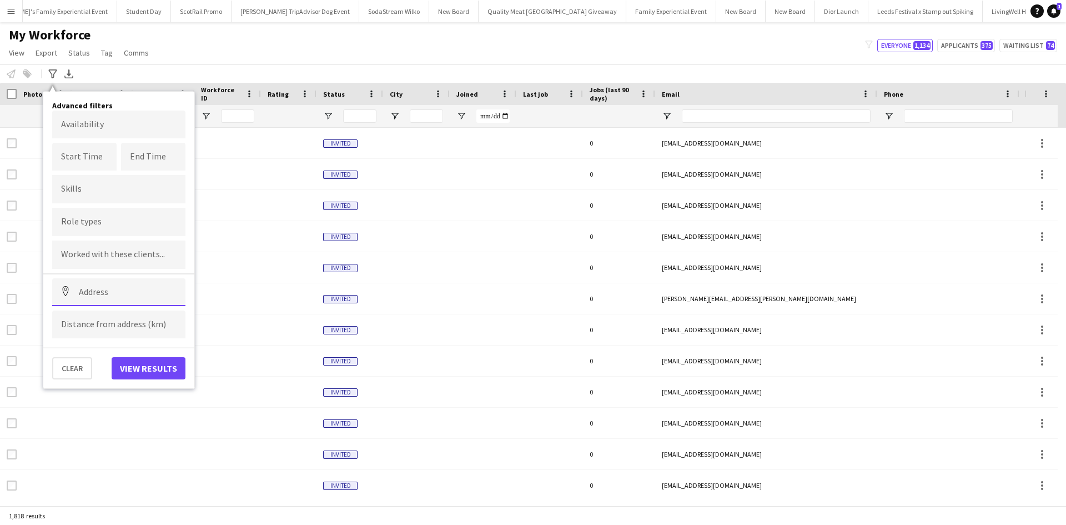
click at [104, 296] on input at bounding box center [118, 292] width 133 height 28
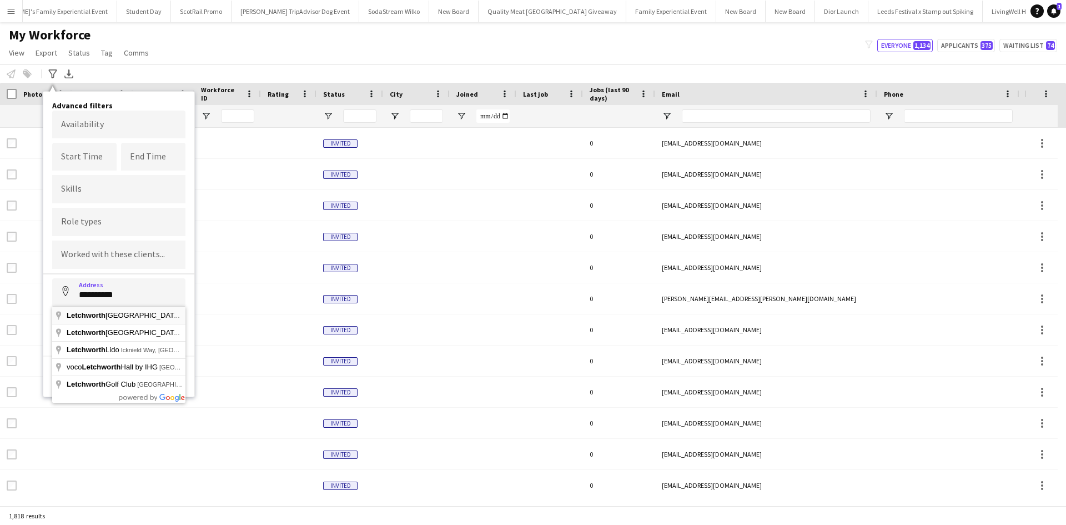
type input "**********"
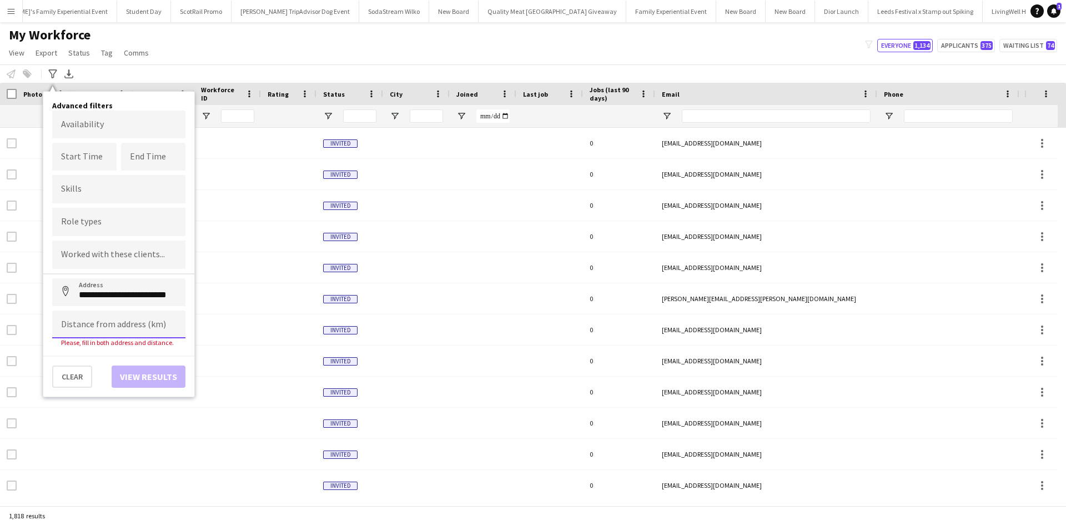
click at [139, 324] on input at bounding box center [118, 324] width 133 height 28
type input "*****"
click button "Address" at bounding box center [65, 291] width 27 height 27
type input "**********"
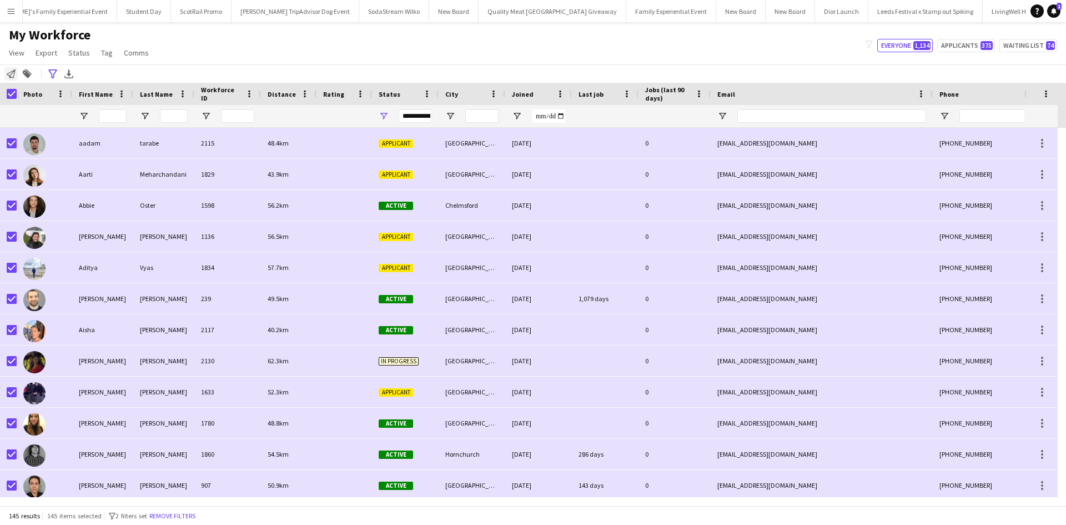
click at [11, 72] on icon at bounding box center [11, 73] width 9 height 9
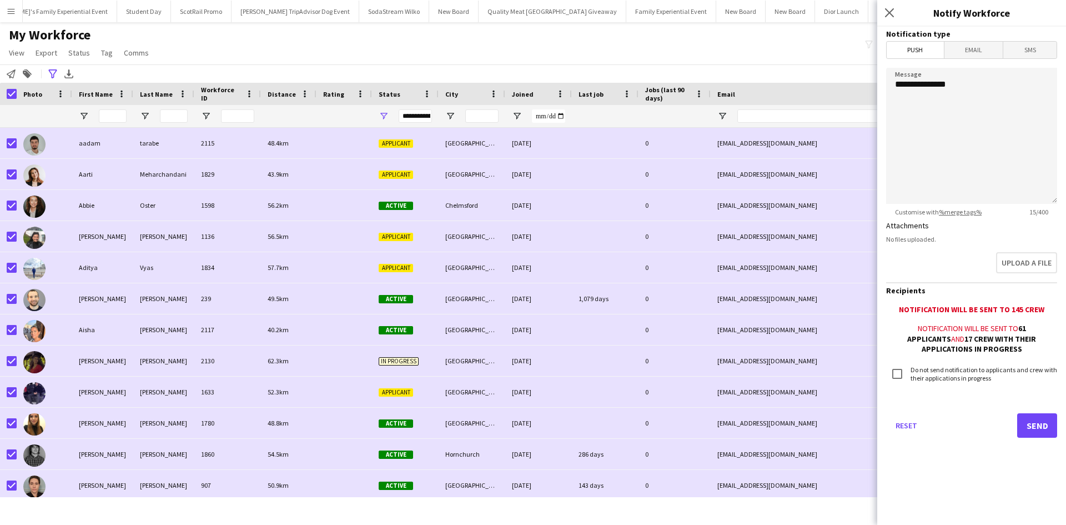
click at [972, 48] on span "Email" at bounding box center [974, 50] width 59 height 17
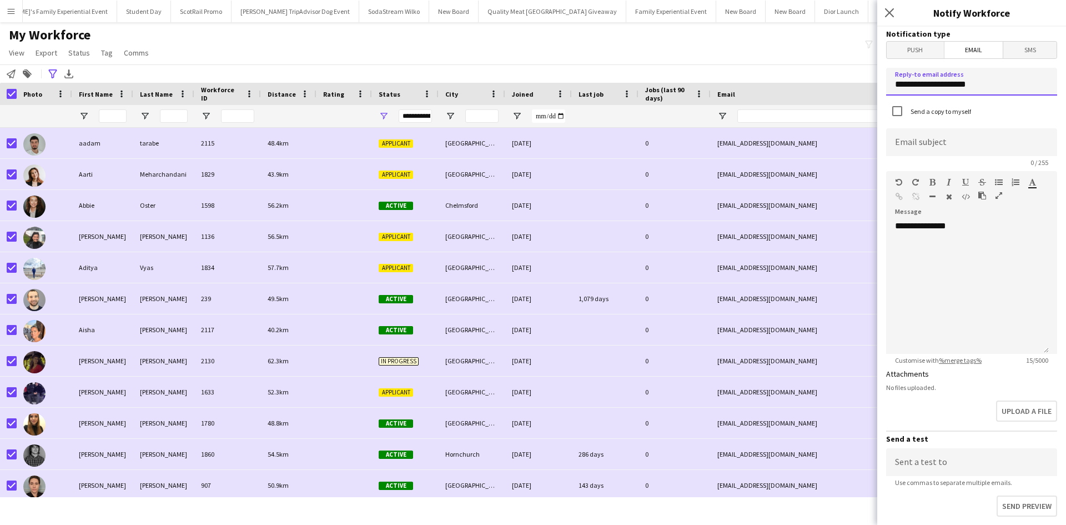
drag, startPoint x: 995, startPoint y: 84, endPoint x: 882, endPoint y: 89, distance: 113.4
click at [882, 89] on form "**********" at bounding box center [971, 369] width 189 height 685
type input "**********"
click at [962, 138] on input at bounding box center [971, 142] width 171 height 28
paste input "**********"
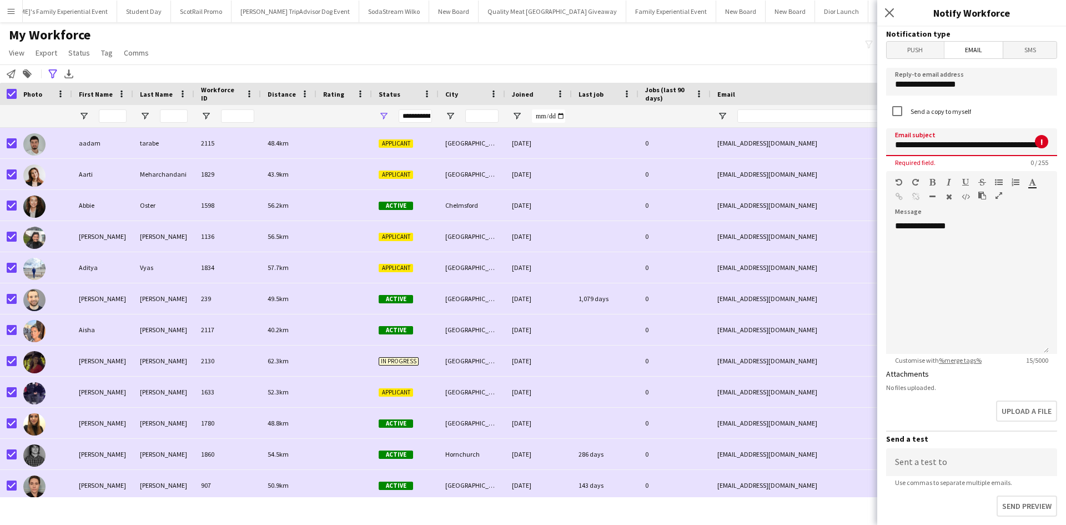
scroll to position [0, 23]
type input "**********"
click at [932, 256] on div "**********" at bounding box center [967, 286] width 163 height 133
click at [986, 233] on div "**********" at bounding box center [967, 286] width 163 height 133
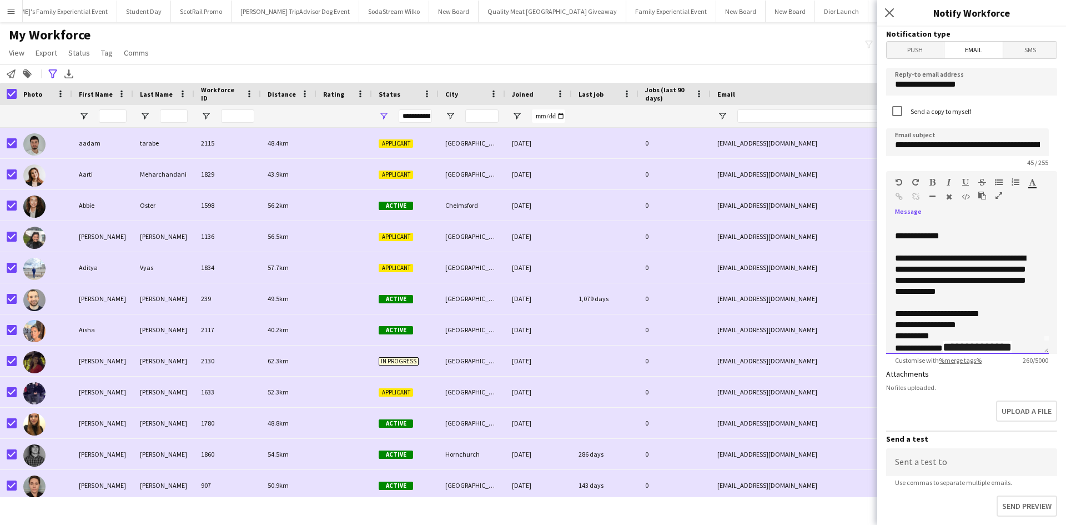
scroll to position [26, 0]
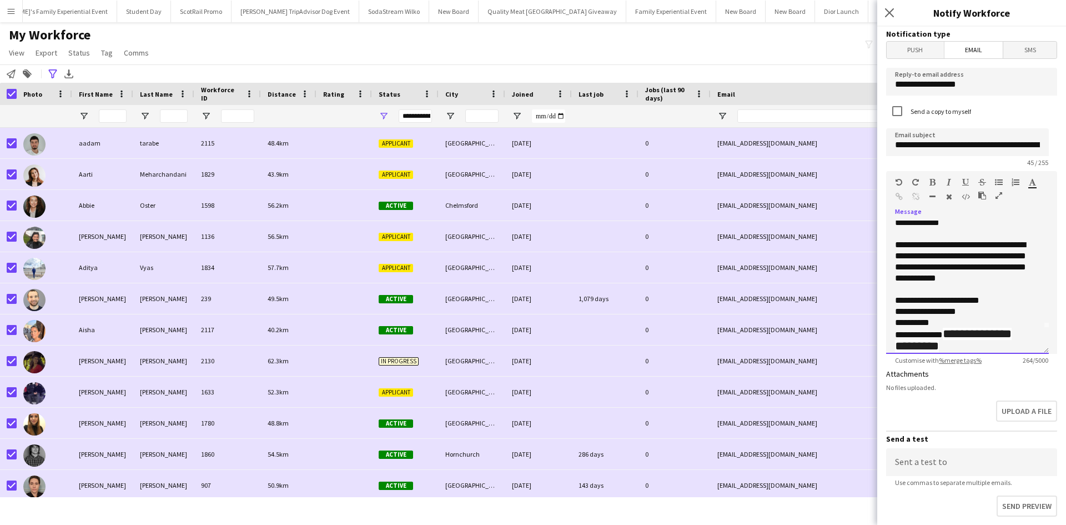
click at [934, 334] on div "**********" at bounding box center [963, 339] width 137 height 23
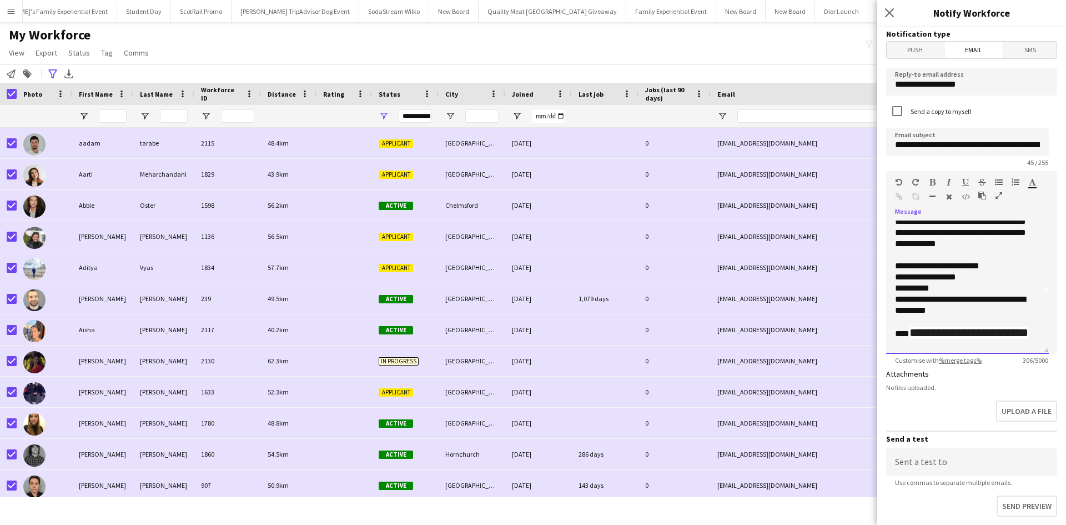
scroll to position [66, 0]
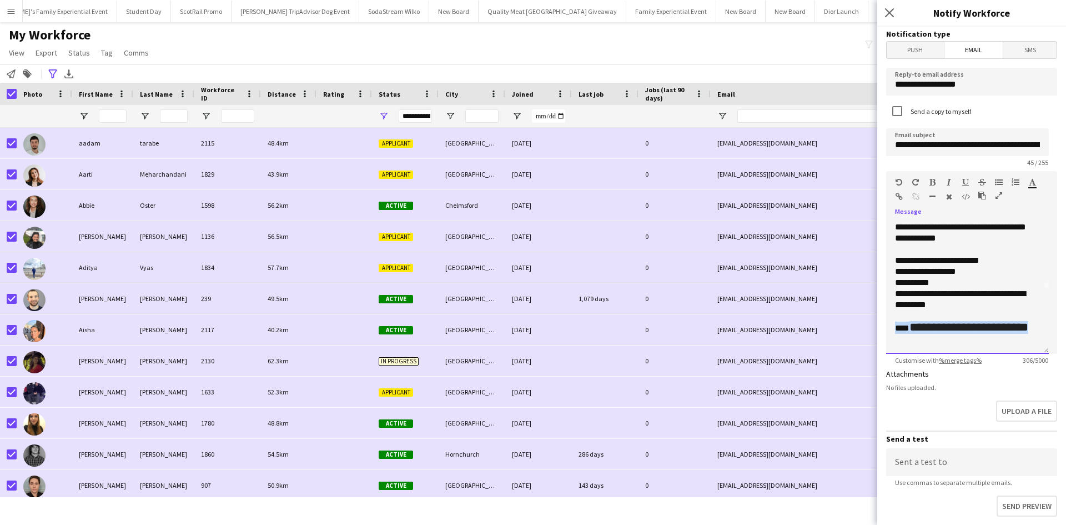
drag, startPoint x: 911, startPoint y: 344, endPoint x: 891, endPoint y: 329, distance: 25.8
click at [891, 329] on div "**********" at bounding box center [967, 286] width 163 height 133
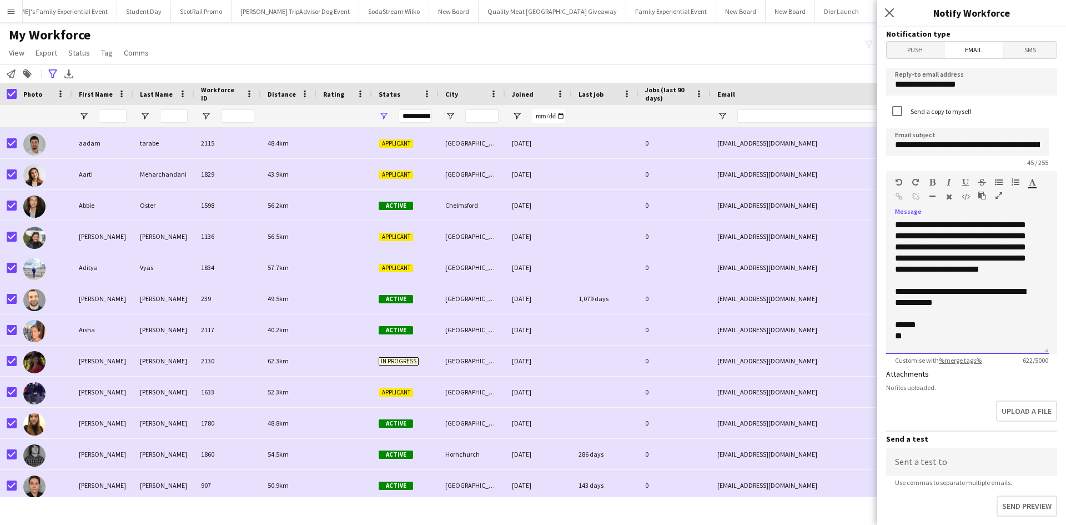
scroll to position [0, 0]
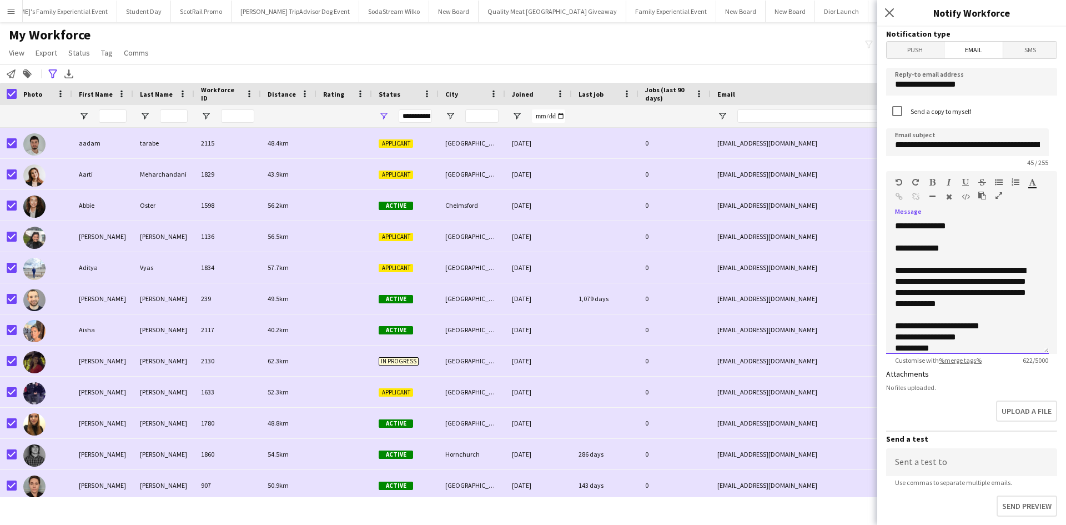
click at [916, 281] on div "**********" at bounding box center [963, 287] width 137 height 44
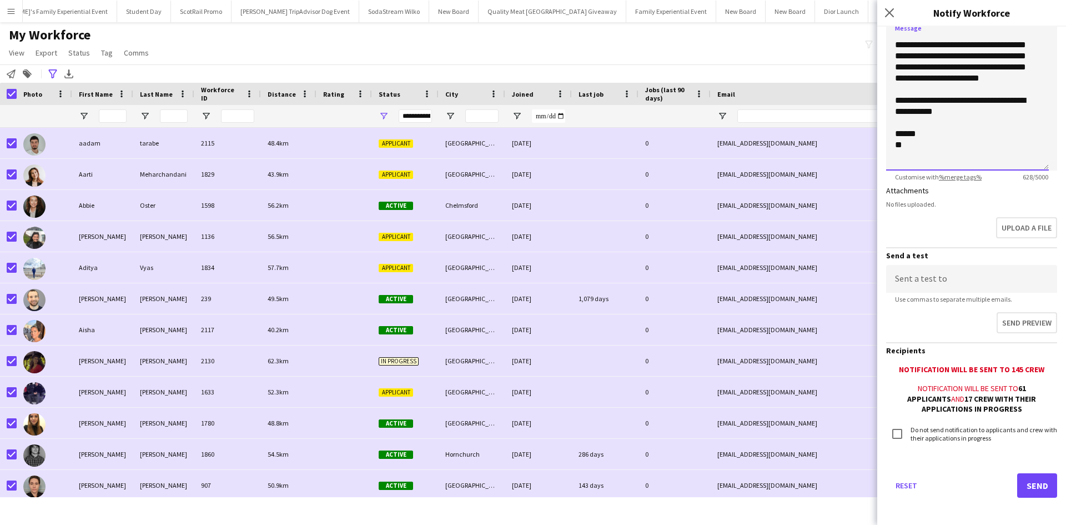
scroll to position [187, 0]
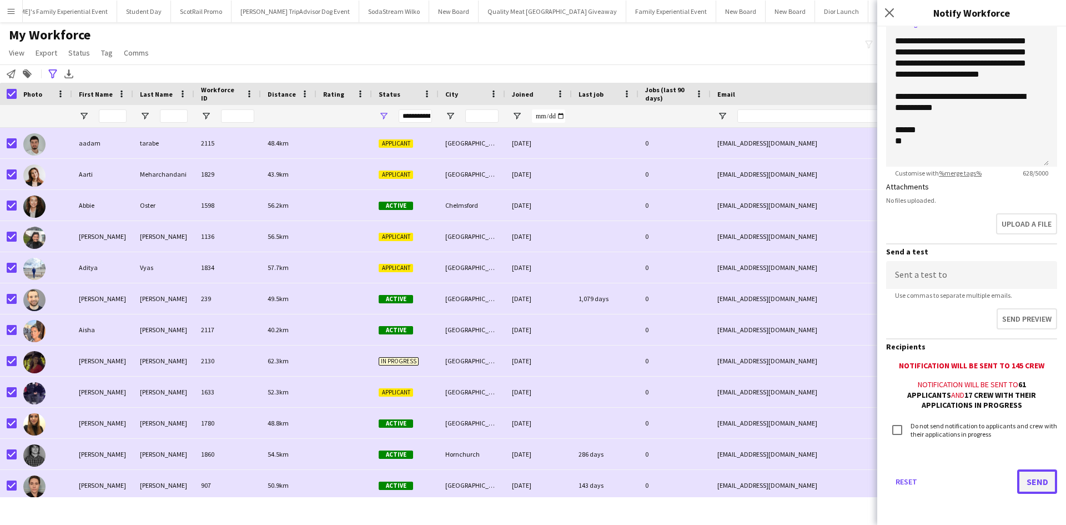
click at [1026, 478] on button "Send" at bounding box center [1037, 481] width 40 height 24
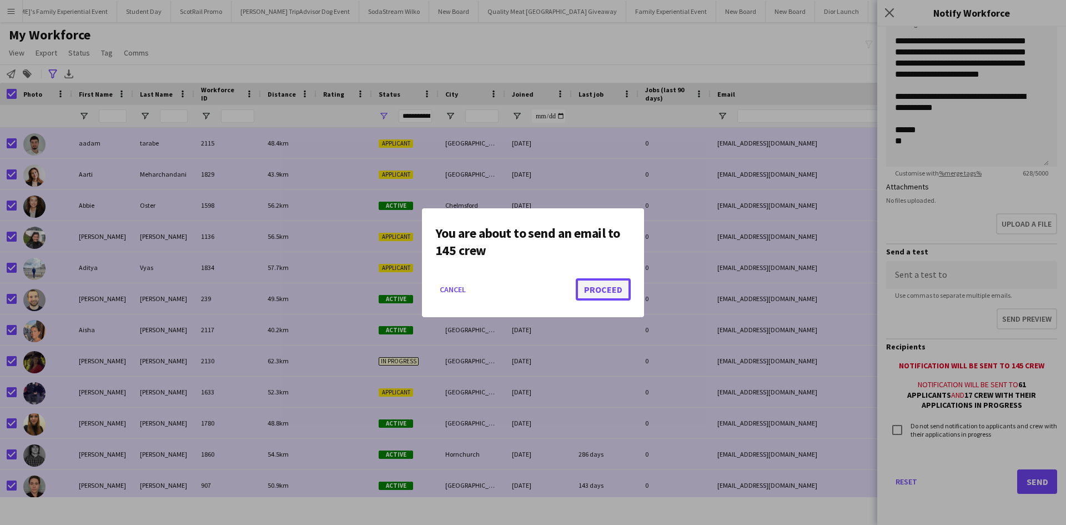
click at [608, 288] on button "Proceed" at bounding box center [603, 289] width 55 height 22
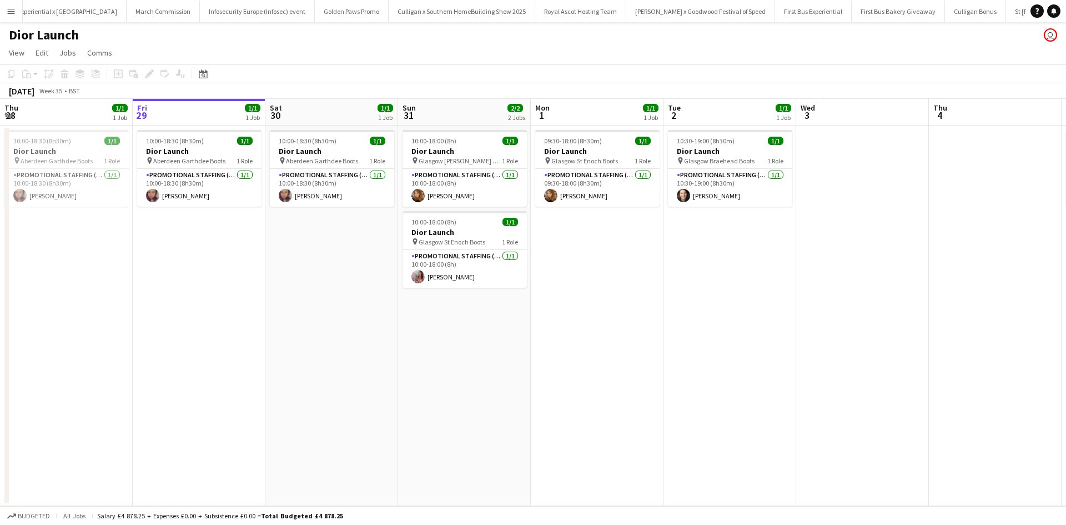
scroll to position [0, 10787]
click at [14, 14] on app-icon "Menu" at bounding box center [11, 11] width 9 height 9
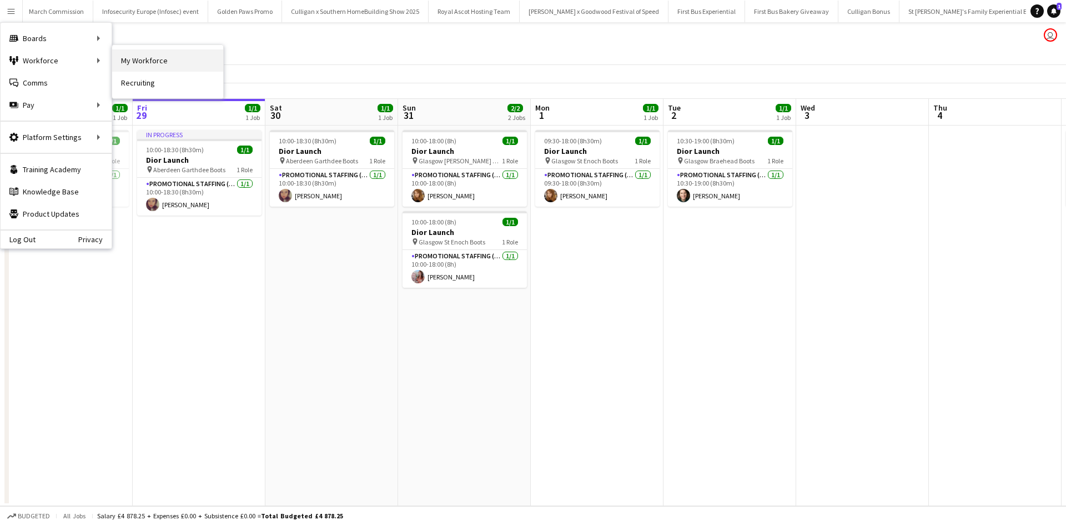
click at [144, 56] on link "My Workforce" at bounding box center [167, 60] width 111 height 22
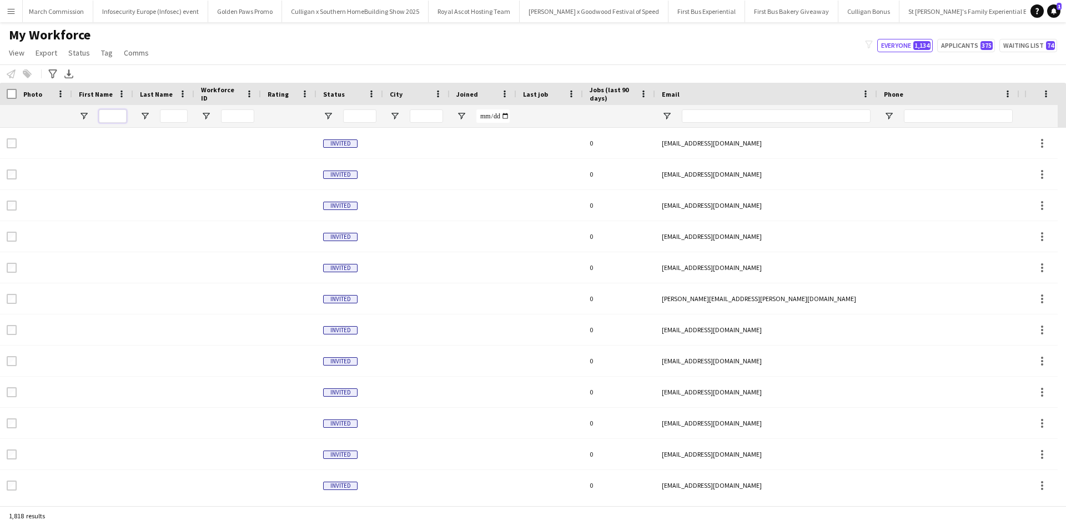
click at [114, 116] on input "First Name Filter Input" at bounding box center [113, 115] width 28 height 13
type input "****"
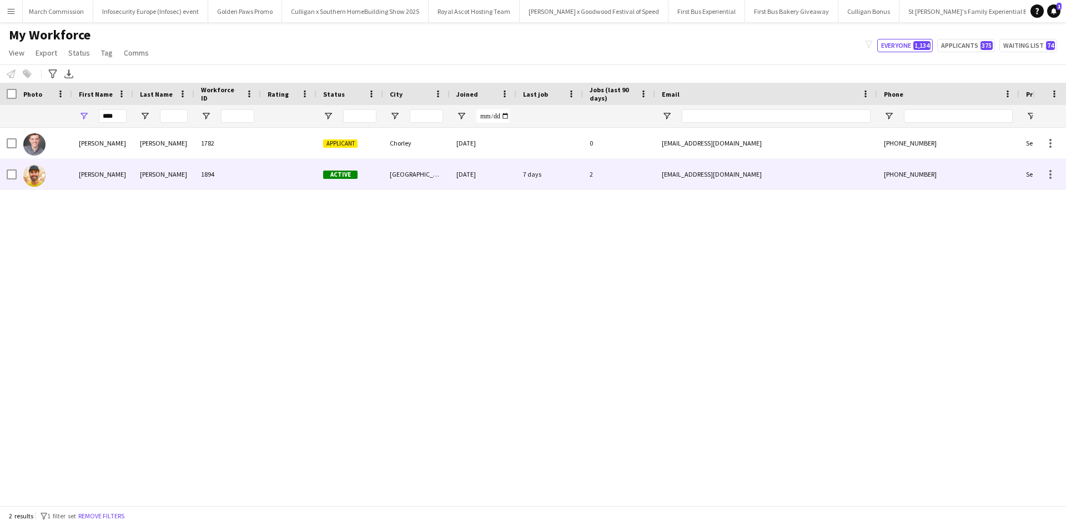
click at [84, 177] on div "Luke" at bounding box center [102, 174] width 61 height 31
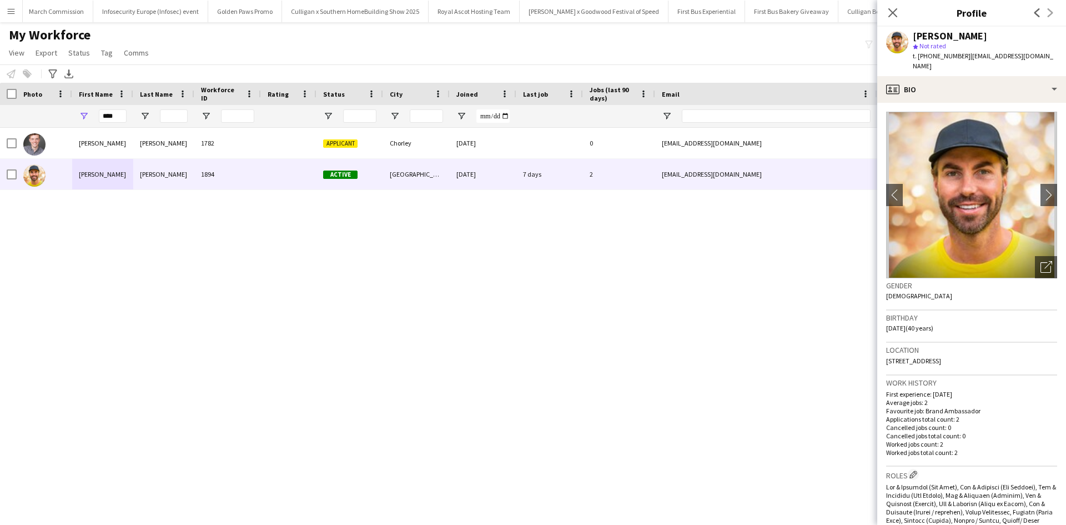
click at [894, 21] on div "Close pop-in" at bounding box center [892, 13] width 31 height 26
click at [894, 18] on app-icon "Close pop-in" at bounding box center [893, 13] width 16 height 16
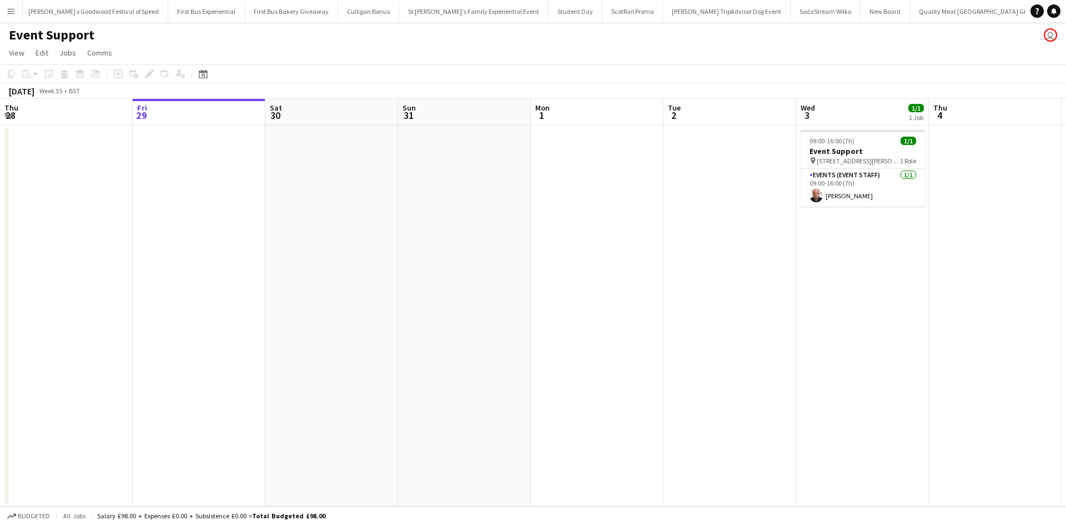
scroll to position [0, 11400]
